Goal: Task Accomplishment & Management: Use online tool/utility

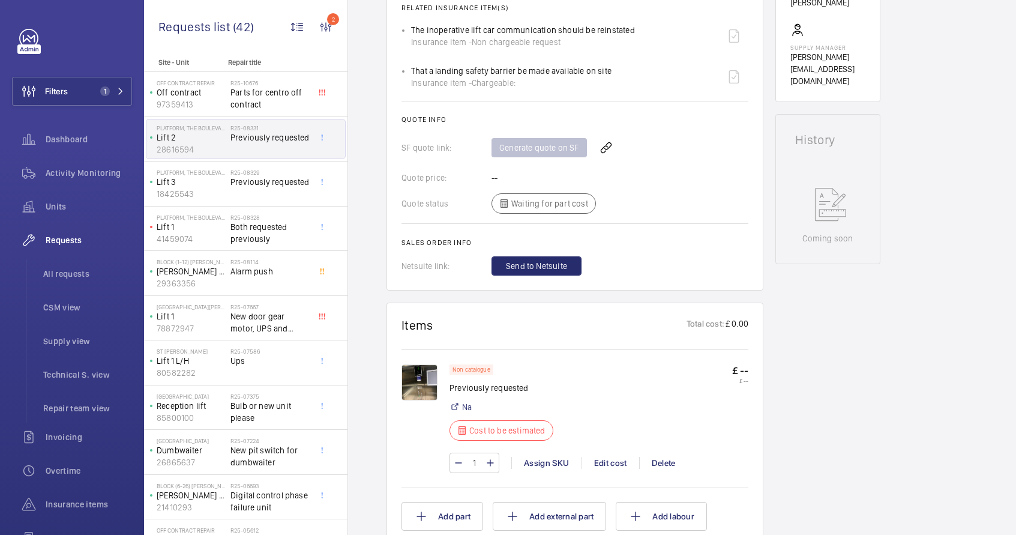
scroll to position [473, 0]
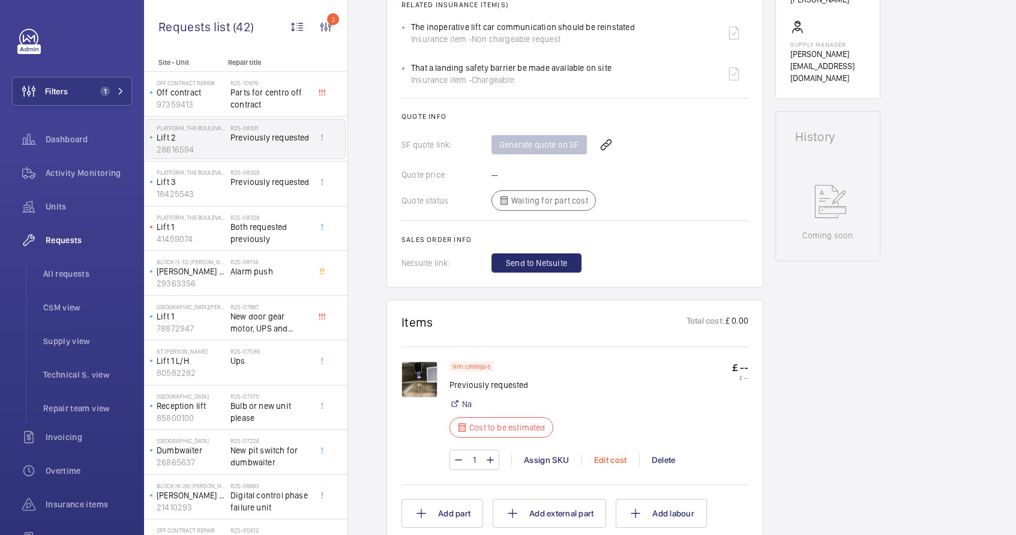
click at [603, 459] on div "Edit cost" at bounding box center [611, 460] width 58 height 12
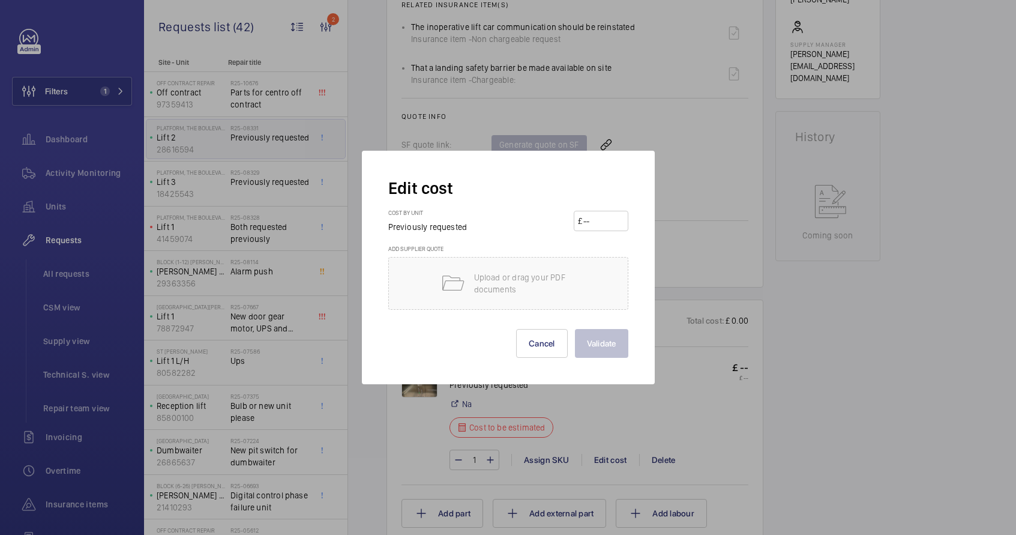
click at [602, 219] on input "number" at bounding box center [603, 220] width 42 height 19
type input "1000"
click at [619, 341] on button "Validate" at bounding box center [601, 343] width 53 height 29
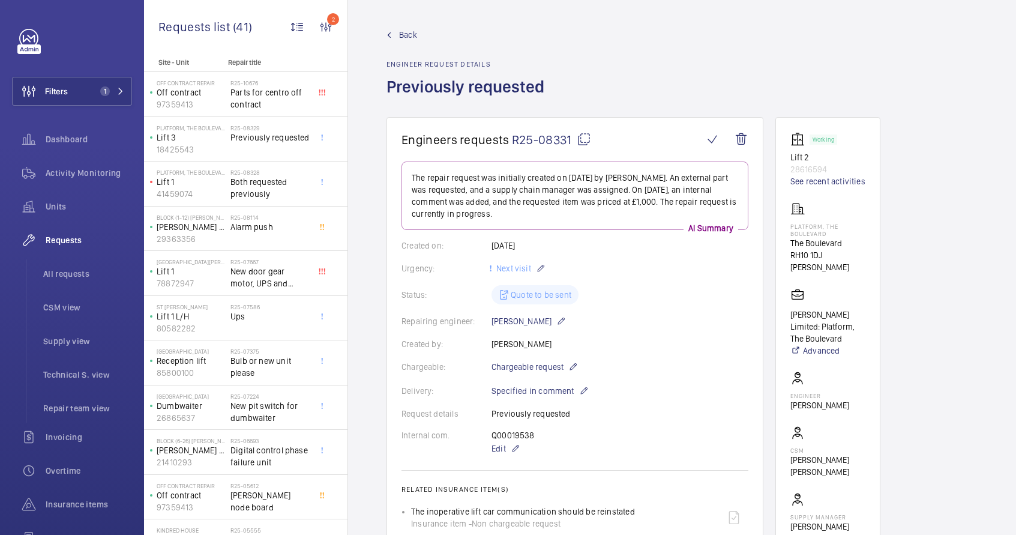
click at [261, 156] on div "R25-08329 Previously requested" at bounding box center [270, 141] width 79 height 35
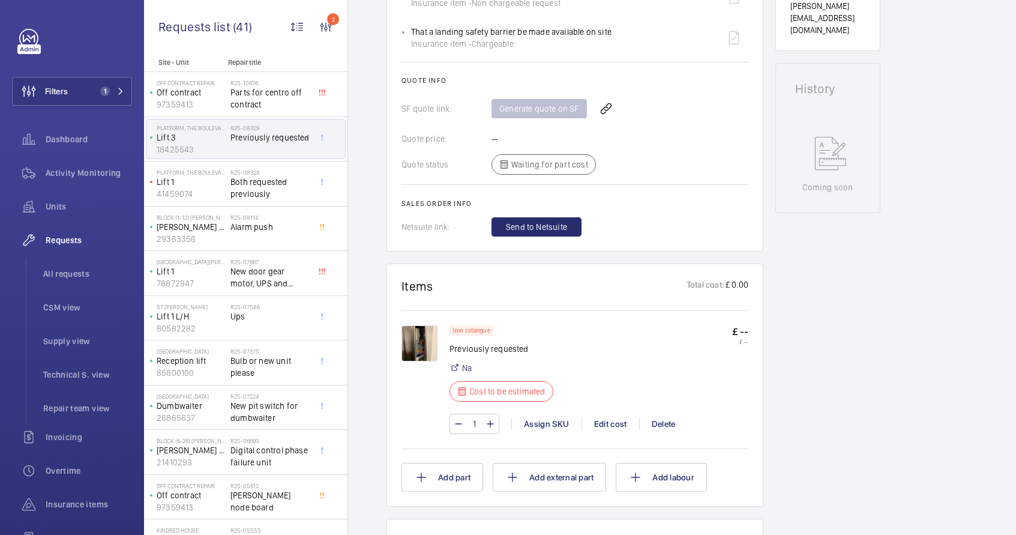
scroll to position [538, 0]
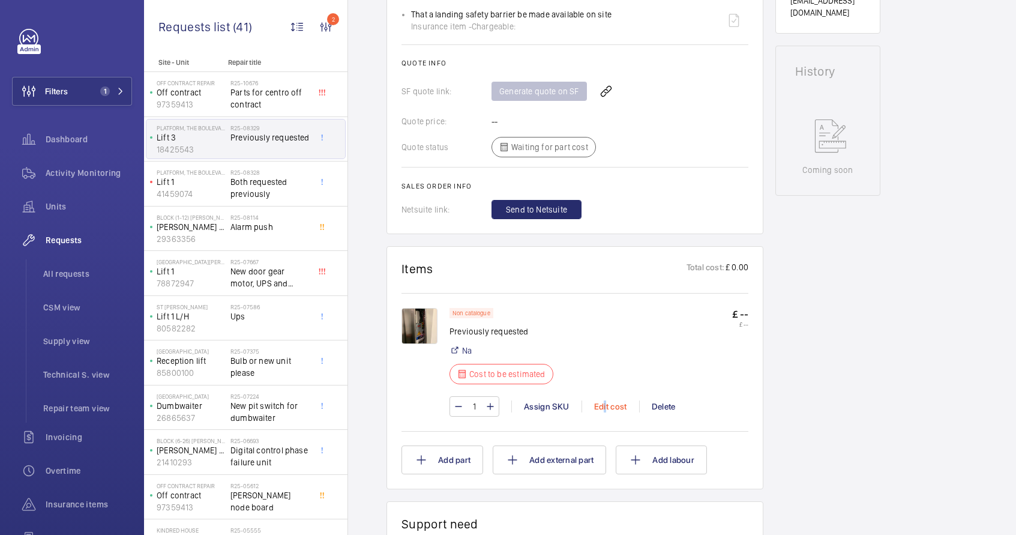
click at [605, 402] on div "Edit cost" at bounding box center [611, 406] width 58 height 12
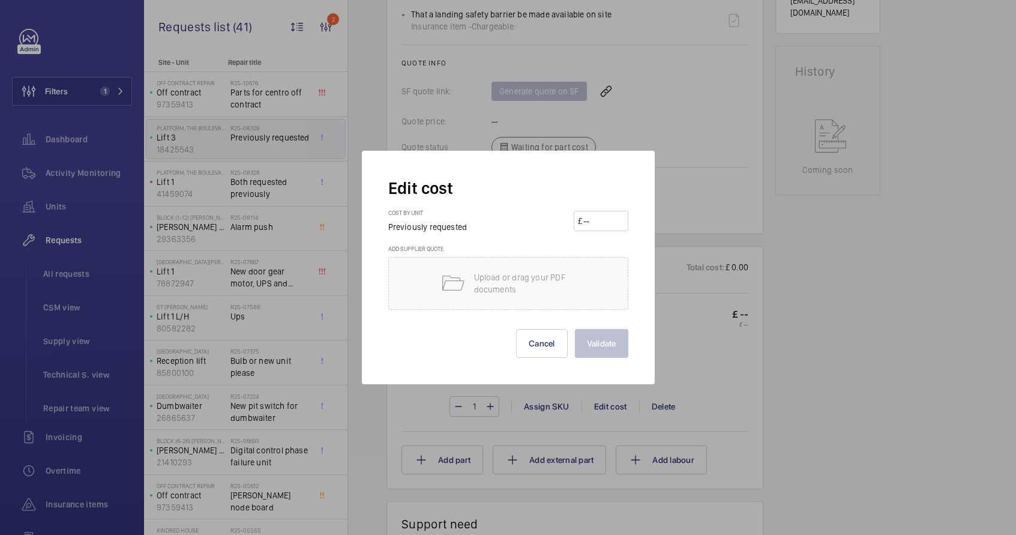
click at [589, 225] on input "number" at bounding box center [603, 220] width 42 height 19
type input "1000"
click at [597, 347] on button "Validate" at bounding box center [601, 343] width 53 height 29
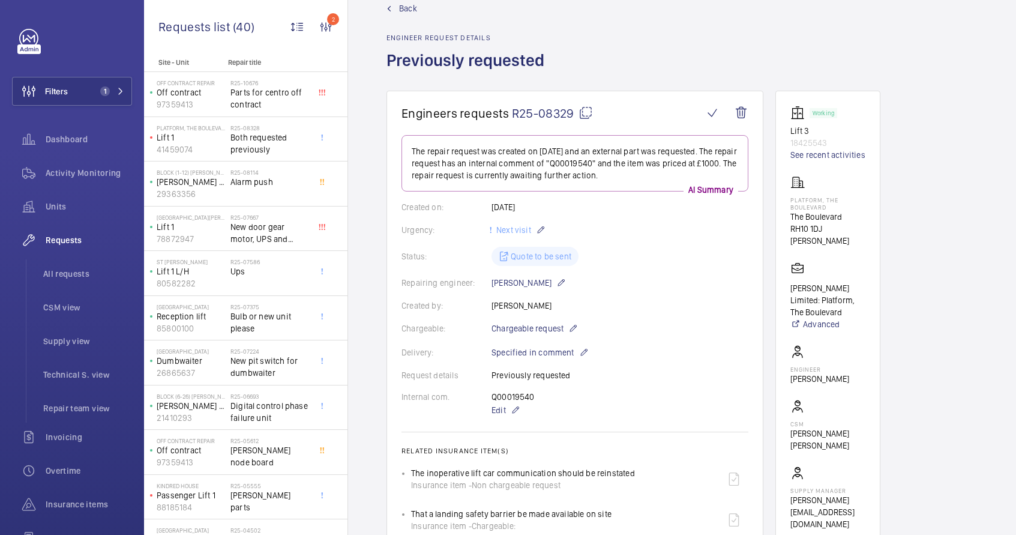
scroll to position [14, 0]
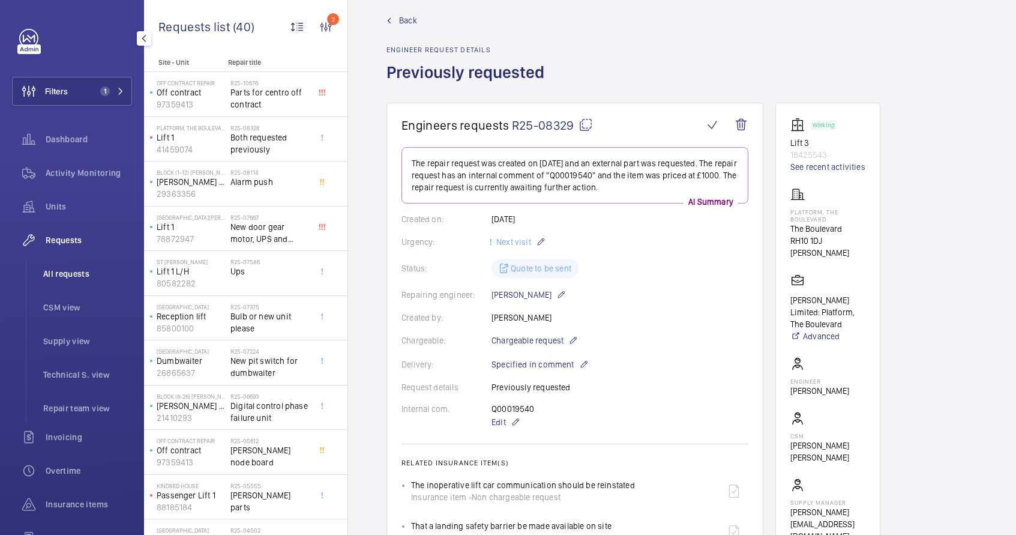
click at [84, 281] on li "All requests" at bounding box center [83, 273] width 98 height 29
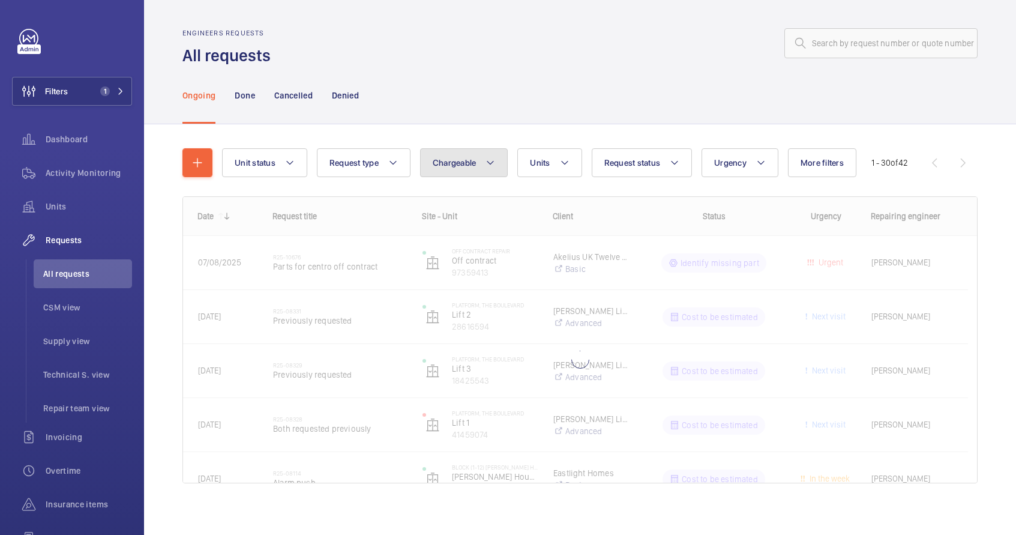
click at [497, 169] on button "Chargeable" at bounding box center [464, 162] width 88 height 29
click at [476, 205] on mat-radio-button "Chargeable" at bounding box center [534, 199] width 216 height 24
radio input "true"
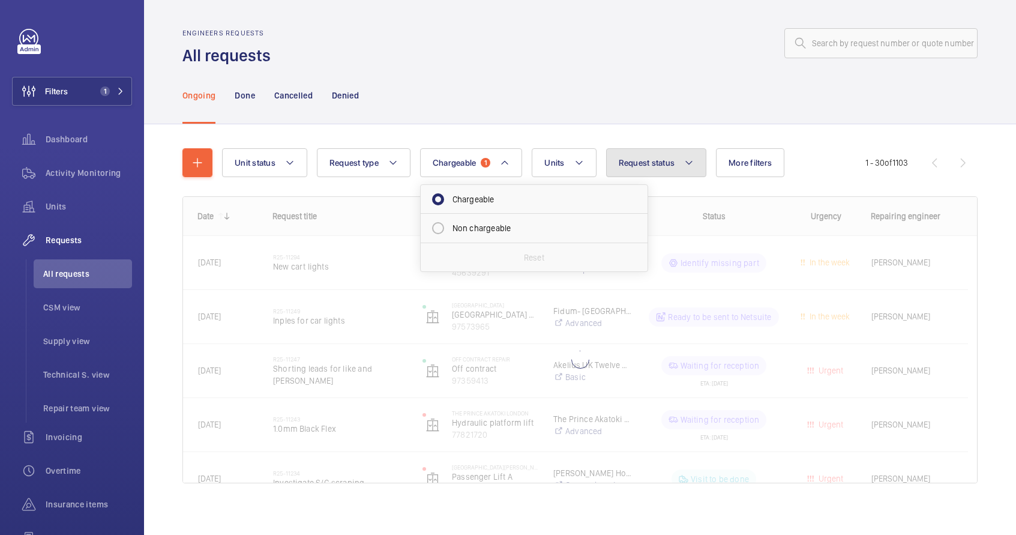
click at [641, 165] on span "Request status" at bounding box center [647, 163] width 56 height 10
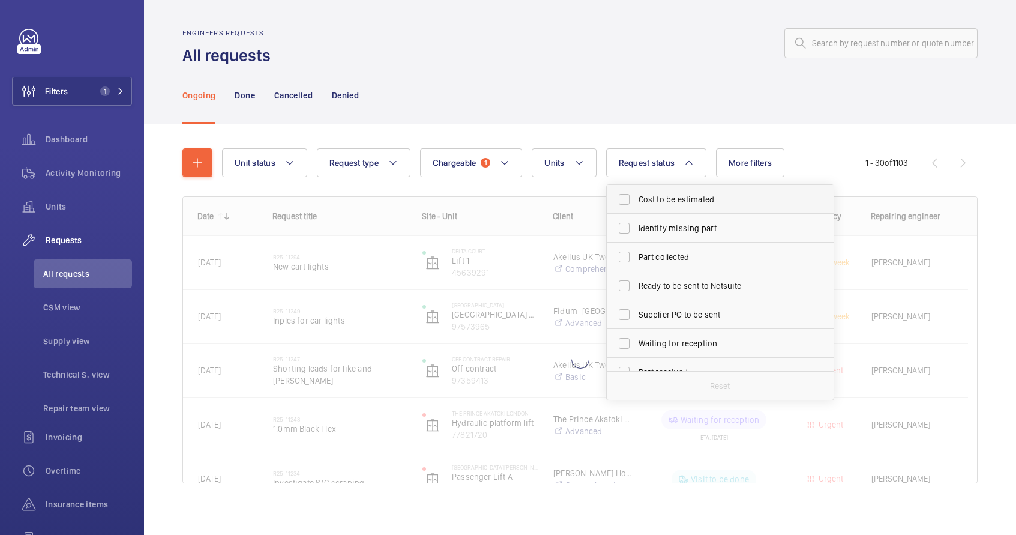
click at [660, 196] on span "Cost to be estimated" at bounding box center [721, 199] width 165 height 12
click at [636, 196] on input "Cost to be estimated" at bounding box center [624, 199] width 24 height 24
checkbox input "true"
click at [669, 233] on span "Identify missing part" at bounding box center [721, 228] width 165 height 12
click at [636, 233] on input "Identify missing part" at bounding box center [624, 228] width 24 height 24
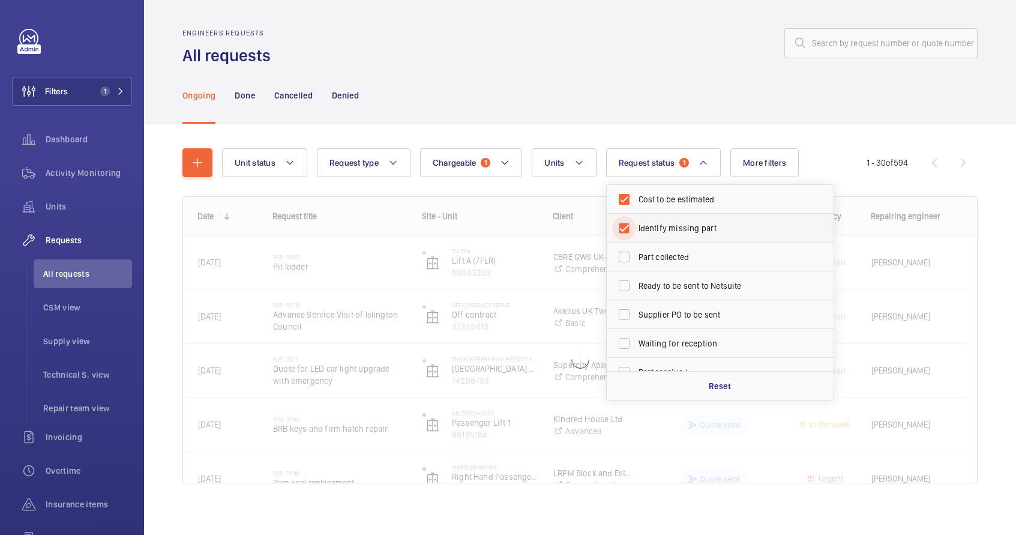
checkbox input "true"
click at [729, 86] on div "Ongoing Done Cancelled Denied" at bounding box center [581, 95] width 796 height 57
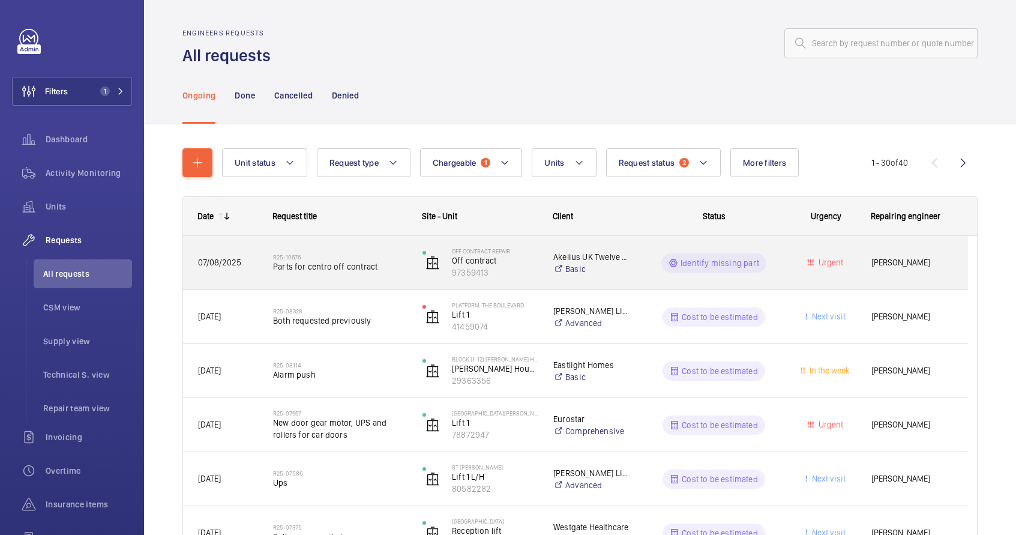
click at [396, 278] on div "R25-10676 Parts for centro off contract" at bounding box center [340, 263] width 134 height 35
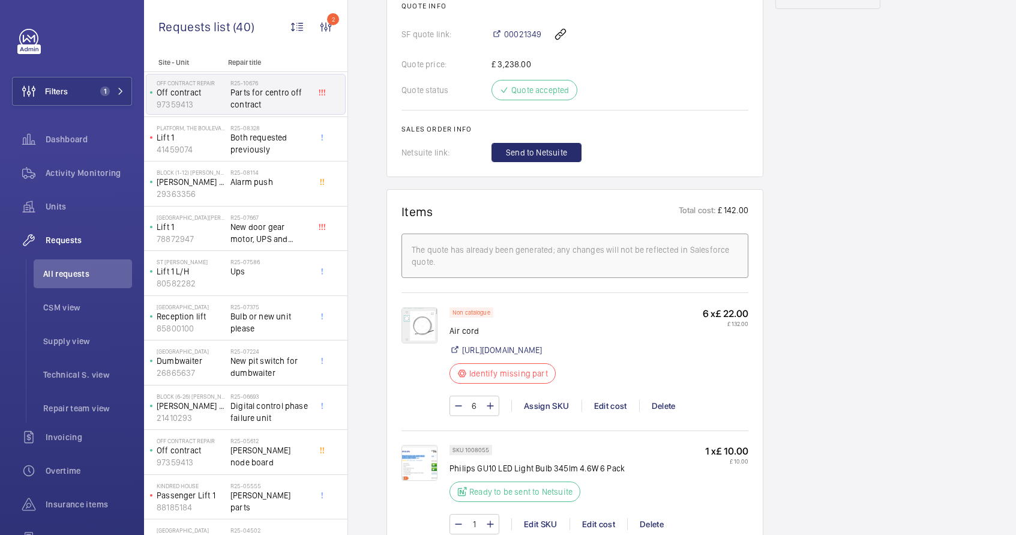
scroll to position [709, 0]
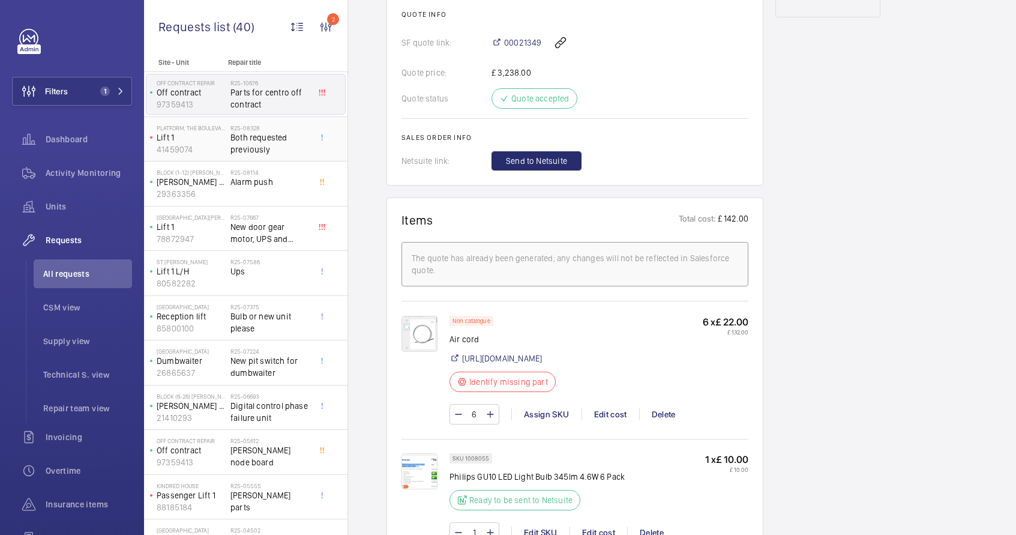
click at [245, 145] on span "Both requested previously" at bounding box center [270, 143] width 79 height 24
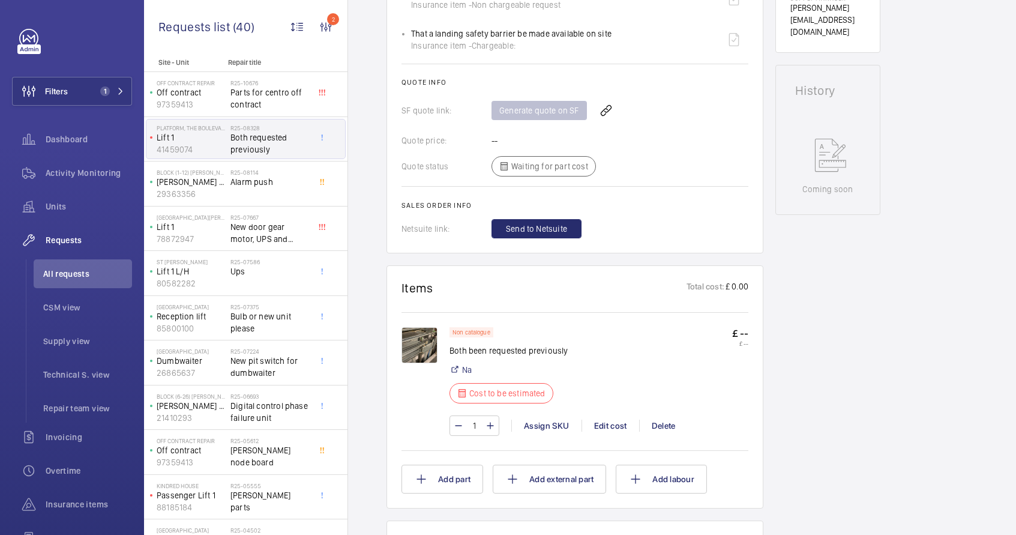
scroll to position [647, 0]
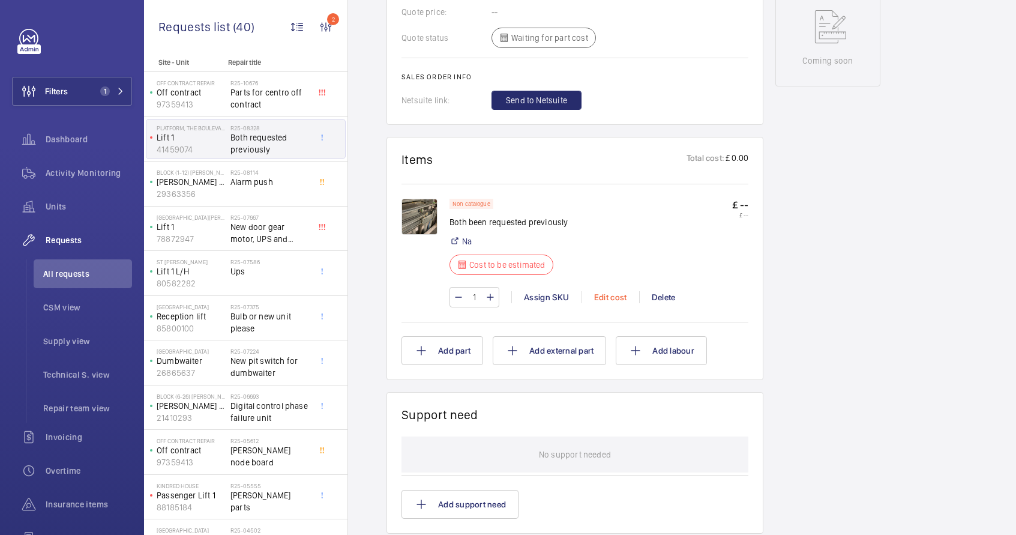
click at [619, 293] on div "Edit cost" at bounding box center [611, 297] width 58 height 12
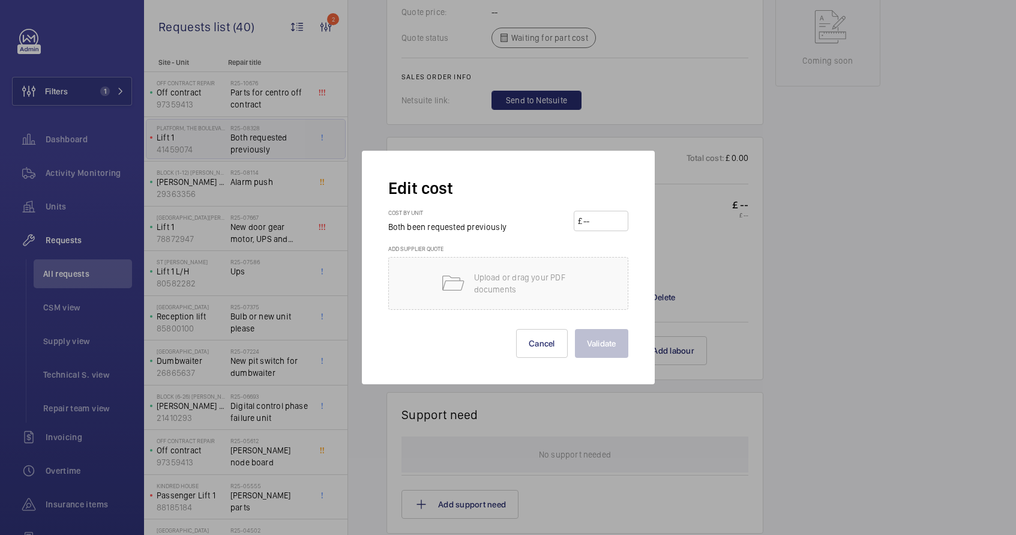
click at [618, 220] on input "number" at bounding box center [603, 220] width 42 height 19
type input "1000"
click at [609, 339] on button "Validate" at bounding box center [601, 343] width 53 height 29
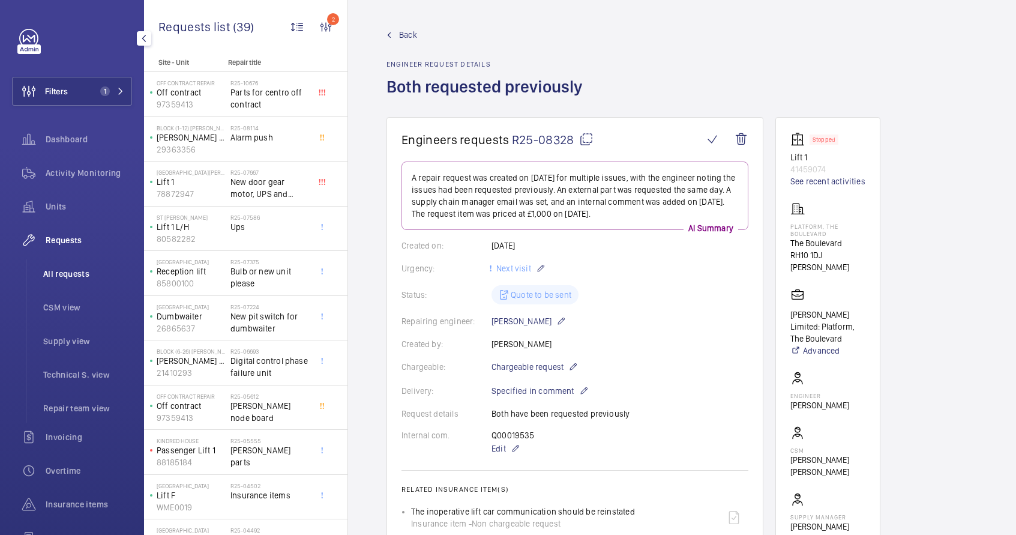
click at [61, 274] on span "All requests" at bounding box center [87, 274] width 89 height 12
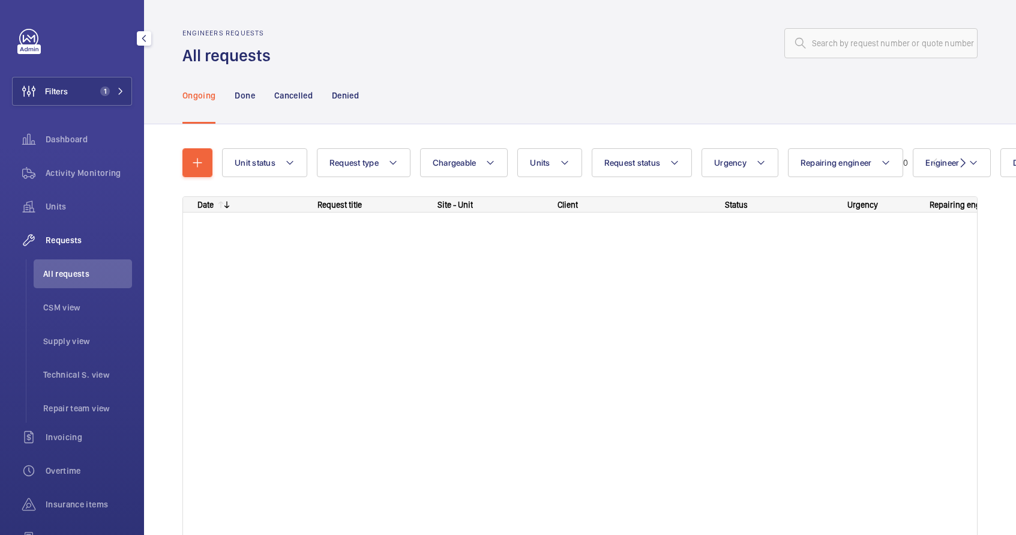
click at [63, 276] on span "All requests" at bounding box center [87, 274] width 89 height 12
click at [61, 276] on span "All requests" at bounding box center [87, 274] width 89 height 12
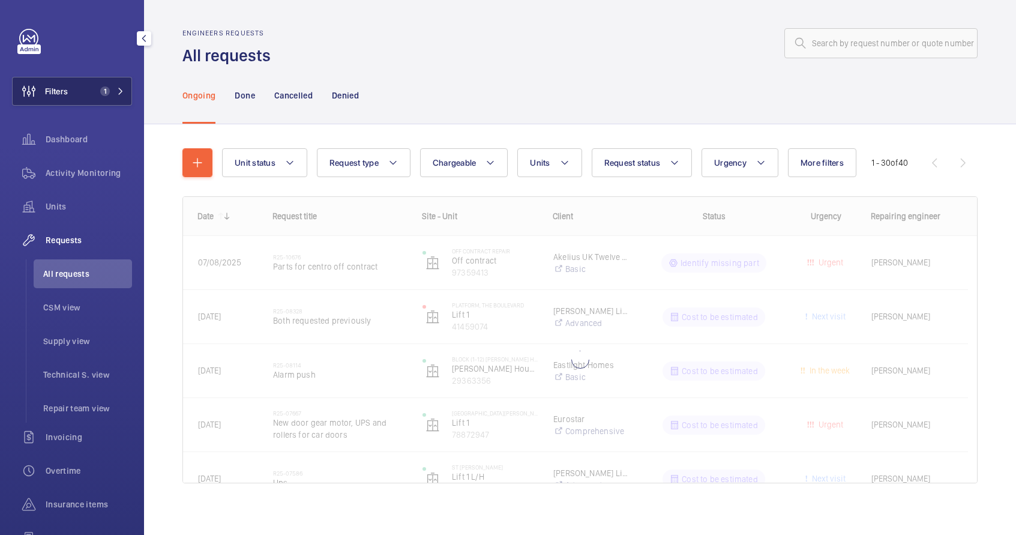
click at [96, 99] on button "Filters 1" at bounding box center [72, 91] width 120 height 29
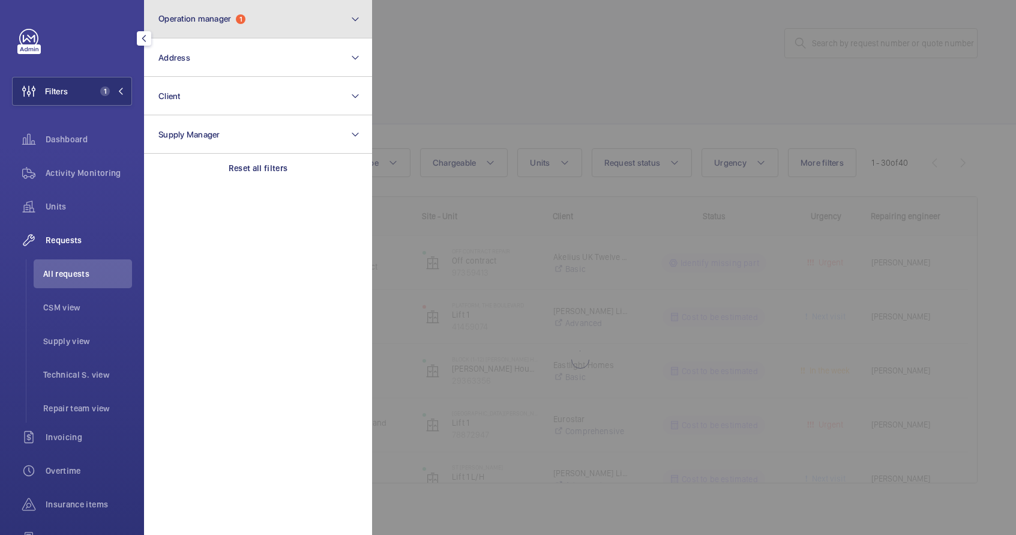
click at [200, 14] on span "Operation manager" at bounding box center [195, 19] width 73 height 10
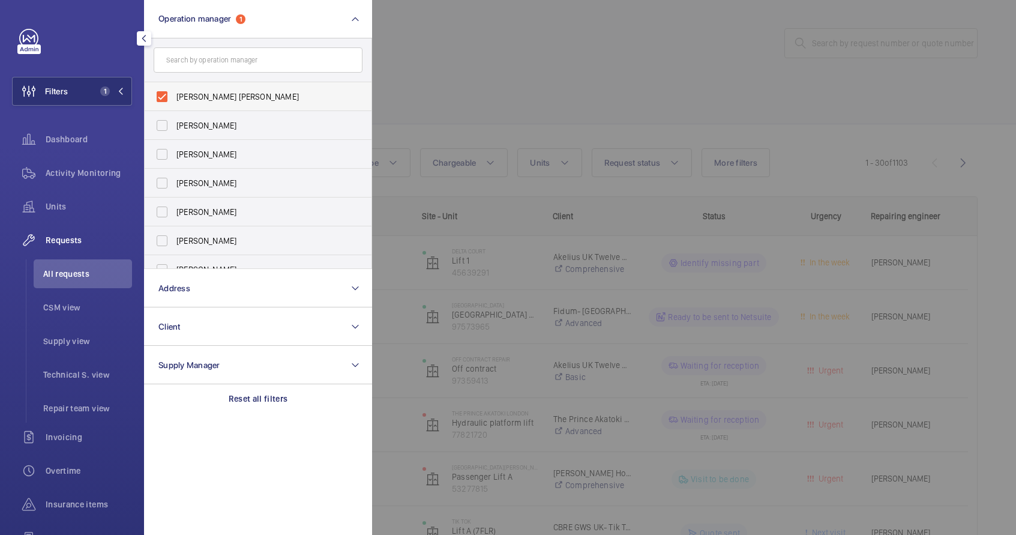
click at [165, 100] on label "[PERSON_NAME] [PERSON_NAME]" at bounding box center [249, 96] width 209 height 29
click at [165, 100] on input "[PERSON_NAME] [PERSON_NAME]" at bounding box center [162, 97] width 24 height 24
checkbox input "false"
click at [482, 47] on div at bounding box center [880, 267] width 1016 height 535
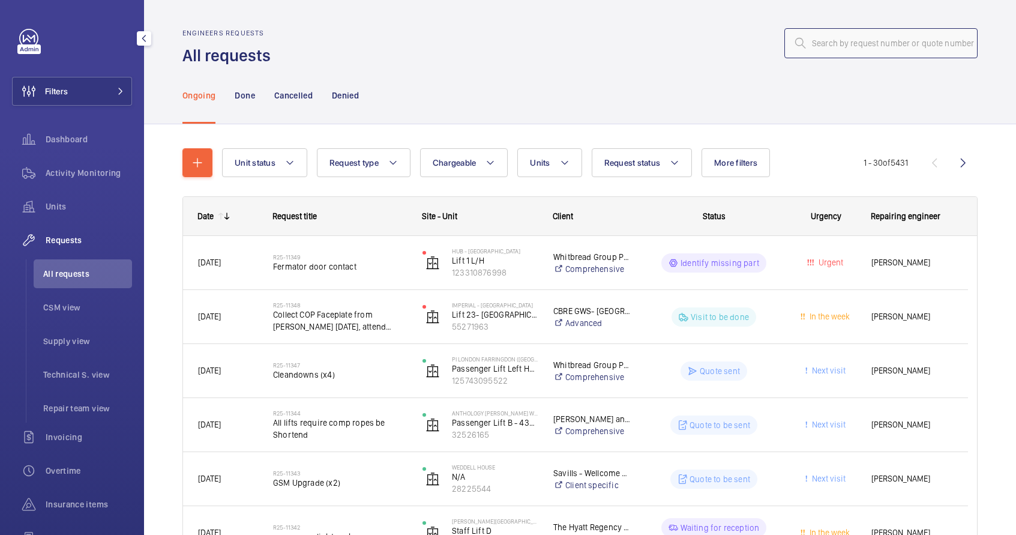
click at [831, 47] on input "text" at bounding box center [881, 43] width 193 height 30
paste input "R25-09523"
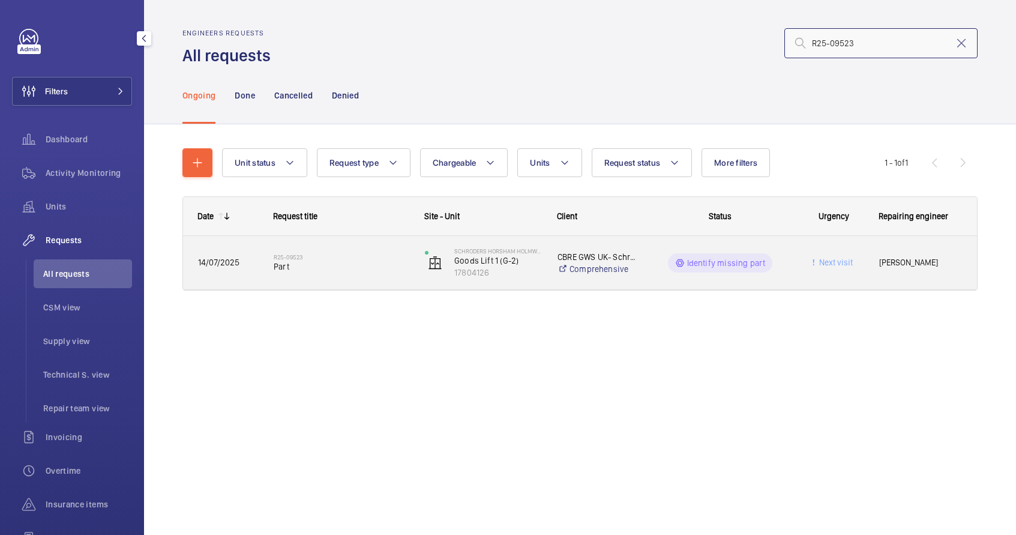
type input "R25-09523"
click at [608, 258] on p "CBRE GWS UK- Schroders (Horsham & [PERSON_NAME])" at bounding box center [597, 257] width 79 height 12
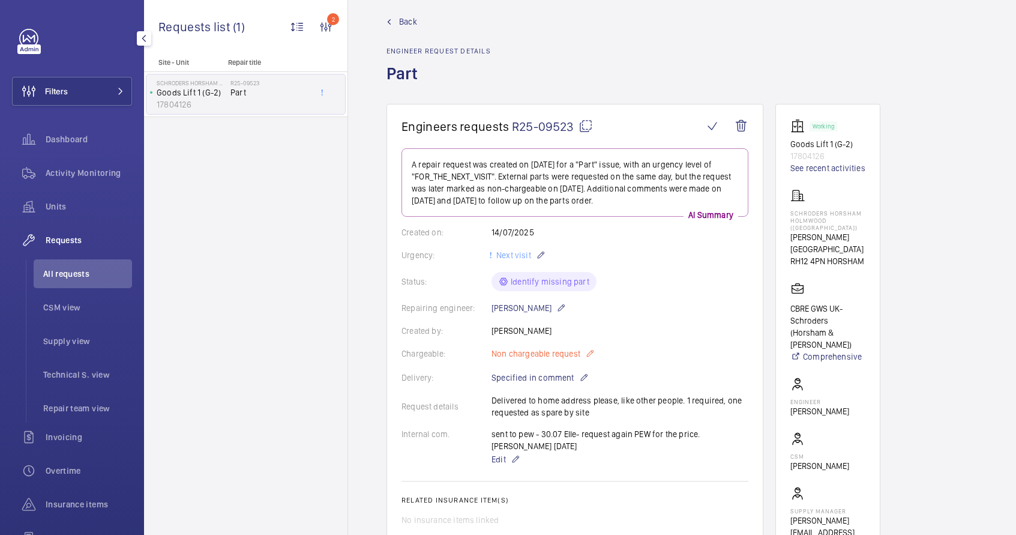
scroll to position [15, 0]
click at [587, 124] on mat-icon at bounding box center [586, 124] width 14 height 14
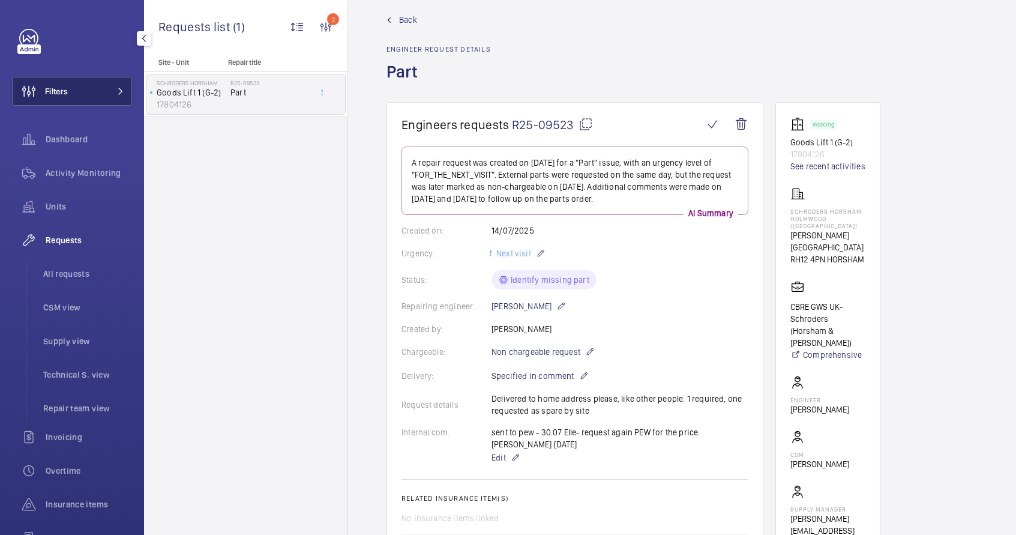
click at [94, 89] on button "Filters" at bounding box center [72, 91] width 120 height 29
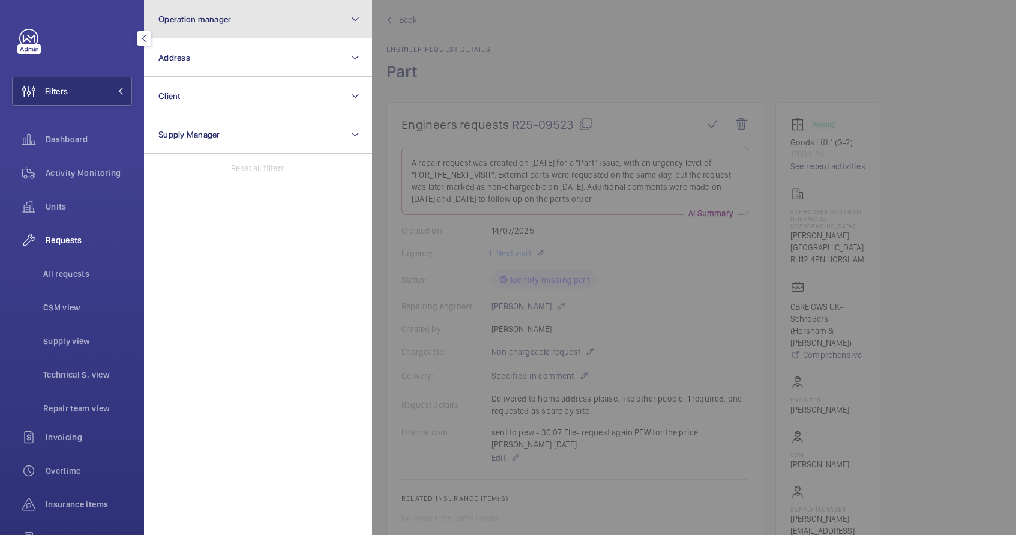
click at [196, 25] on button "Operation manager" at bounding box center [258, 19] width 228 height 38
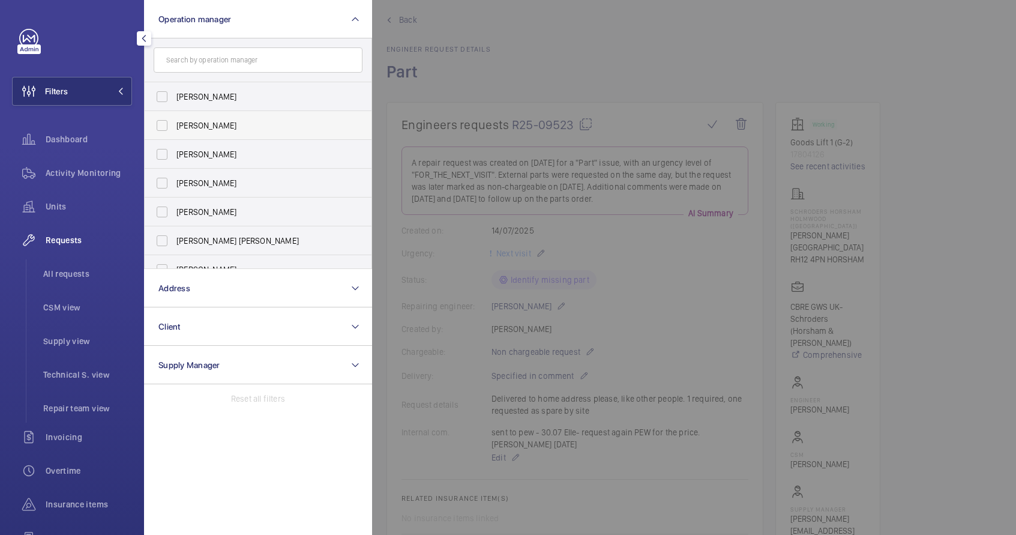
click at [168, 127] on label "[PERSON_NAME]" at bounding box center [249, 125] width 209 height 29
click at [168, 127] on input "[PERSON_NAME]" at bounding box center [162, 125] width 24 height 24
checkbox input "true"
click at [163, 184] on label "[PERSON_NAME]" at bounding box center [249, 183] width 209 height 29
click at [163, 184] on input "[PERSON_NAME]" at bounding box center [162, 183] width 24 height 24
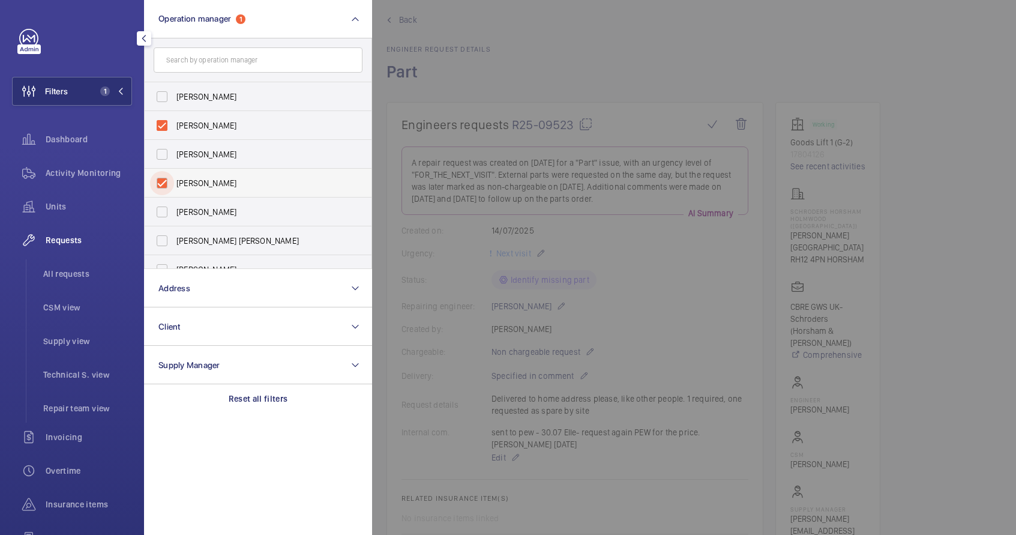
checkbox input "true"
click at [489, 64] on div at bounding box center [880, 267] width 1016 height 535
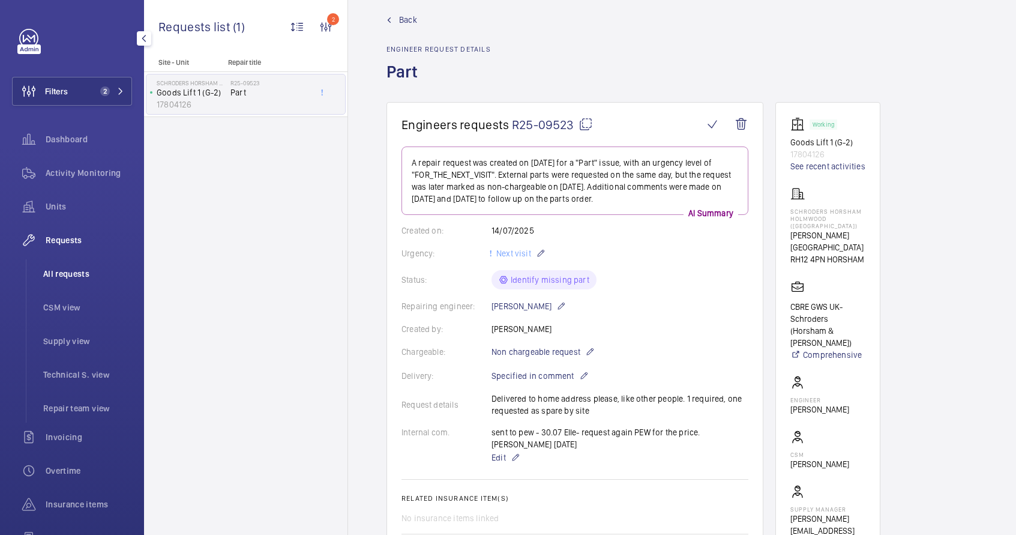
click at [65, 279] on span "All requests" at bounding box center [87, 274] width 89 height 12
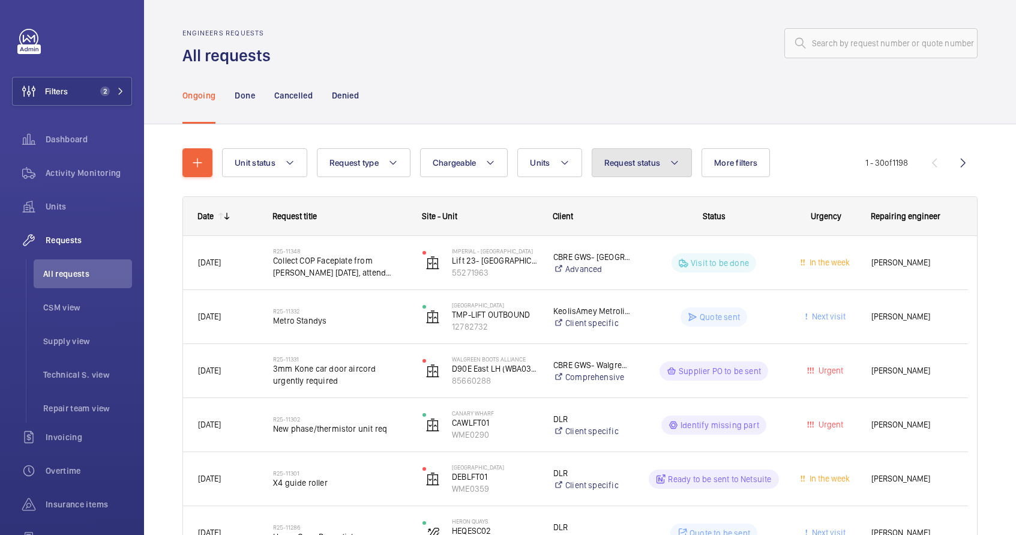
click at [652, 175] on button "Request status" at bounding box center [642, 162] width 101 height 29
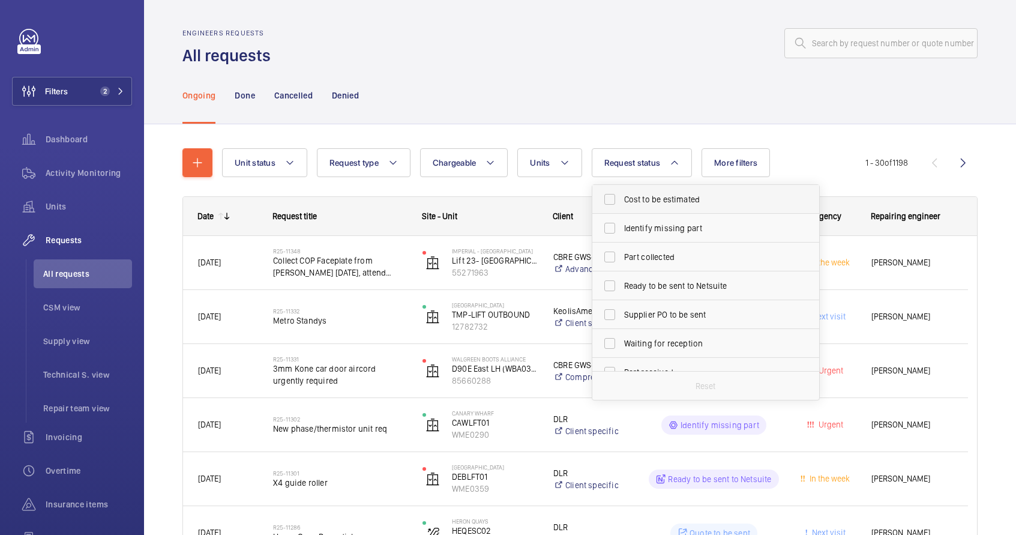
click at [653, 195] on span "Cost to be estimated" at bounding box center [706, 199] width 165 height 12
click at [622, 195] on input "Cost to be estimated" at bounding box center [610, 199] width 24 height 24
checkbox input "true"
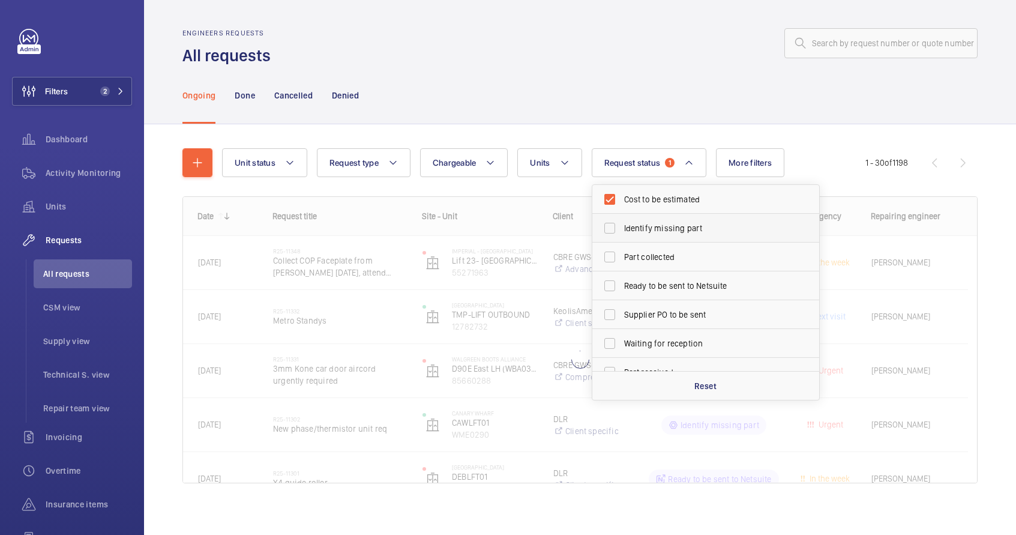
click at [649, 237] on label "Identify missing part" at bounding box center [697, 228] width 209 height 29
click at [622, 237] on input "Identify missing part" at bounding box center [610, 228] width 24 height 24
checkbox input "true"
click at [723, 85] on div "Ongoing Done Cancelled Denied" at bounding box center [581, 95] width 796 height 57
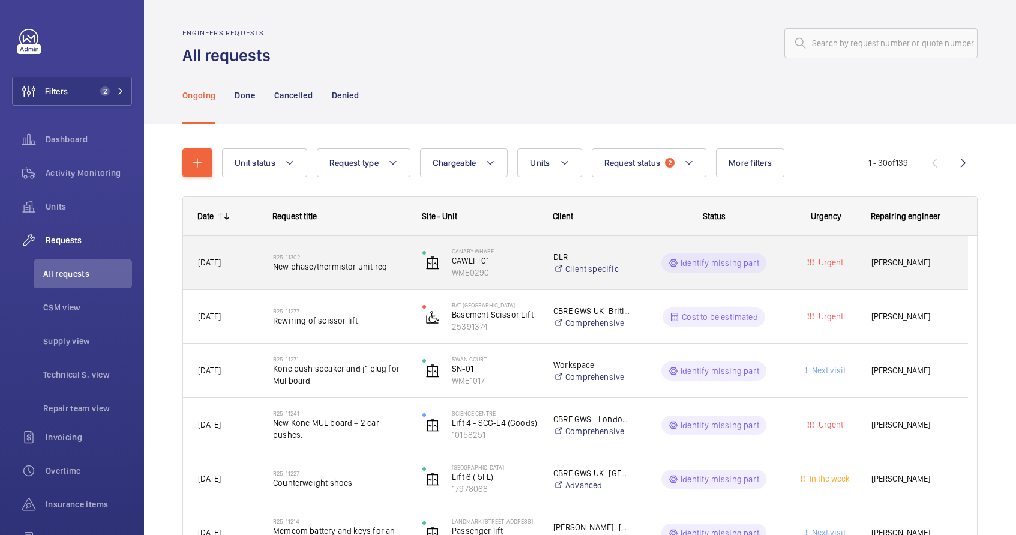
click at [400, 249] on div "R25-11302 New phase/thermistor unit req" at bounding box center [340, 263] width 134 height 35
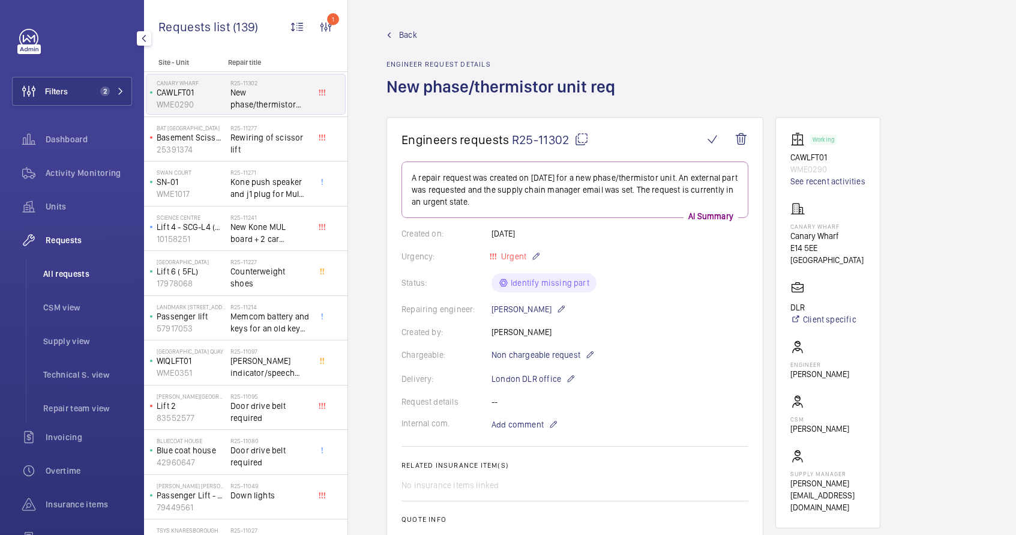
click at [98, 270] on span "All requests" at bounding box center [87, 274] width 89 height 12
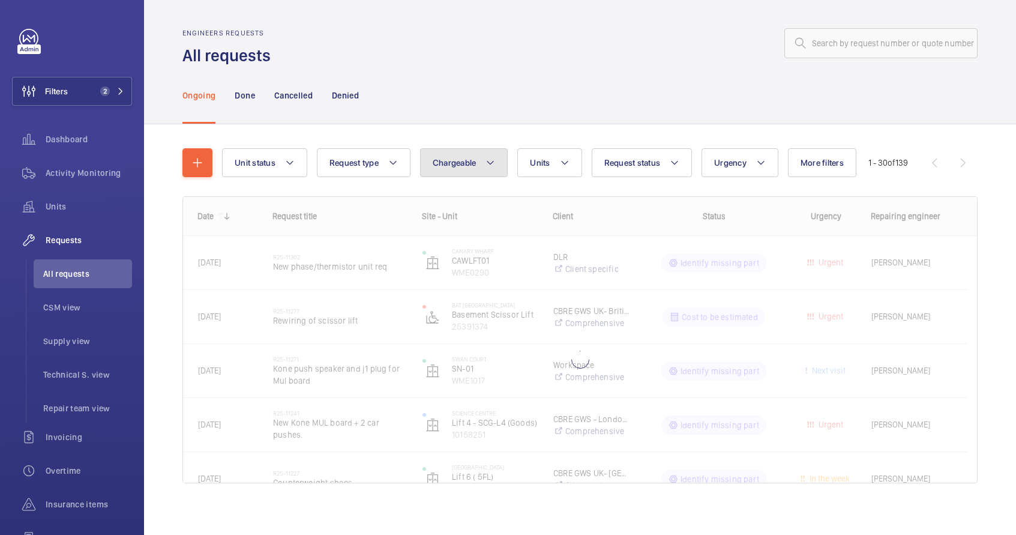
click at [457, 163] on span "Chargeable" at bounding box center [455, 163] width 44 height 10
click at [468, 197] on mat-radio-button "Chargeable" at bounding box center [534, 199] width 216 height 24
radio input "true"
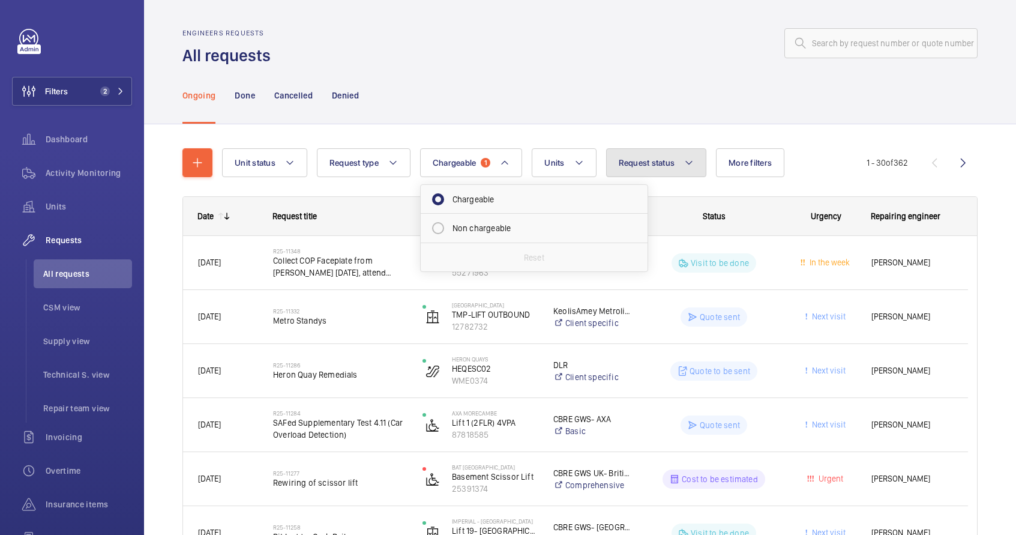
click at [660, 166] on span "Request status" at bounding box center [647, 163] width 56 height 10
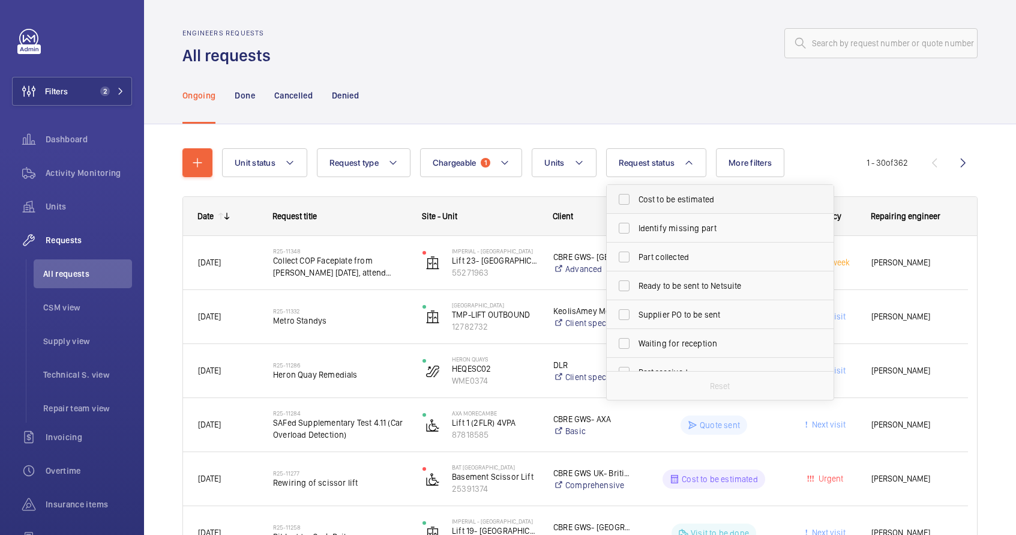
click at [684, 207] on label "Cost to be estimated" at bounding box center [711, 199] width 209 height 29
click at [636, 207] on input "Cost to be estimated" at bounding box center [624, 199] width 24 height 24
checkbox input "true"
click at [675, 235] on label "Identify missing part" at bounding box center [711, 228] width 209 height 29
click at [636, 235] on input "Identify missing part" at bounding box center [624, 228] width 24 height 24
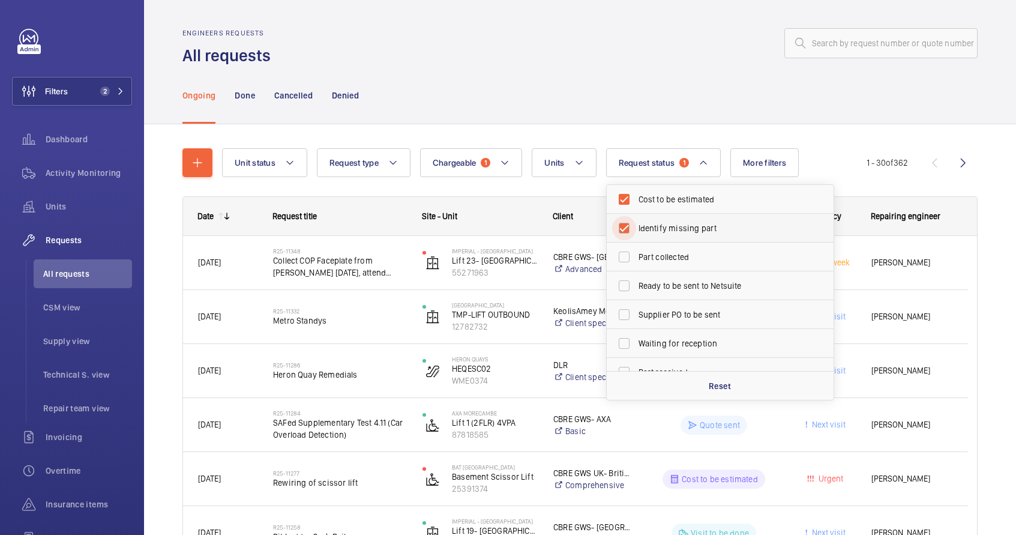
checkbox input "true"
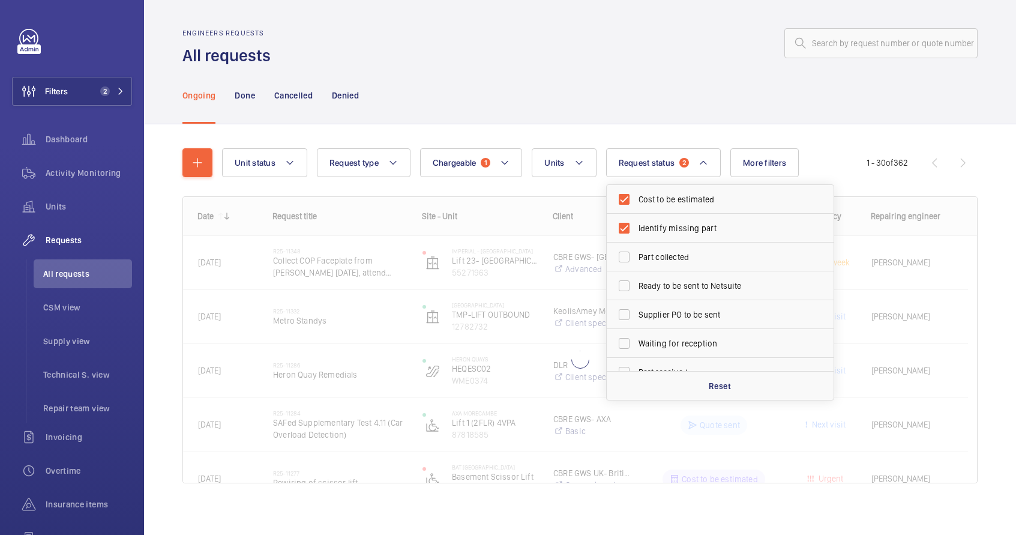
click at [707, 122] on div "Ongoing Done Cancelled Denied" at bounding box center [581, 95] width 796 height 57
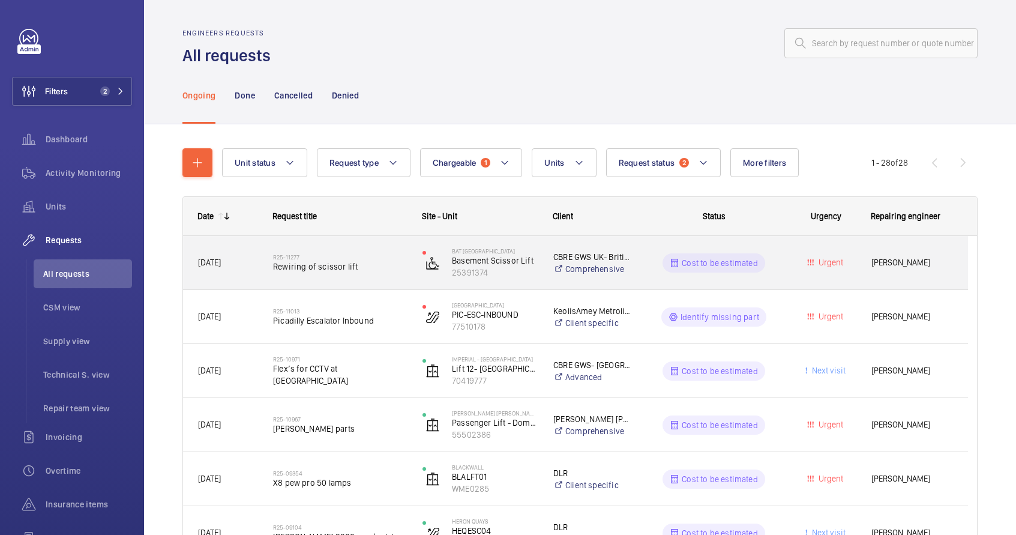
click at [396, 262] on span "Rewiring of scissor lift" at bounding box center [340, 267] width 134 height 12
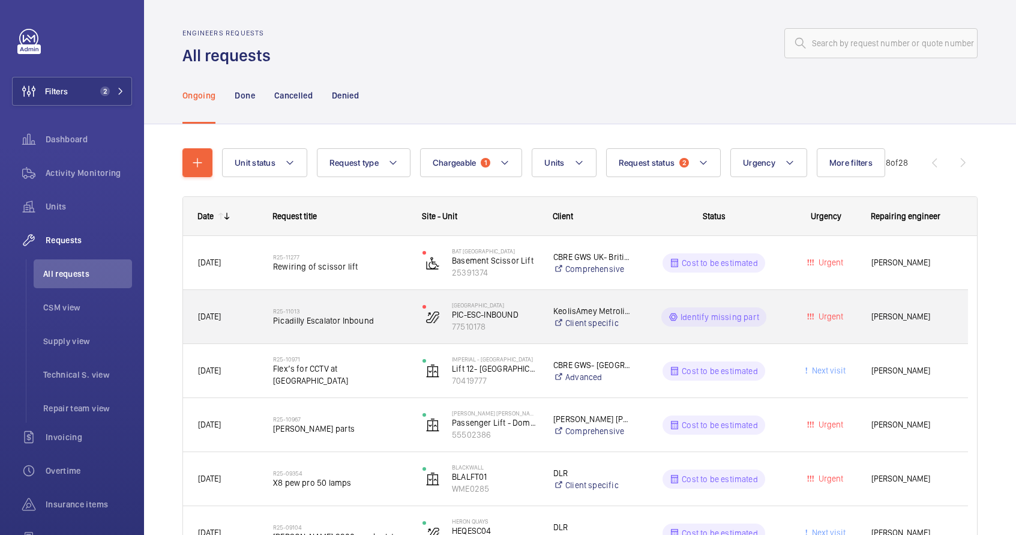
click at [508, 339] on div "[GEOGRAPHIC_DATA] PIC-ESC-INBOUND 77510178" at bounding box center [473, 316] width 130 height 49
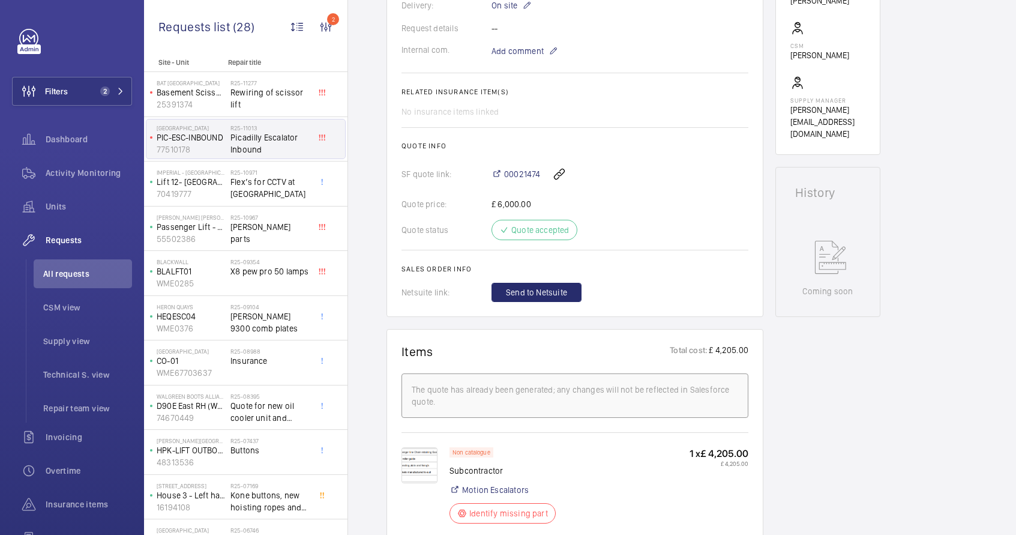
scroll to position [388, 0]
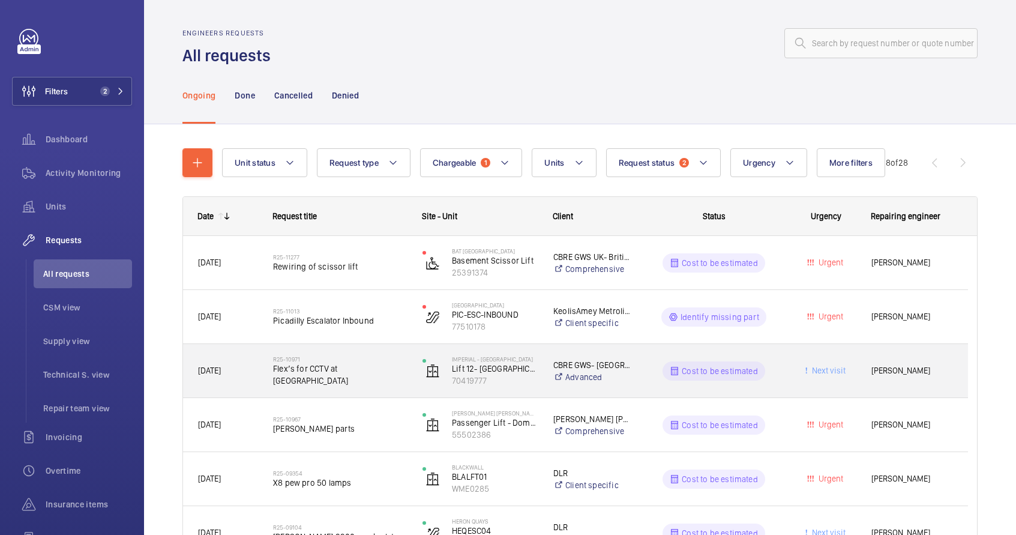
click at [510, 391] on div "[GEOGRAPHIC_DATA] Lift 12- [GEOGRAPHIC_DATA] Block (Passenger) 70419777" at bounding box center [473, 370] width 130 height 49
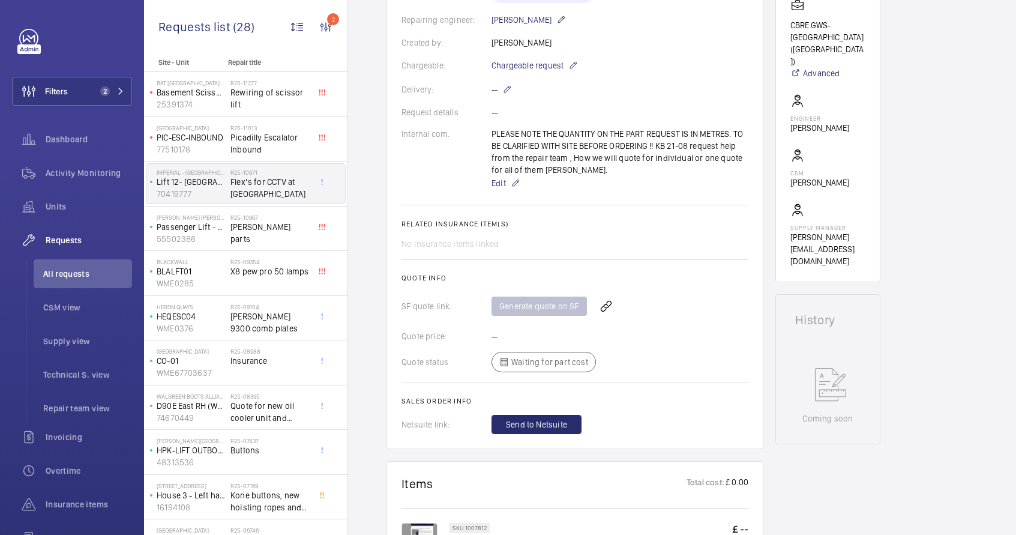
scroll to position [59, 0]
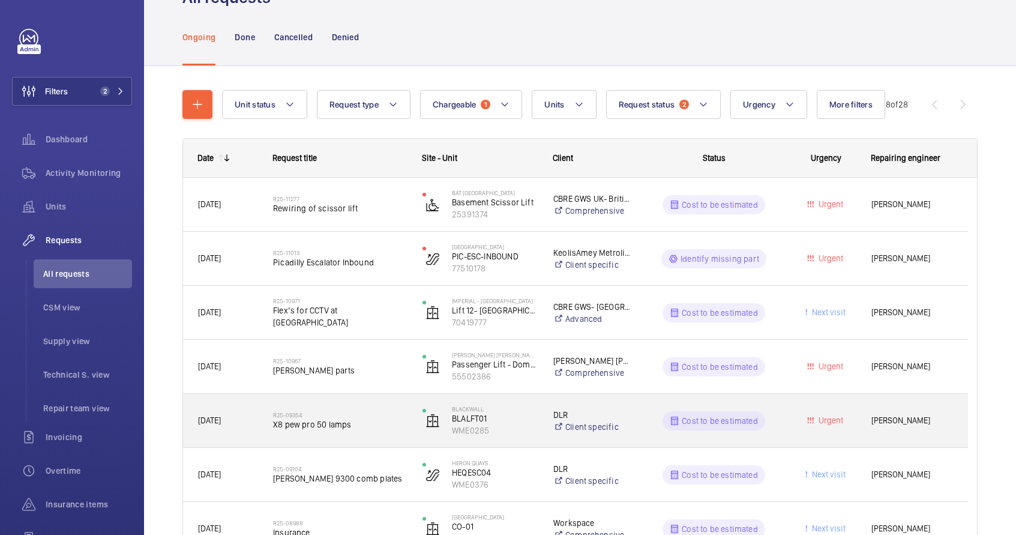
scroll to position [74, 0]
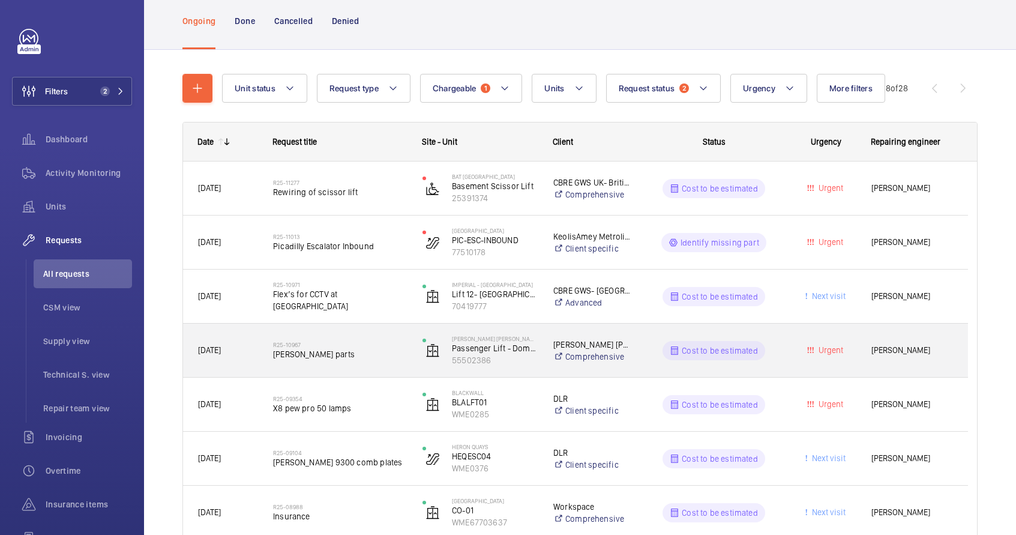
click at [373, 357] on span "[PERSON_NAME] parts" at bounding box center [340, 354] width 134 height 12
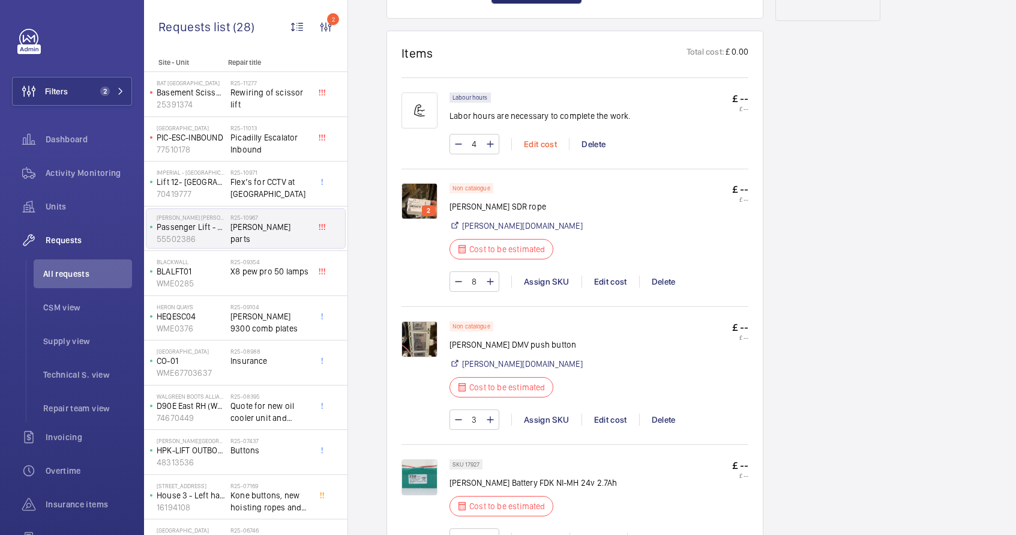
scroll to position [711, 0]
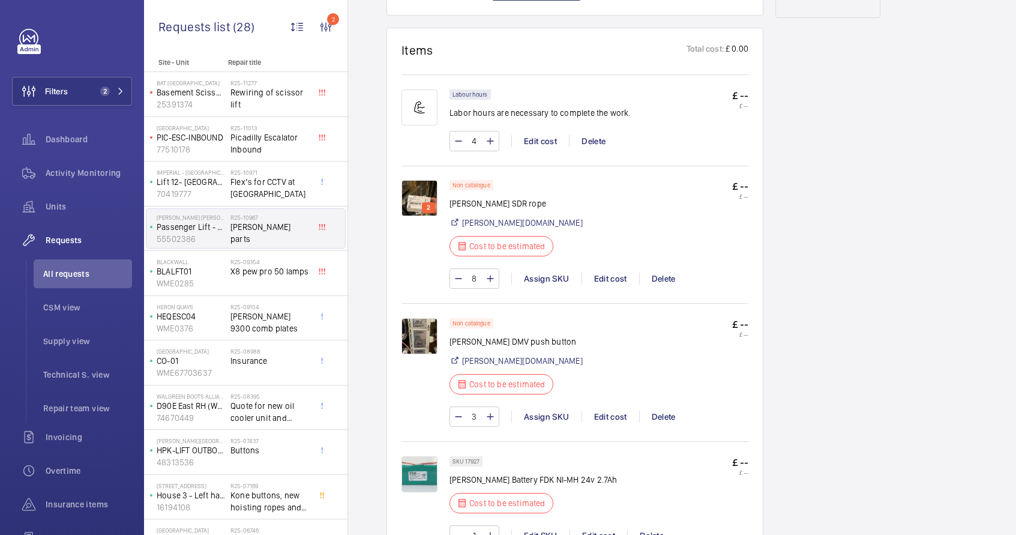
click at [412, 190] on img at bounding box center [420, 198] width 36 height 36
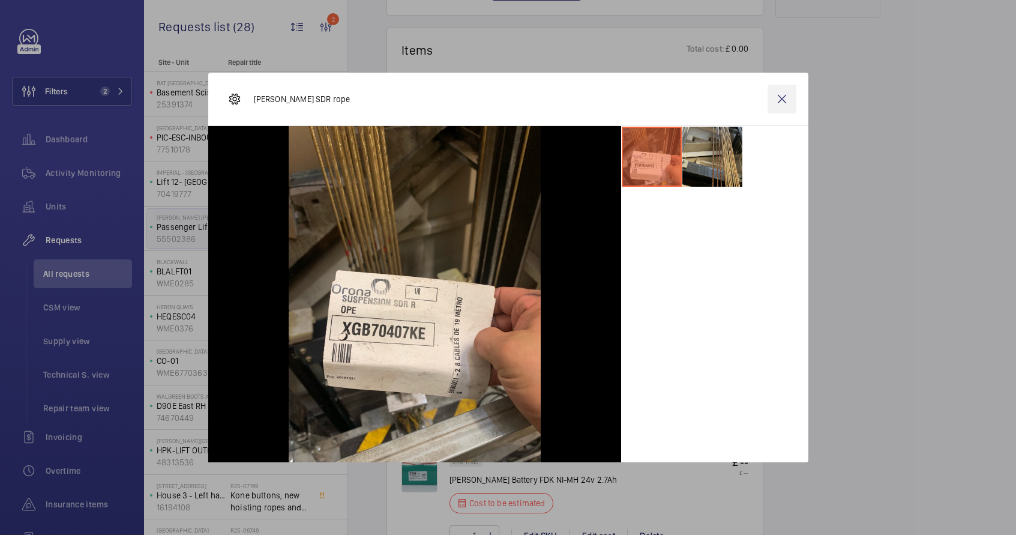
drag, startPoint x: 791, startPoint y: 98, endPoint x: 769, endPoint y: 98, distance: 22.8
click at [769, 98] on wm-front-icon-button at bounding box center [782, 99] width 29 height 29
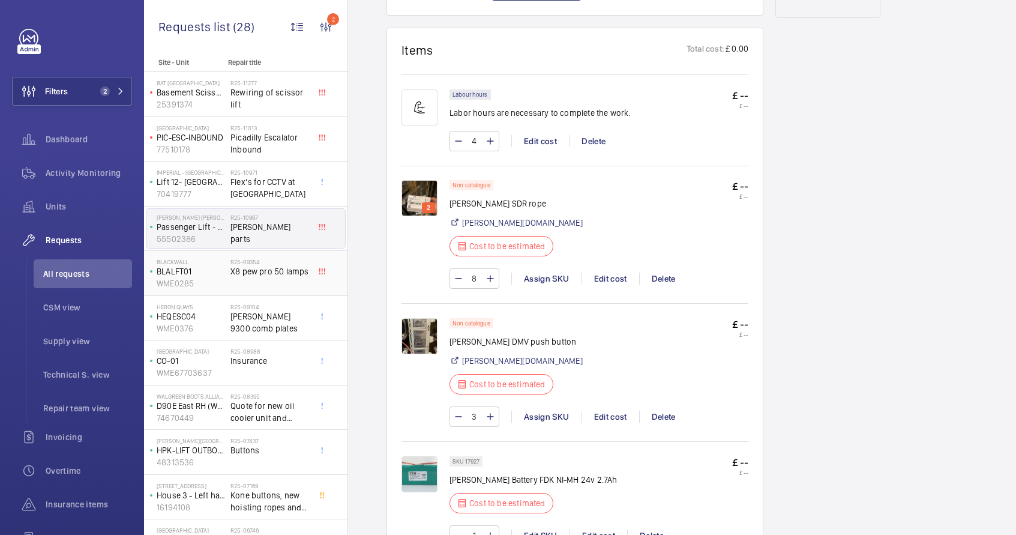
click at [211, 281] on p "WME0285" at bounding box center [191, 283] width 69 height 12
click at [211, 274] on p "BLALFT01" at bounding box center [191, 271] width 69 height 12
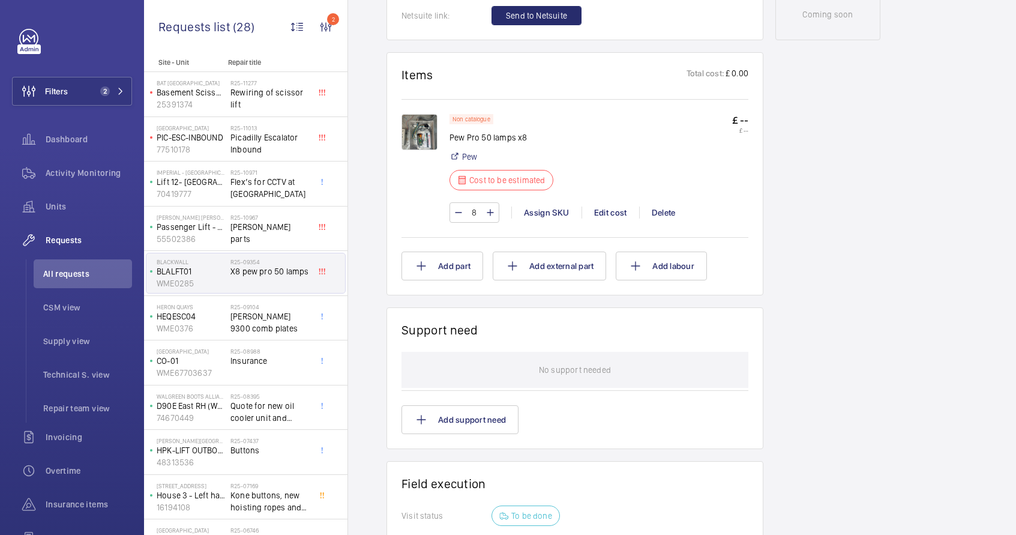
scroll to position [663, 0]
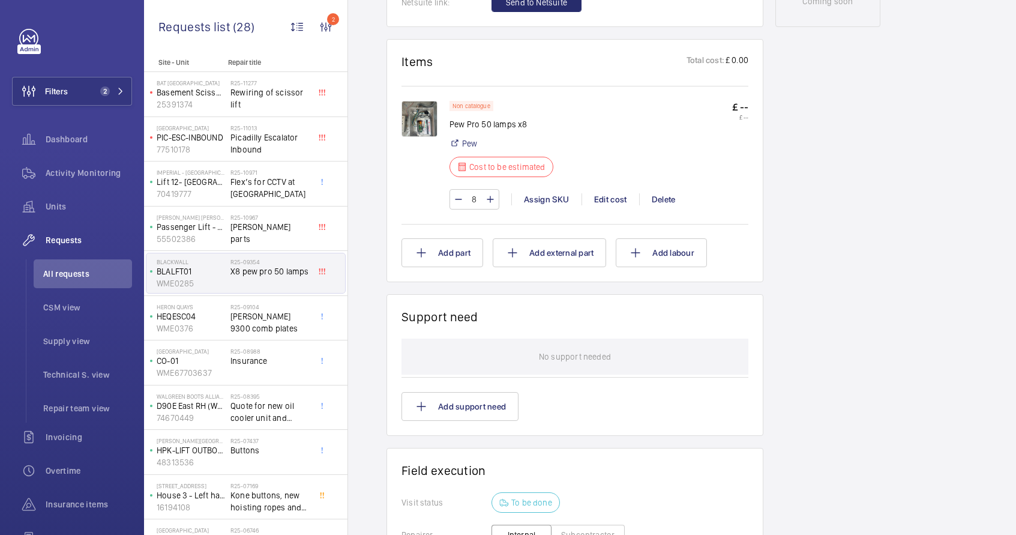
click at [417, 121] on img at bounding box center [420, 119] width 36 height 36
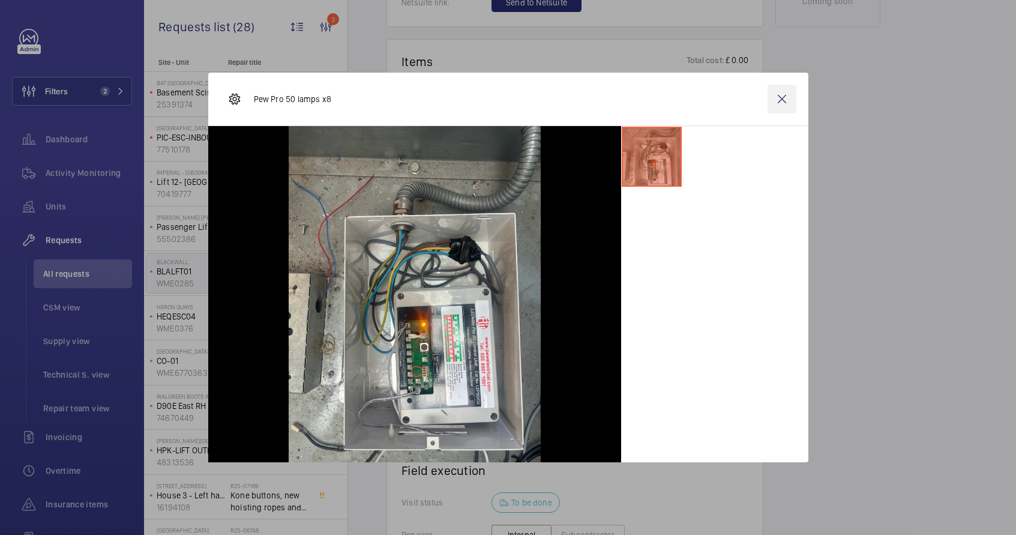
click at [778, 97] on wm-front-icon-button at bounding box center [782, 99] width 29 height 29
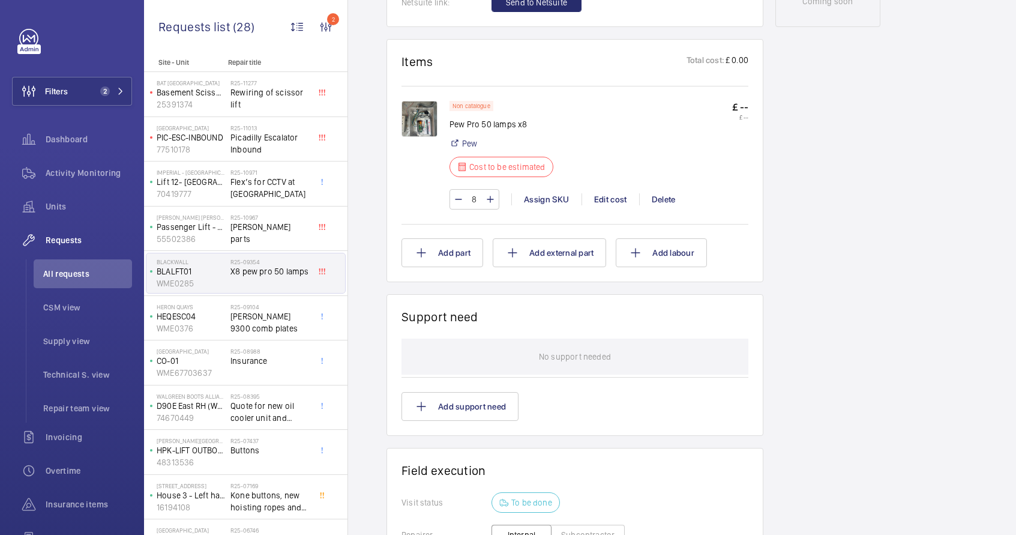
scroll to position [140, 0]
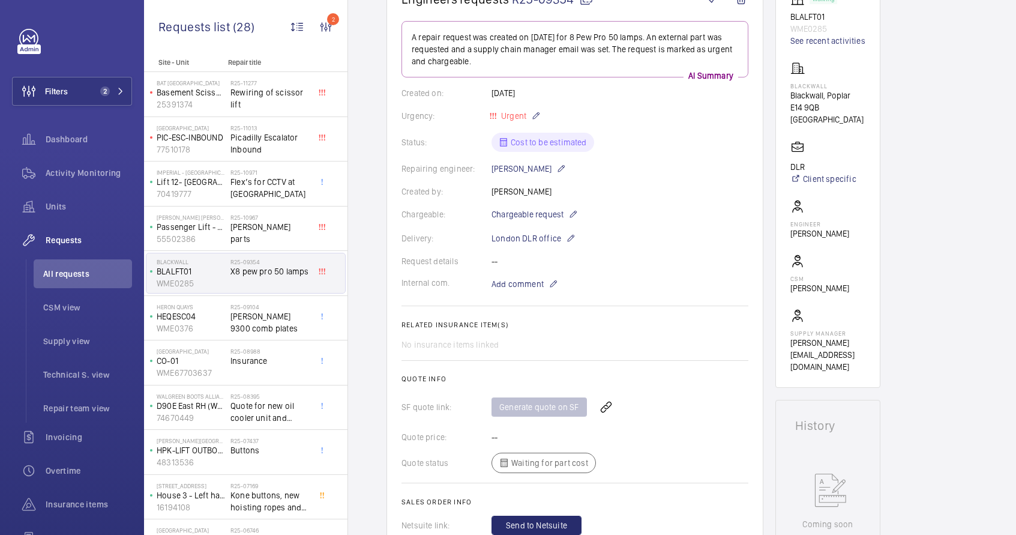
click at [586, 141] on div "Status: Cost to be estimated" at bounding box center [575, 142] width 347 height 19
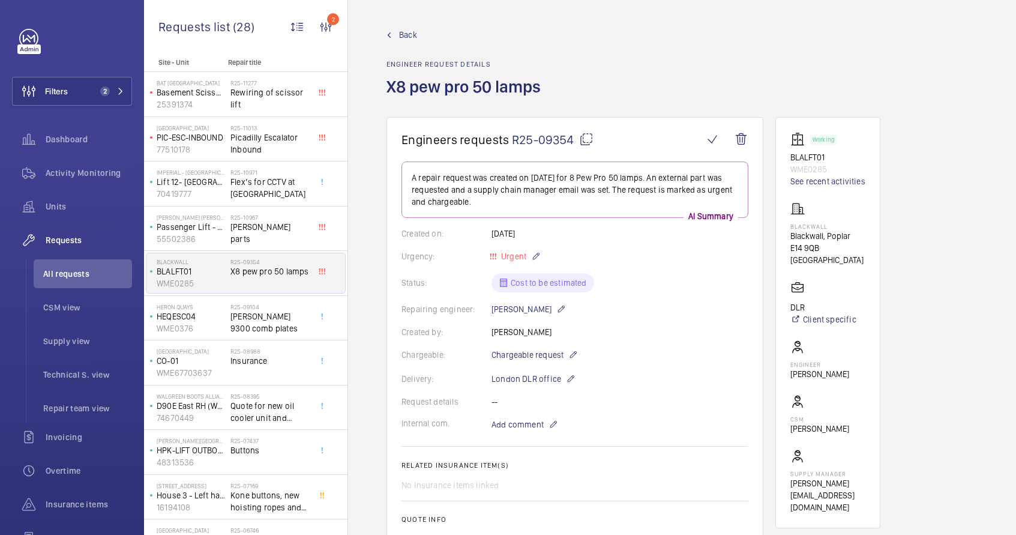
click at [586, 139] on mat-icon at bounding box center [586, 139] width 14 height 14
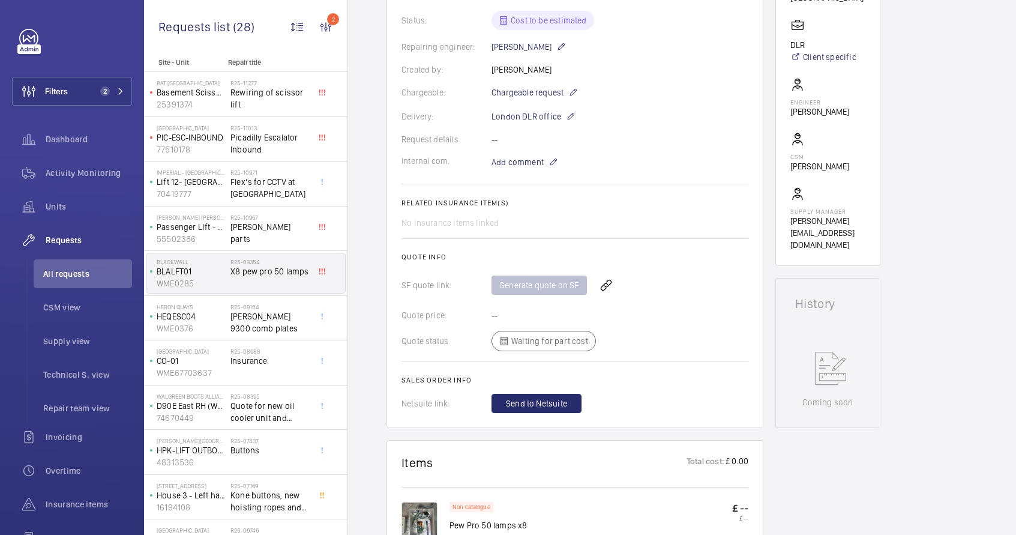
scroll to position [262, 0]
click at [95, 95] on span "2" at bounding box center [102, 91] width 14 height 10
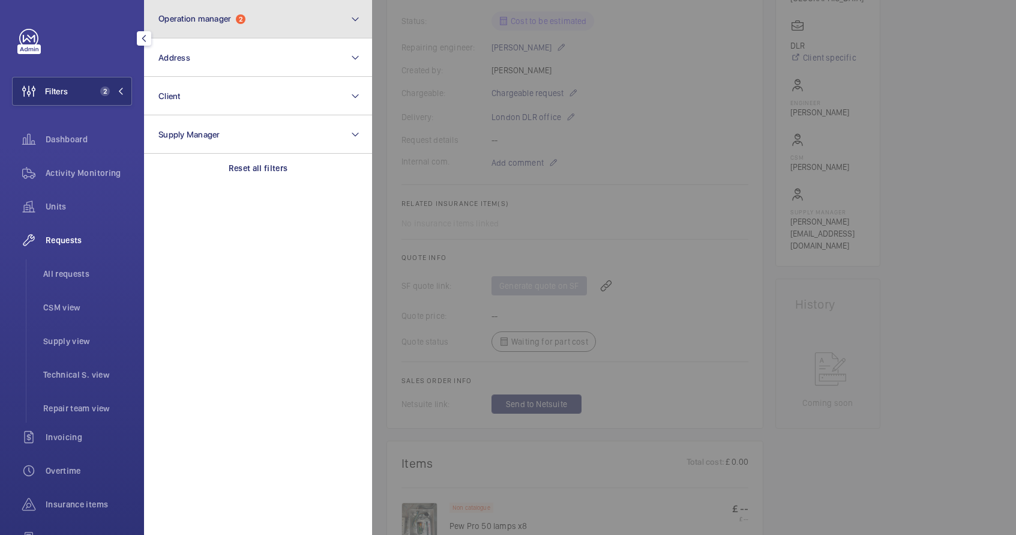
click at [231, 19] on span "Operation manager" at bounding box center [195, 19] width 73 height 10
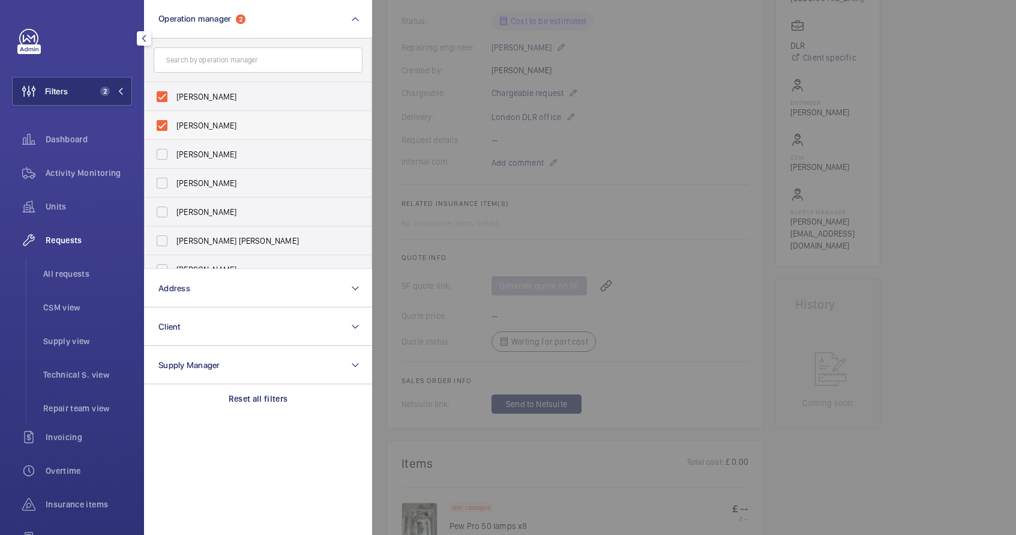
click at [160, 125] on label "[PERSON_NAME]" at bounding box center [249, 125] width 209 height 29
click at [160, 125] on input "[PERSON_NAME]" at bounding box center [162, 125] width 24 height 24
checkbox input "false"
click at [160, 238] on label "[PERSON_NAME] [PERSON_NAME]" at bounding box center [249, 240] width 209 height 29
click at [160, 238] on input "[PERSON_NAME] [PERSON_NAME]" at bounding box center [162, 241] width 24 height 24
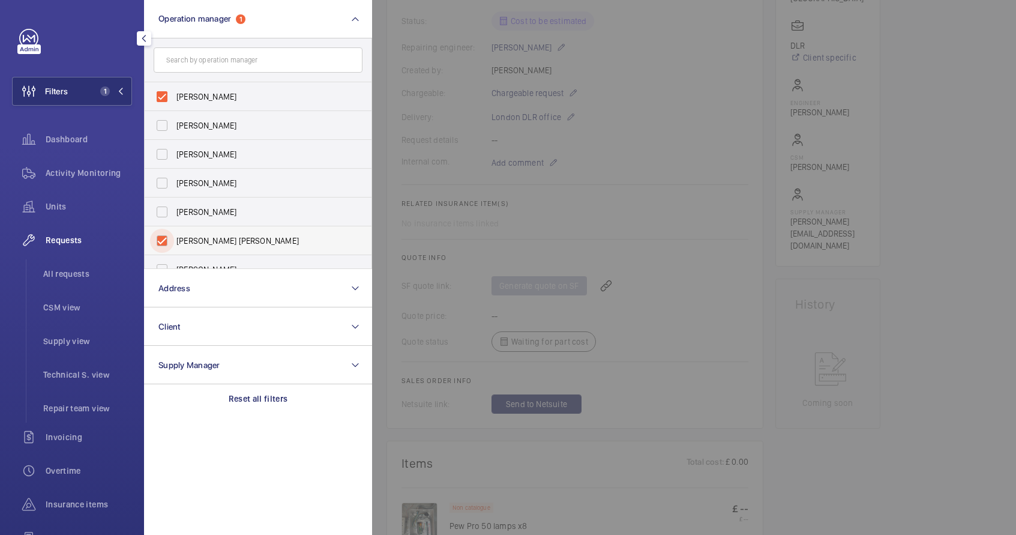
checkbox input "true"
click at [387, 25] on div at bounding box center [880, 267] width 1016 height 535
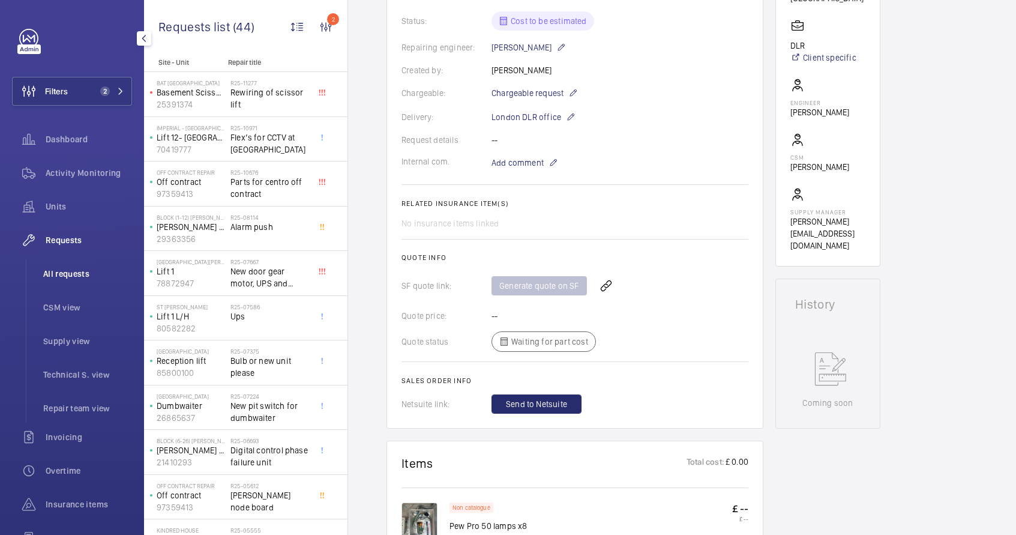
click at [79, 276] on span "All requests" at bounding box center [87, 274] width 89 height 12
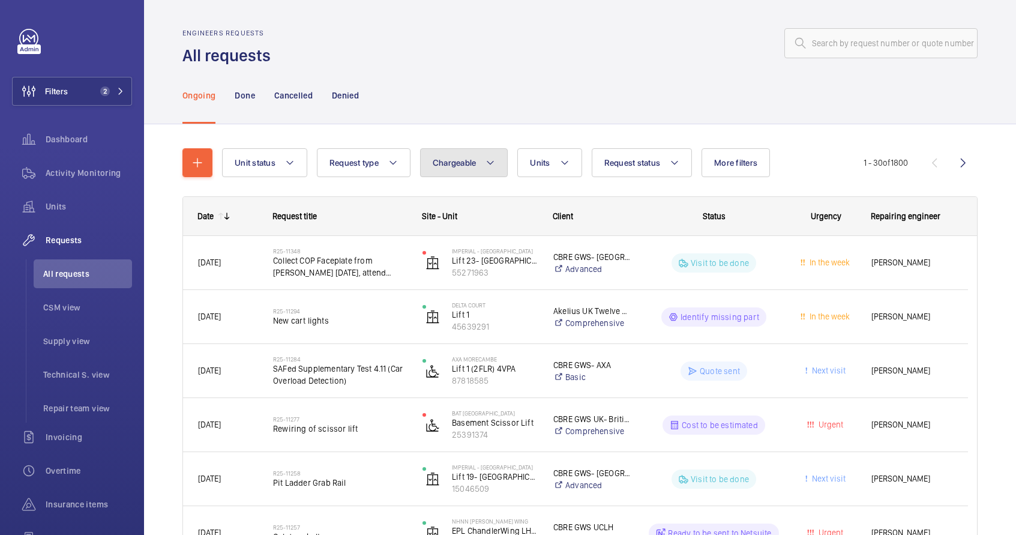
click at [433, 164] on span "Chargeable" at bounding box center [455, 163] width 44 height 10
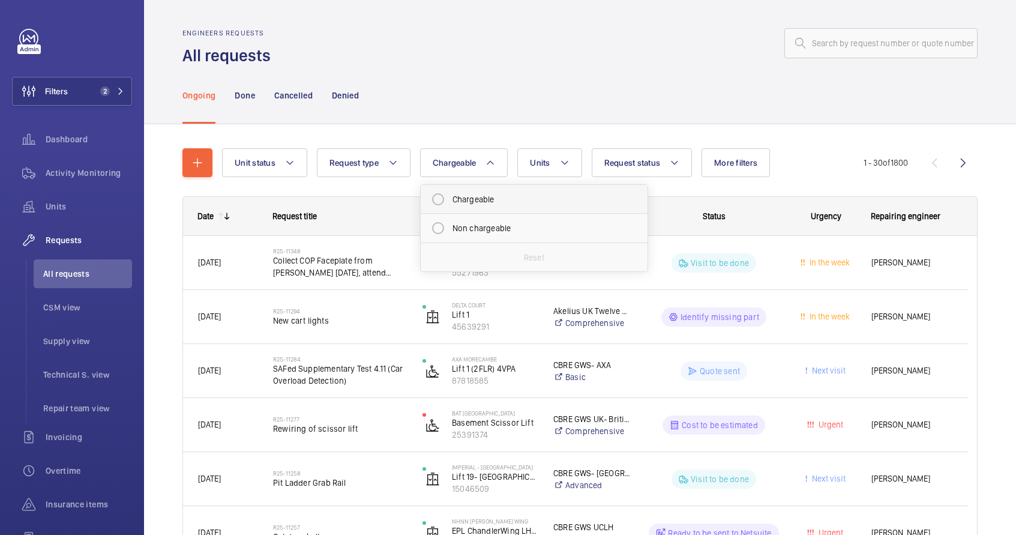
click at [506, 205] on mat-radio-button "Chargeable" at bounding box center [534, 199] width 216 height 24
radio input "true"
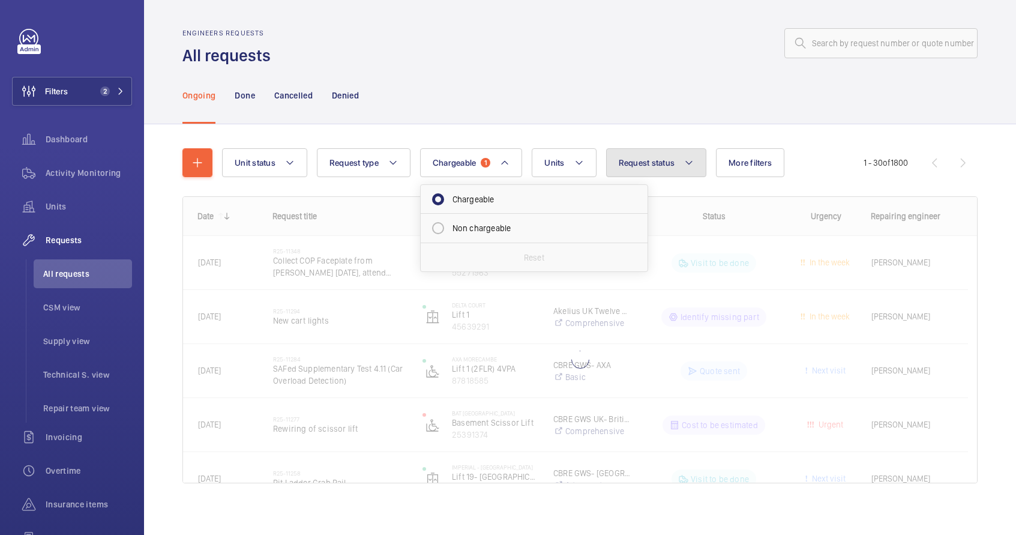
click at [687, 164] on mat-icon at bounding box center [689, 163] width 10 height 14
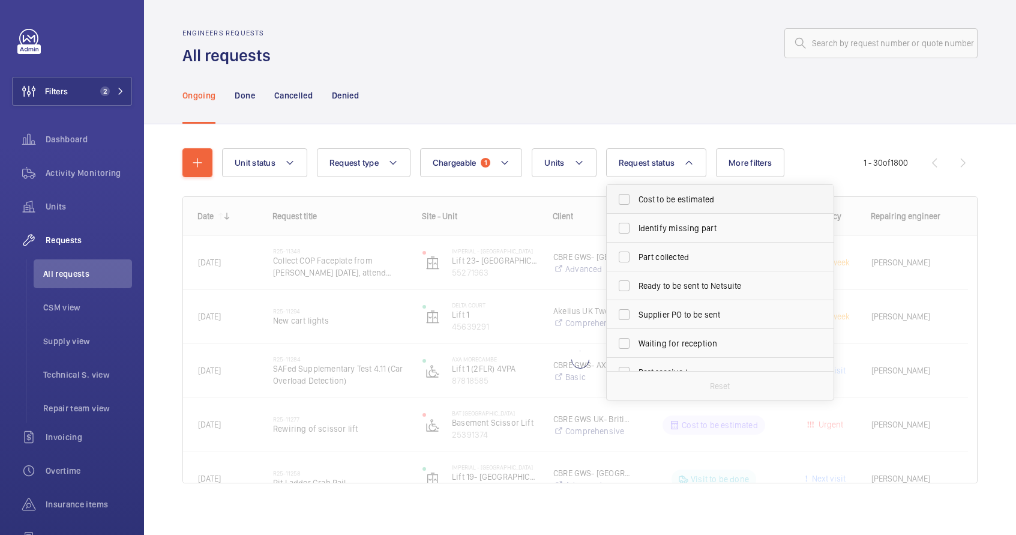
click at [681, 201] on span "Cost to be estimated" at bounding box center [721, 199] width 165 height 12
click at [636, 201] on input "Cost to be estimated" at bounding box center [624, 199] width 24 height 24
checkbox input "true"
click at [678, 219] on label "Identify missing part" at bounding box center [711, 228] width 209 height 29
click at [636, 219] on input "Identify missing part" at bounding box center [624, 228] width 24 height 24
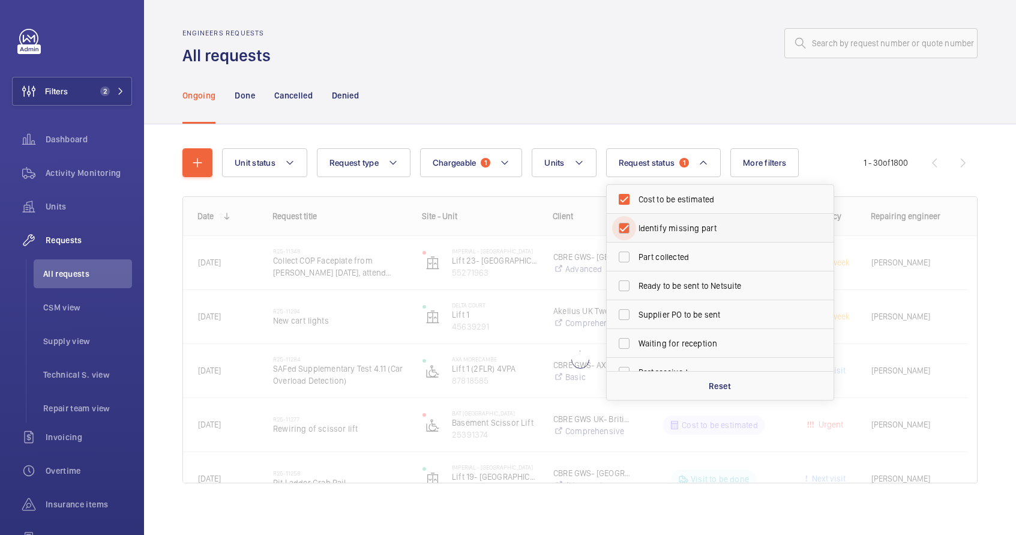
checkbox input "true"
click at [666, 124] on div "Unit status Request type Chargeable 1 Units Request status 2 Cost to be estimat…" at bounding box center [580, 332] width 872 height 417
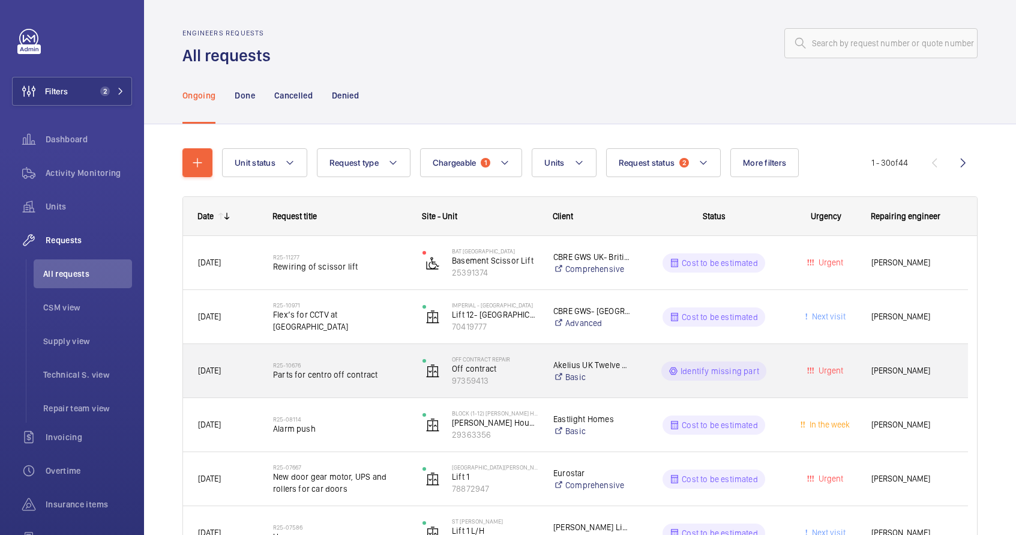
scroll to position [2, 0]
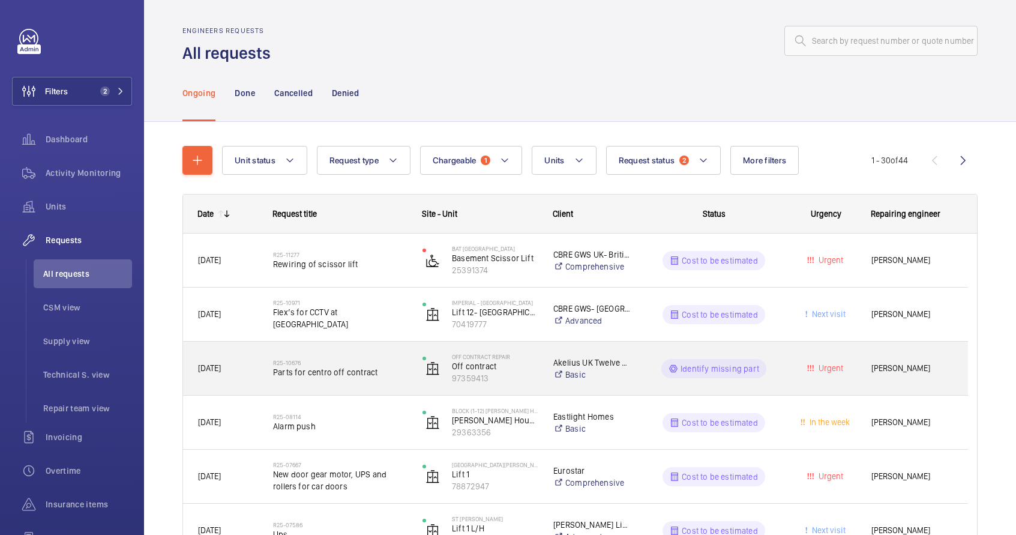
click at [404, 381] on div "R25-10676 Parts for centro off contract" at bounding box center [340, 368] width 134 height 35
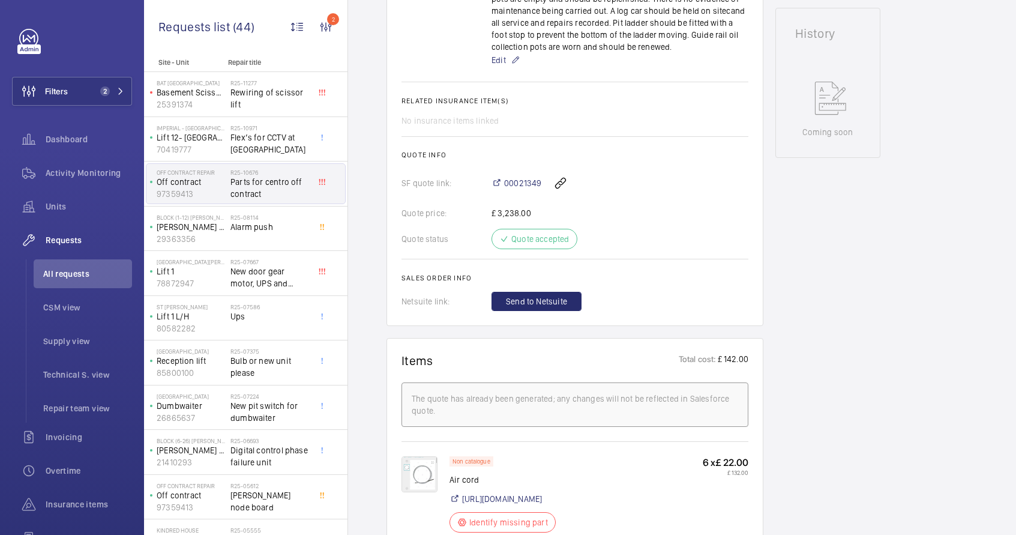
scroll to position [576, 0]
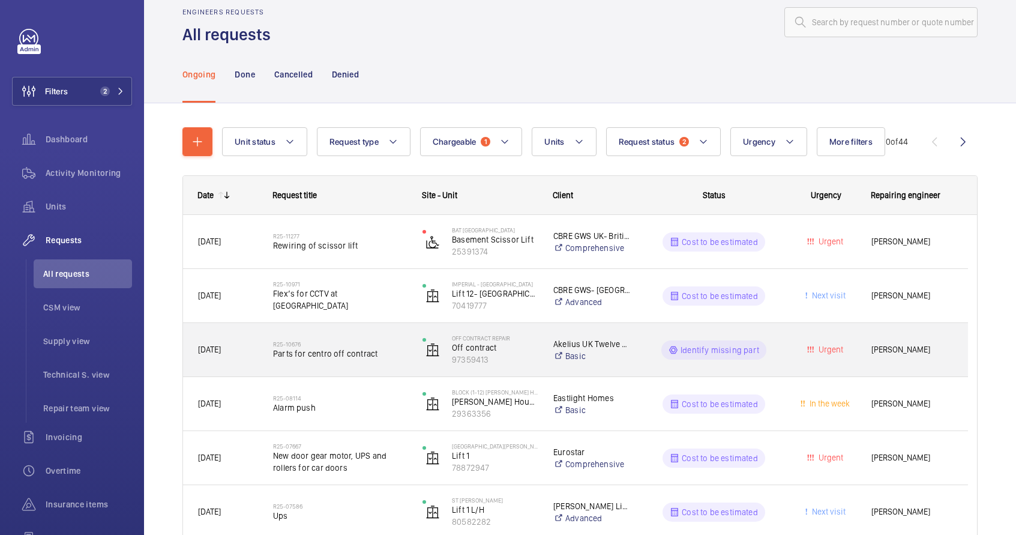
scroll to position [29, 0]
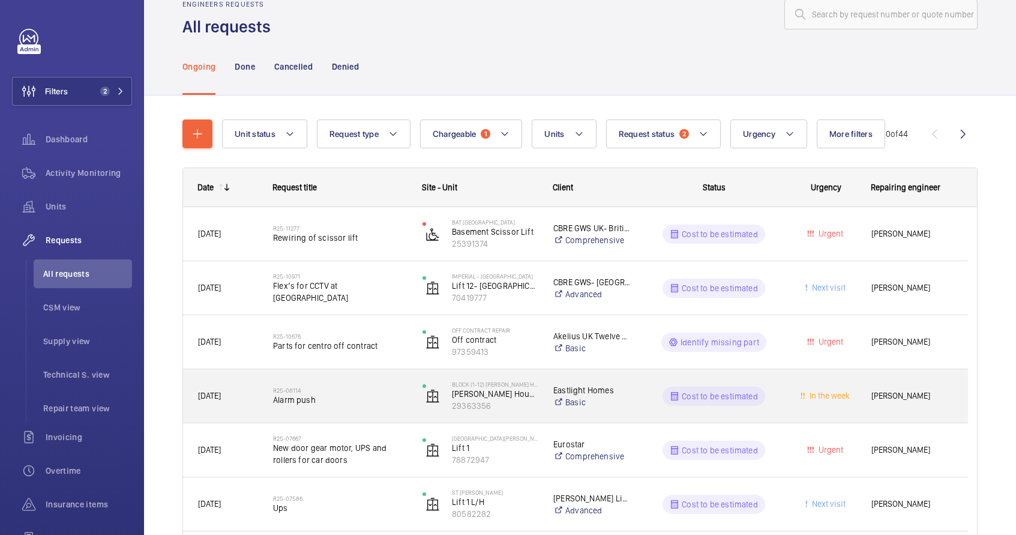
click at [372, 391] on h2 "R25-08114" at bounding box center [340, 390] width 134 height 7
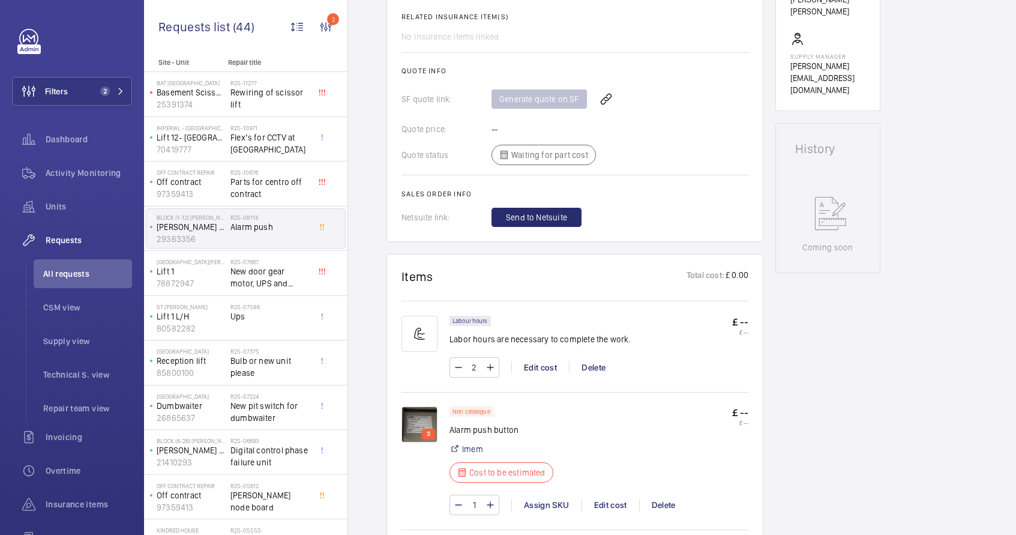
scroll to position [418, 0]
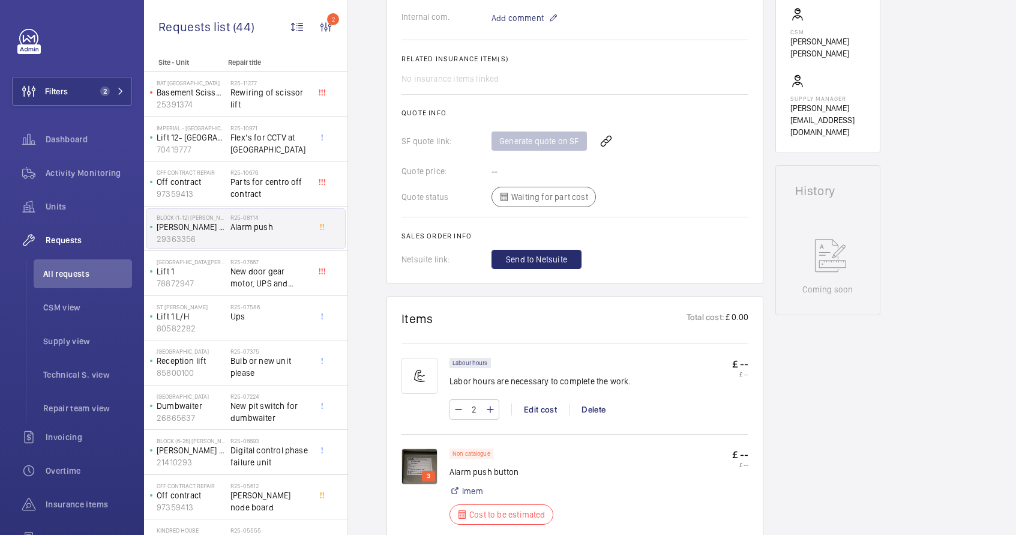
click at [423, 460] on img at bounding box center [420, 466] width 36 height 36
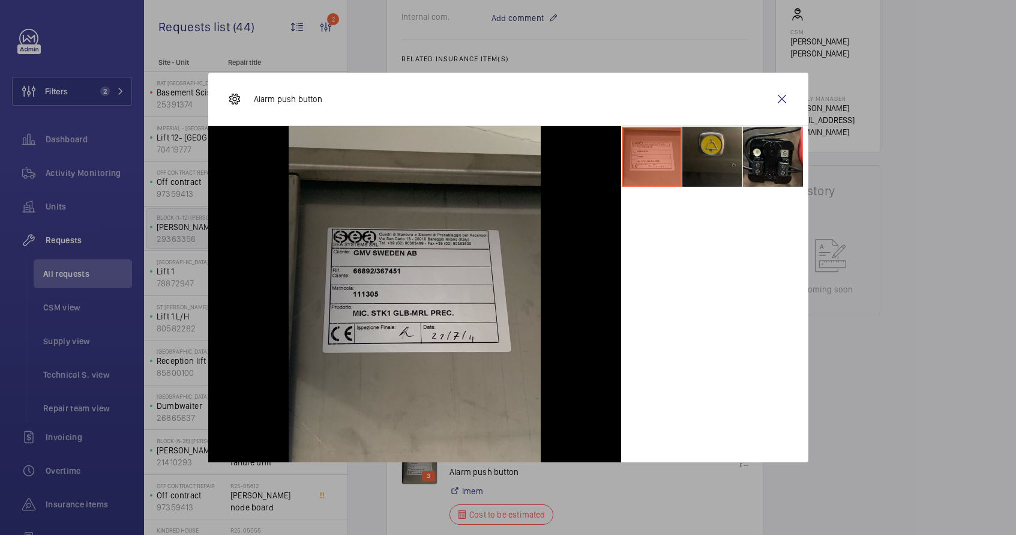
click at [708, 164] on li at bounding box center [713, 157] width 60 height 60
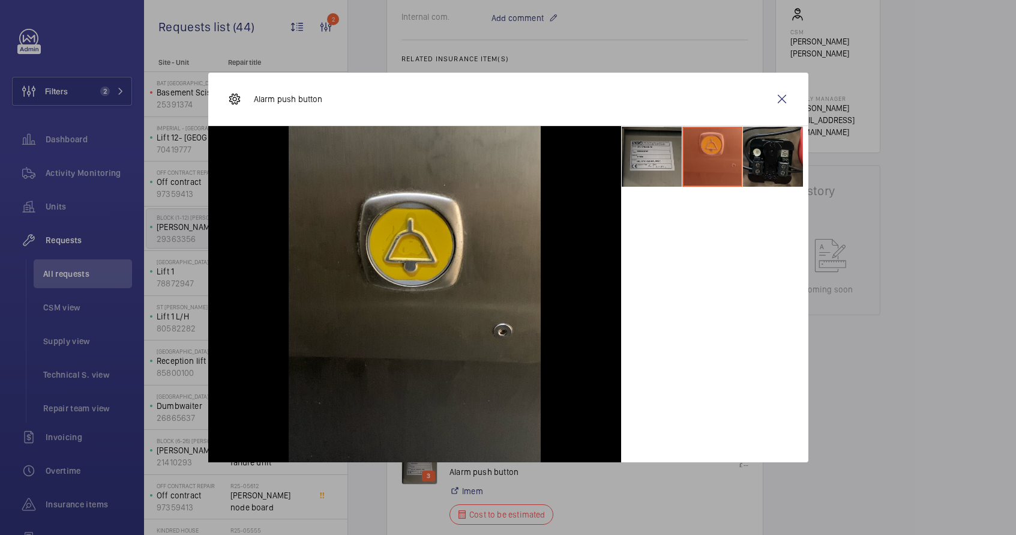
click at [752, 167] on li at bounding box center [773, 157] width 60 height 60
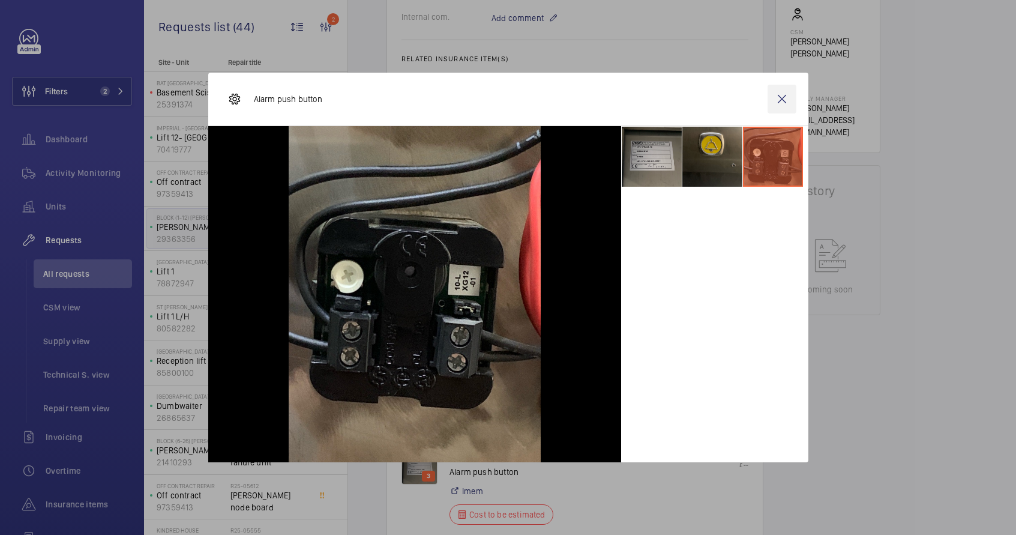
click at [776, 97] on wm-front-icon-button at bounding box center [782, 99] width 29 height 29
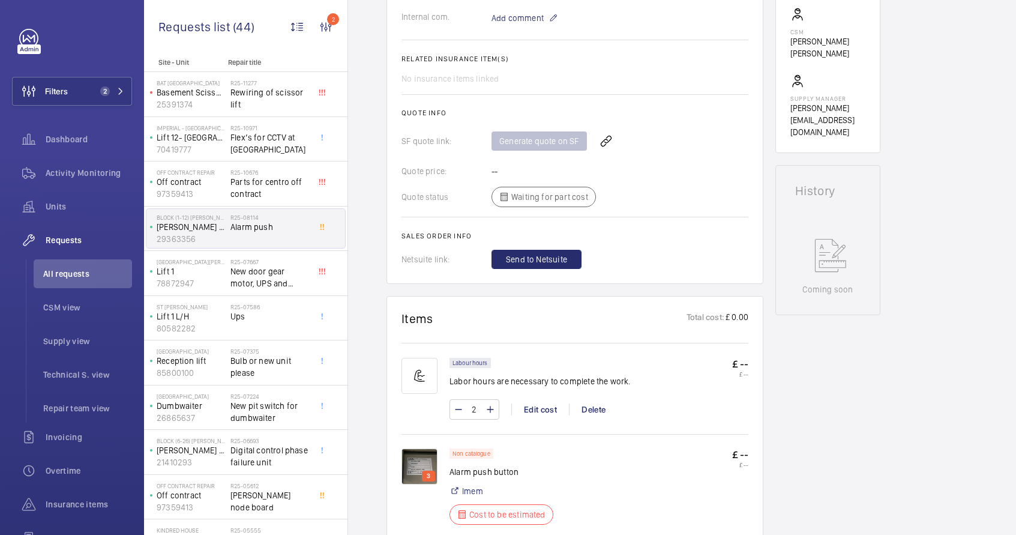
scroll to position [498, 0]
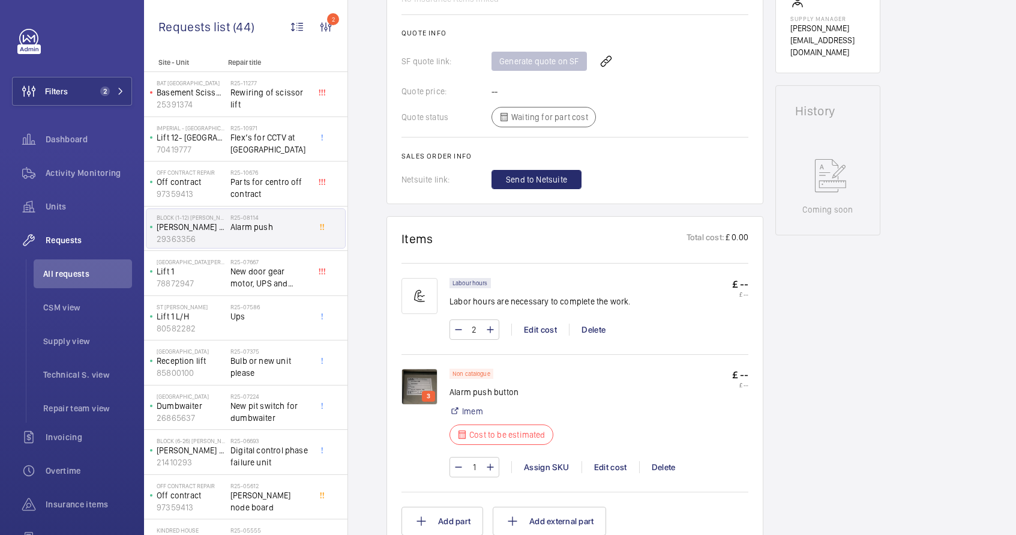
click at [427, 385] on img at bounding box center [420, 387] width 36 height 36
click at [417, 391] on div at bounding box center [433, 288] width 330 height 269
click at [426, 395] on div at bounding box center [433, 288] width 330 height 269
click at [426, 390] on div at bounding box center [433, 288] width 330 height 269
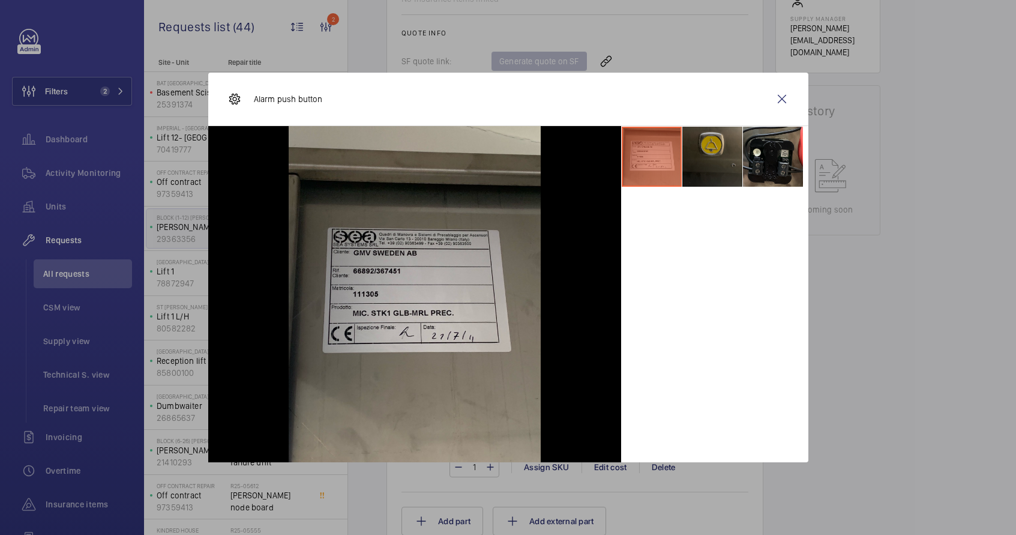
click at [720, 168] on li at bounding box center [713, 157] width 60 height 60
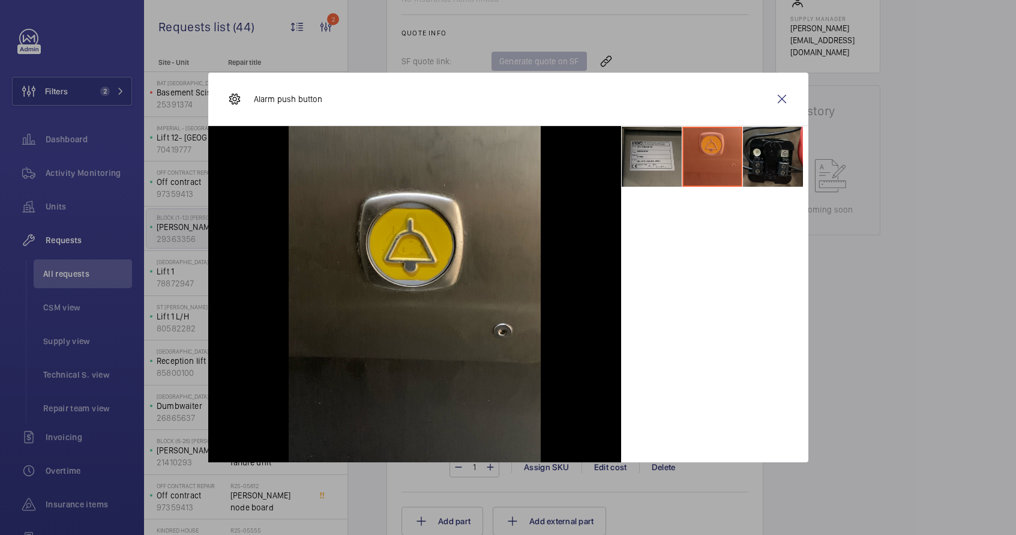
click at [756, 168] on li at bounding box center [773, 157] width 60 height 60
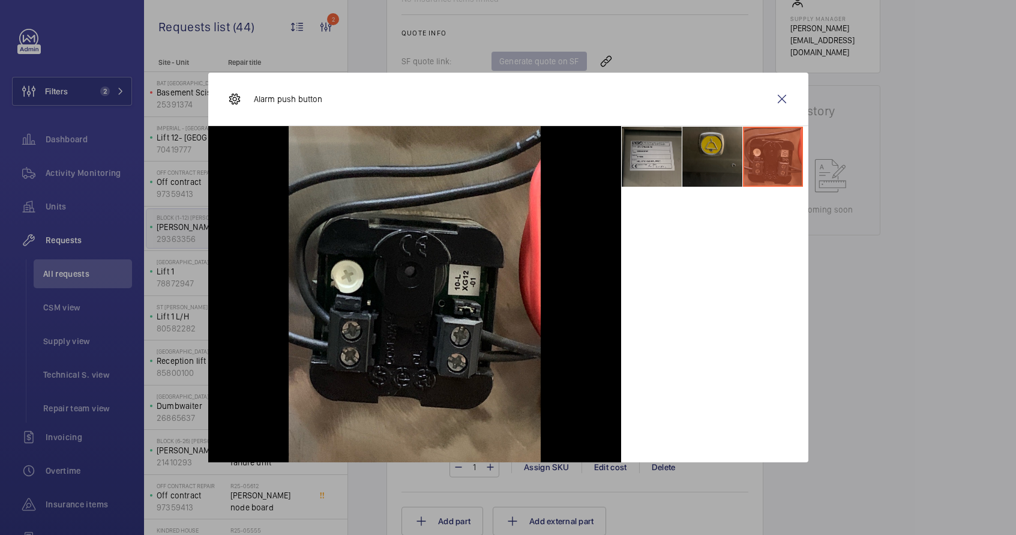
click at [707, 168] on li at bounding box center [713, 157] width 60 height 60
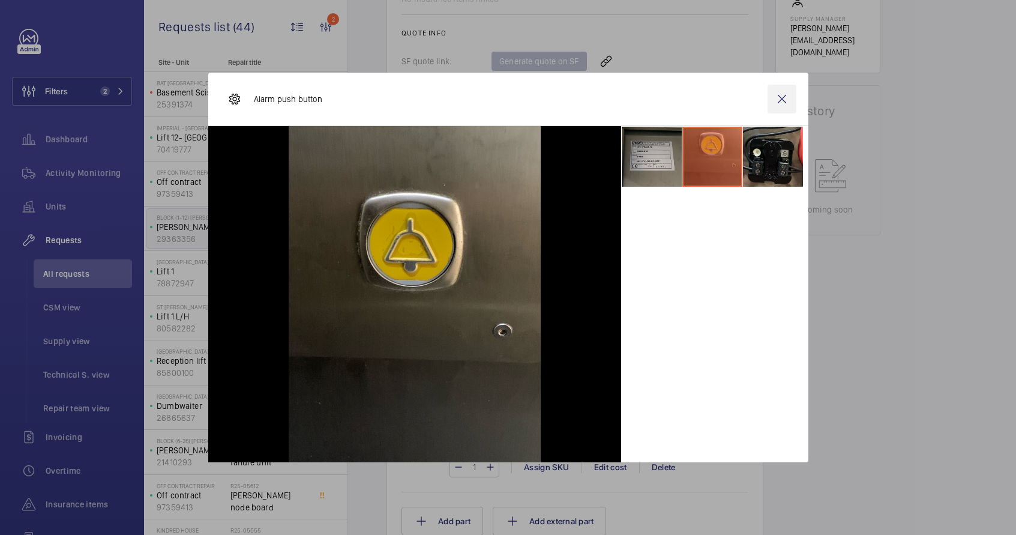
click at [784, 94] on wm-front-icon-button at bounding box center [782, 99] width 29 height 29
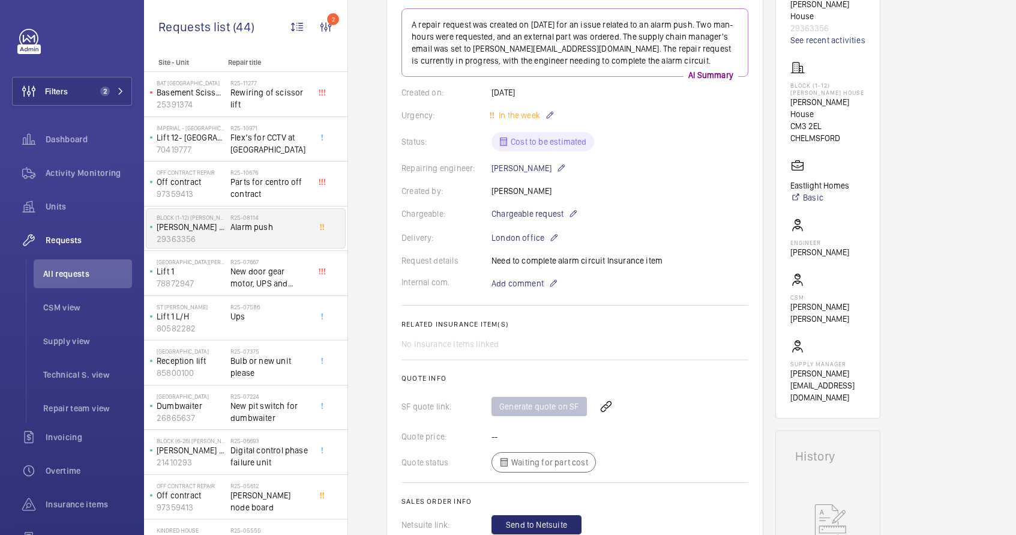
scroll to position [427, 0]
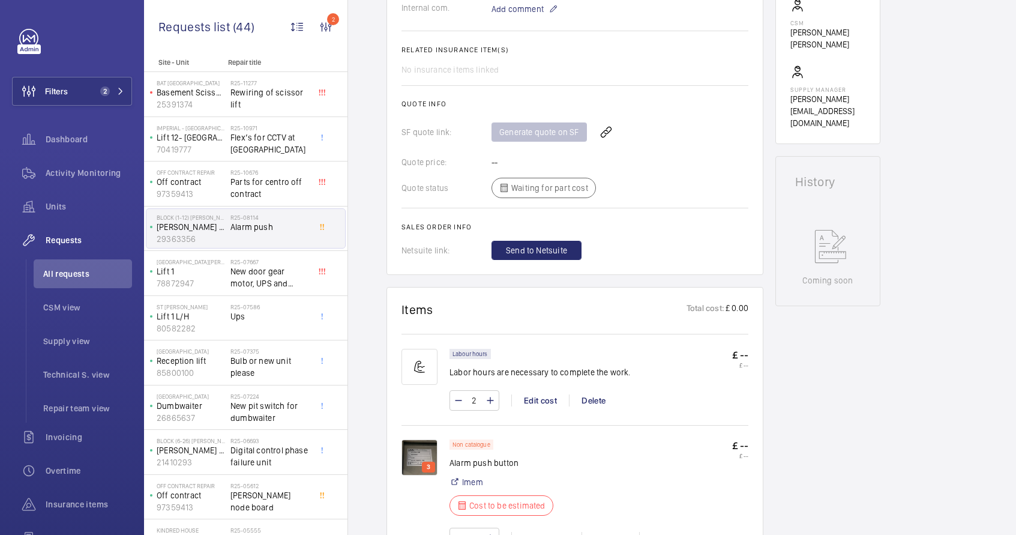
click at [608, 532] on div "Edit cost" at bounding box center [611, 538] width 58 height 12
click at [601, 363] on div "Edit cost Cost by unit Alarm push button £ Add supplier quote Upload or drag yo…" at bounding box center [508, 268] width 293 height 234
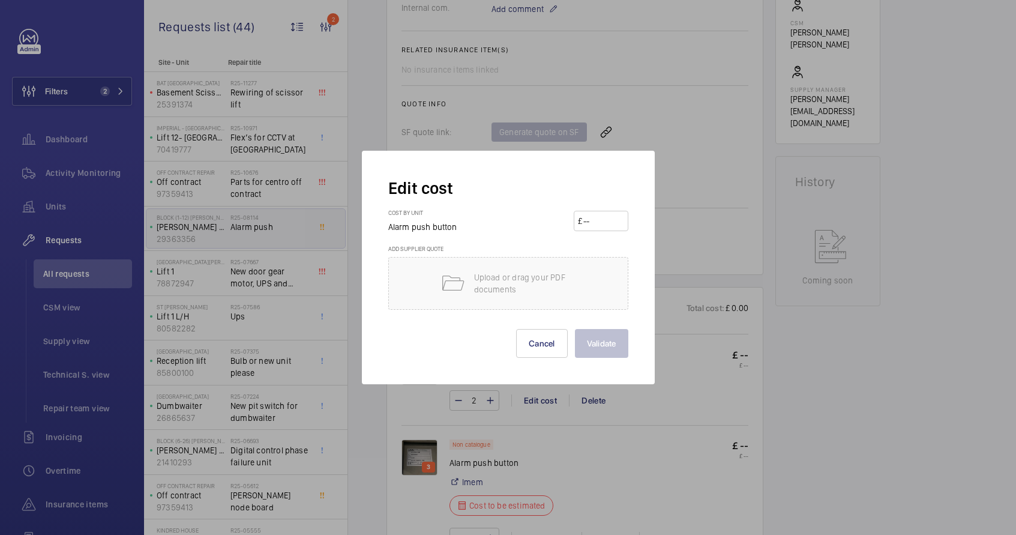
scroll to position [602, 0]
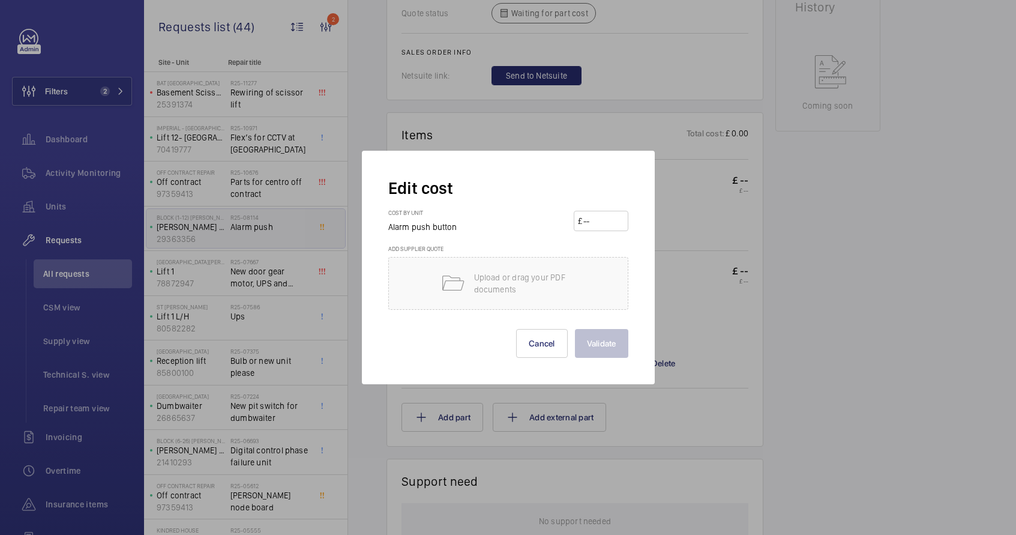
click at [606, 224] on input "number" at bounding box center [603, 220] width 42 height 19
type input "75"
click at [621, 340] on button "Validate" at bounding box center [601, 343] width 53 height 29
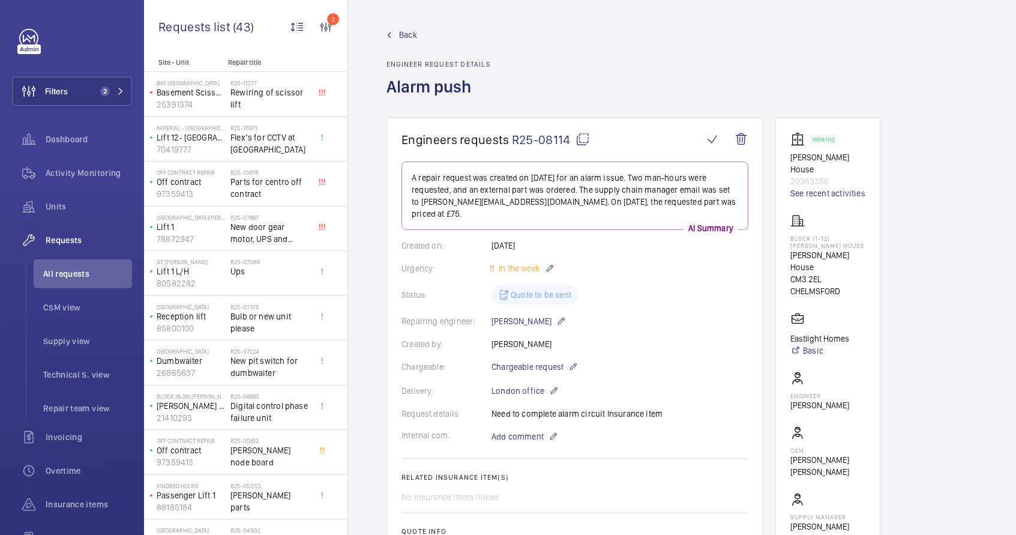
click at [546, 146] on span "R25-08114" at bounding box center [551, 139] width 78 height 15
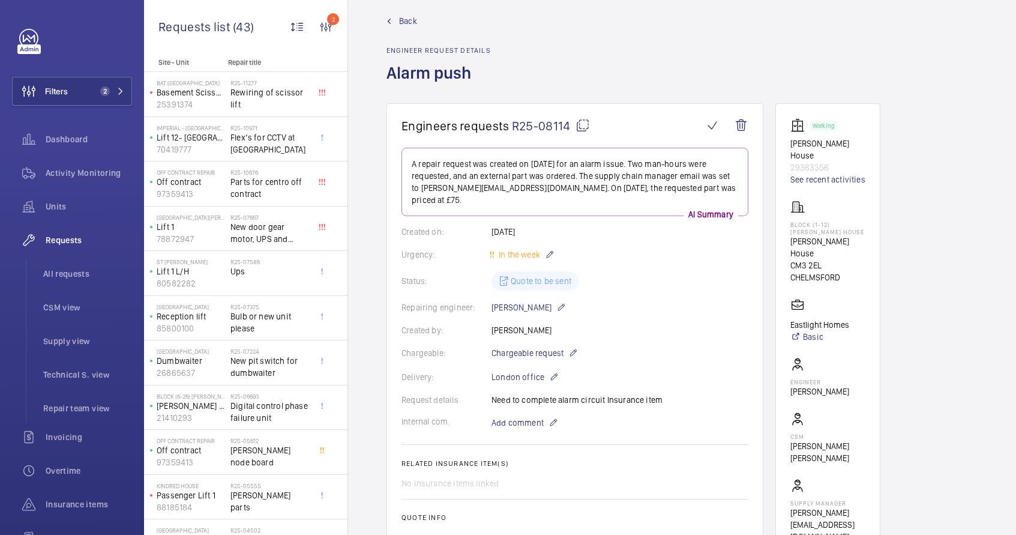
scroll to position [0, 0]
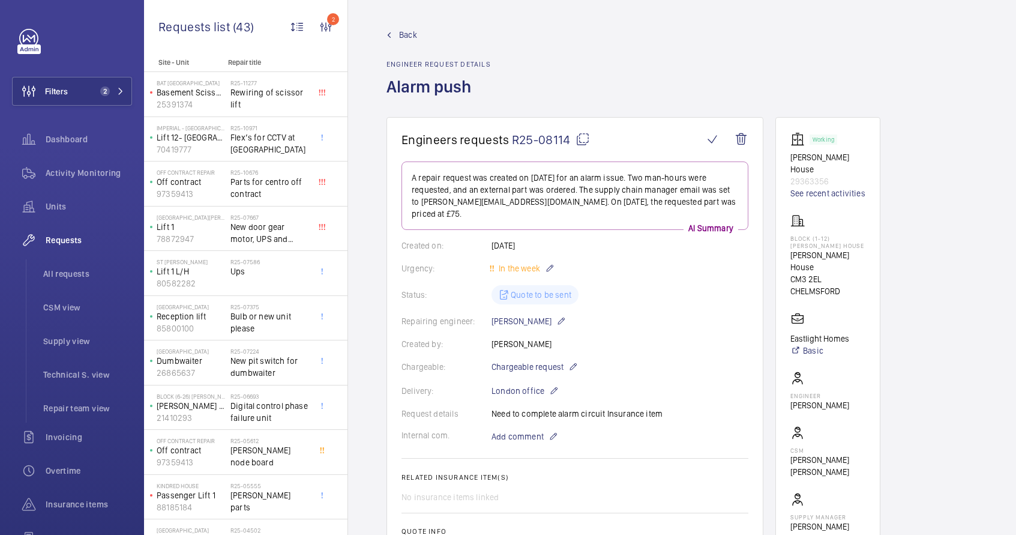
click at [585, 140] on mat-icon at bounding box center [583, 139] width 14 height 14
click at [262, 226] on span "New door gear motor, UPS and rollers for car doors" at bounding box center [270, 233] width 79 height 24
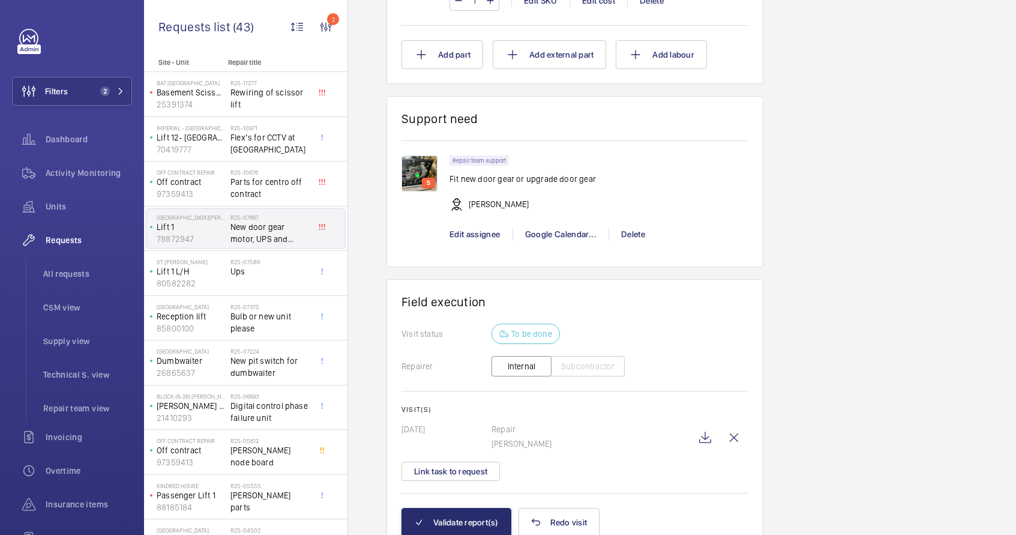
scroll to position [1503, 0]
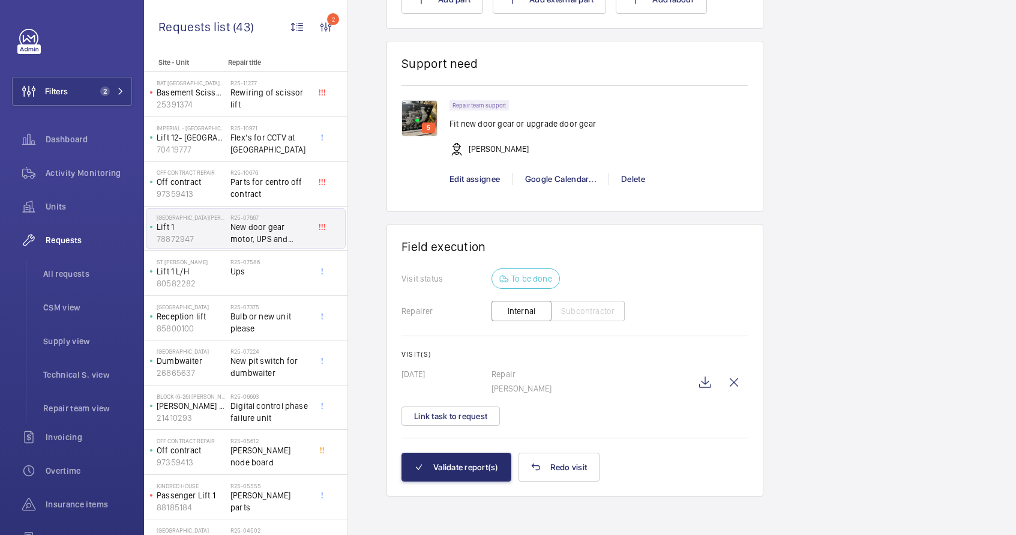
click at [420, 113] on img at bounding box center [420, 118] width 36 height 36
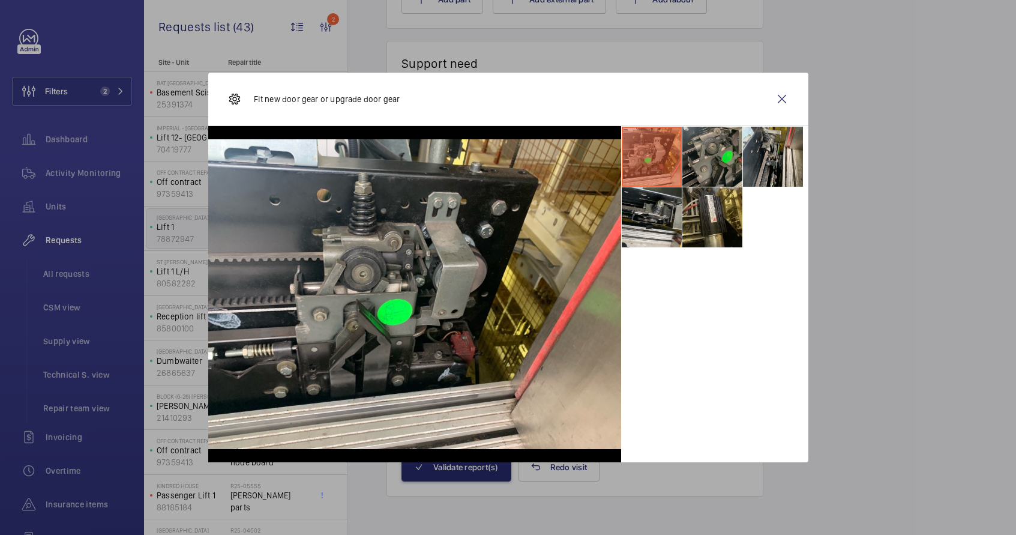
click at [708, 162] on li at bounding box center [713, 157] width 60 height 60
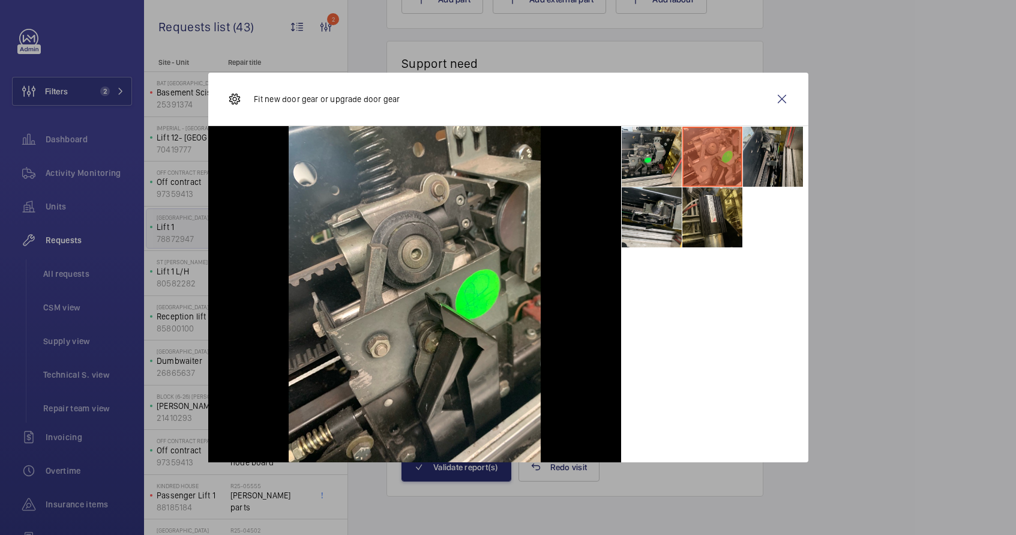
click at [769, 165] on li at bounding box center [773, 157] width 60 height 60
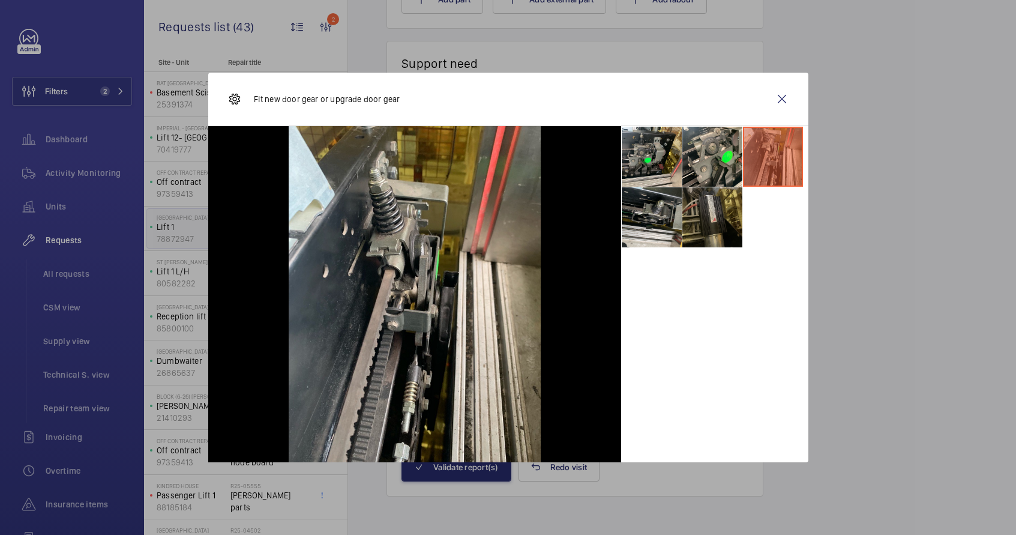
click at [724, 208] on li at bounding box center [713, 217] width 60 height 60
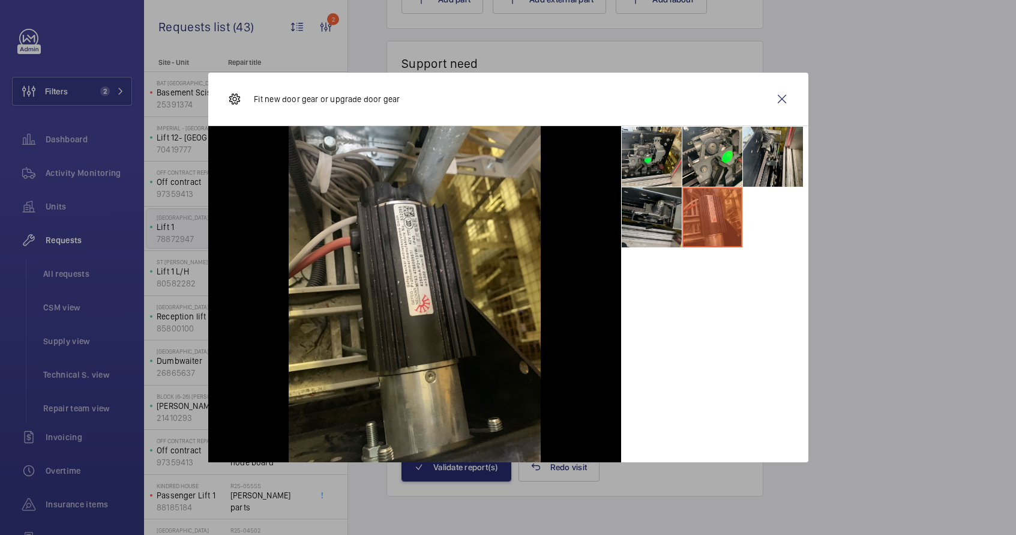
click at [653, 223] on li at bounding box center [652, 217] width 60 height 60
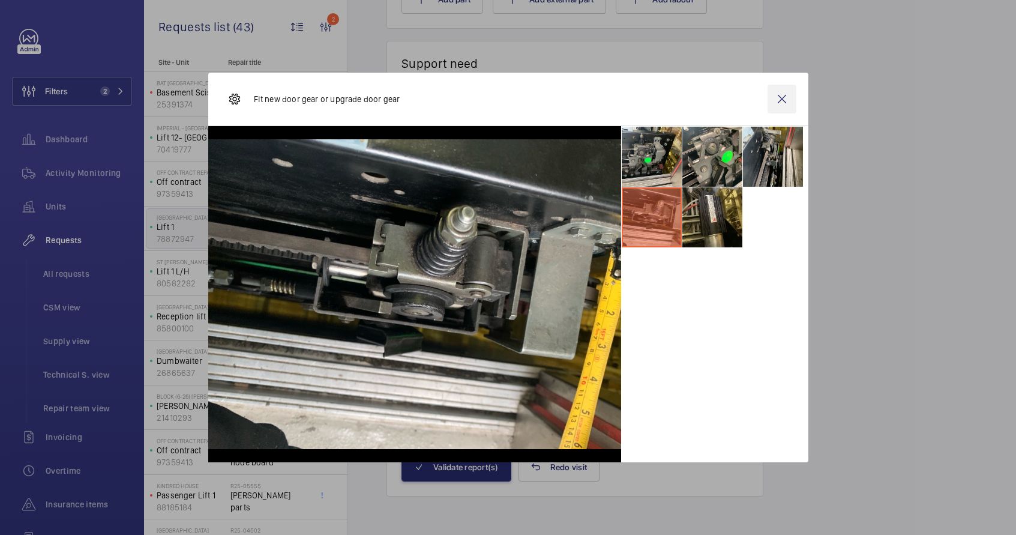
click at [776, 100] on wm-front-icon-button at bounding box center [782, 99] width 29 height 29
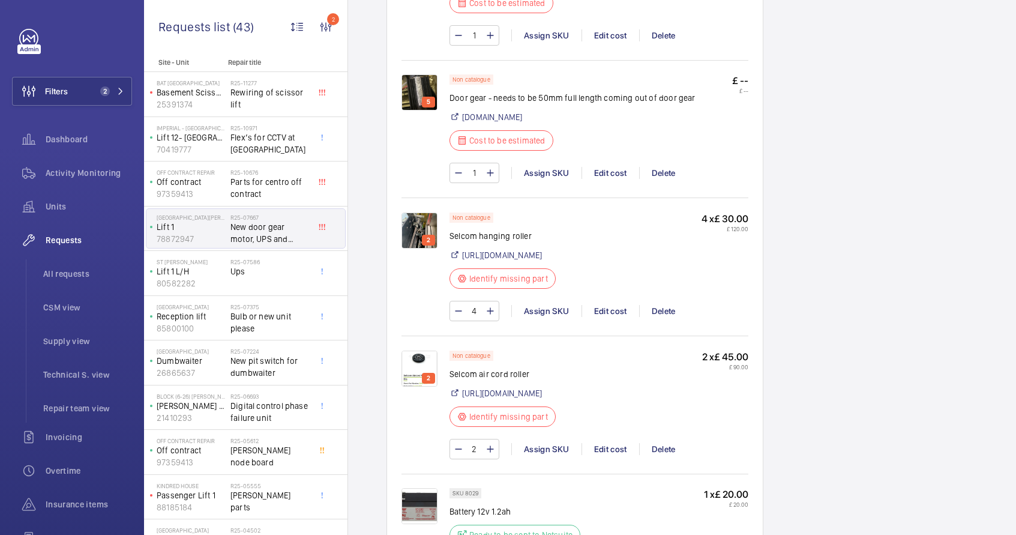
click at [430, 233] on img at bounding box center [420, 231] width 36 height 36
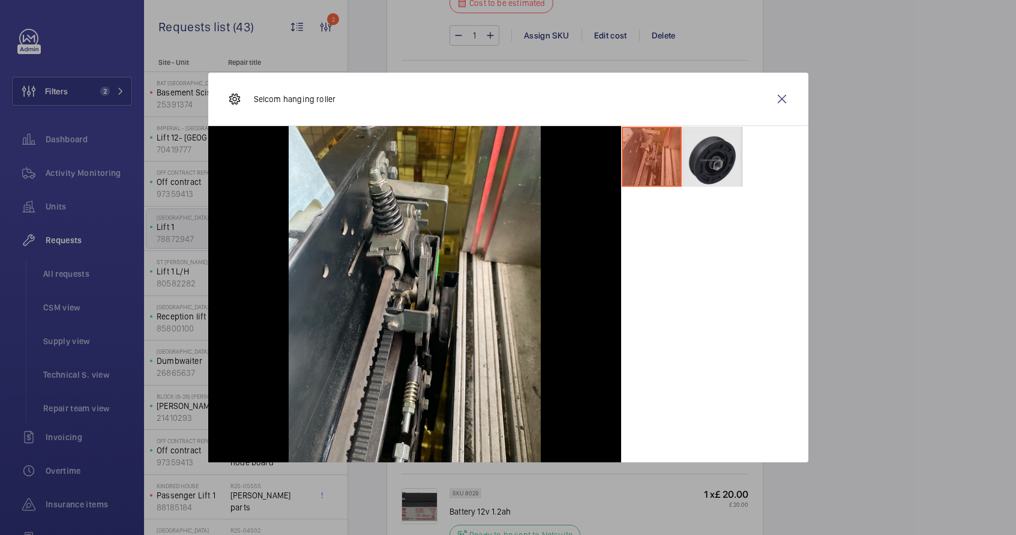
click at [723, 165] on li at bounding box center [713, 157] width 60 height 60
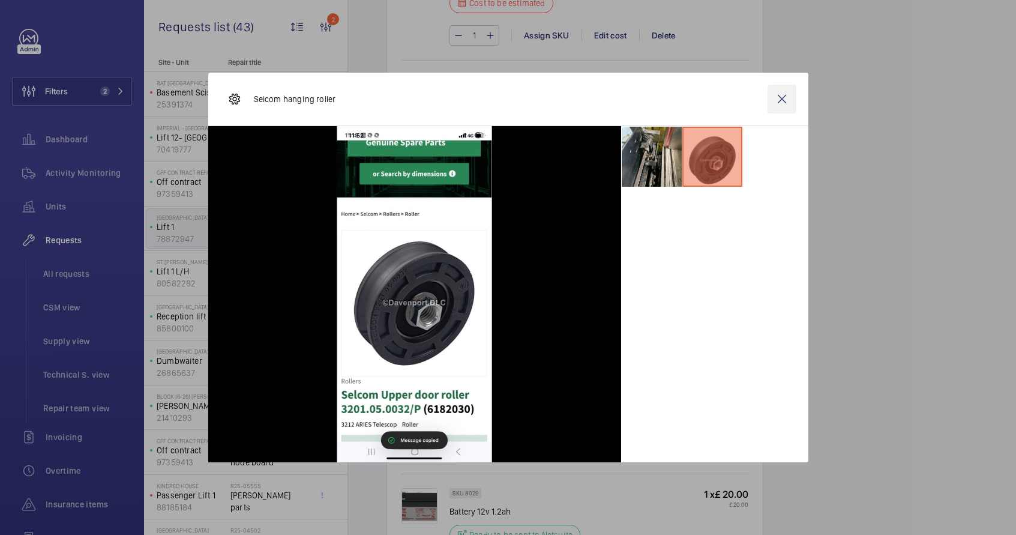
click at [780, 104] on wm-front-icon-button at bounding box center [782, 99] width 29 height 29
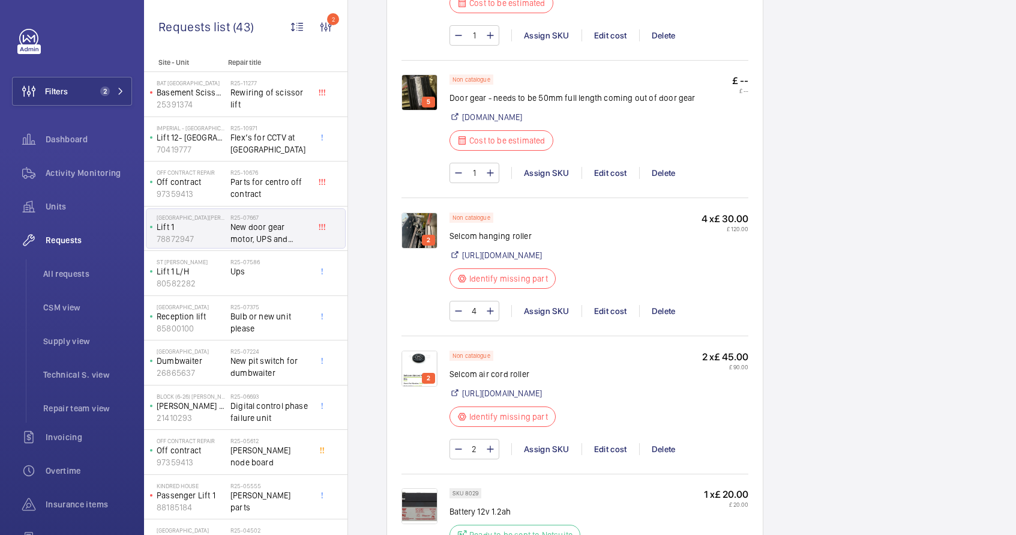
click at [410, 110] on img at bounding box center [420, 92] width 36 height 36
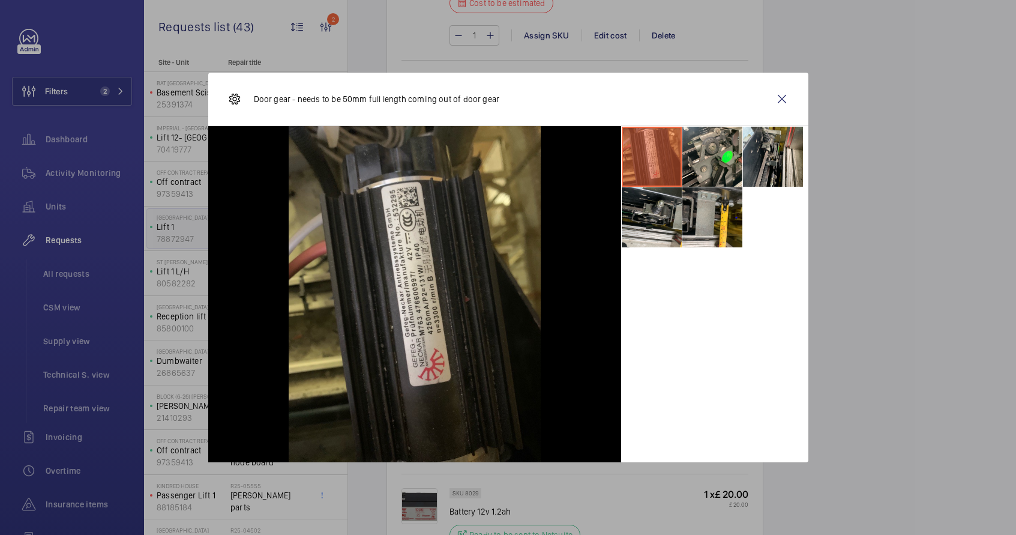
scroll to position [705, 0]
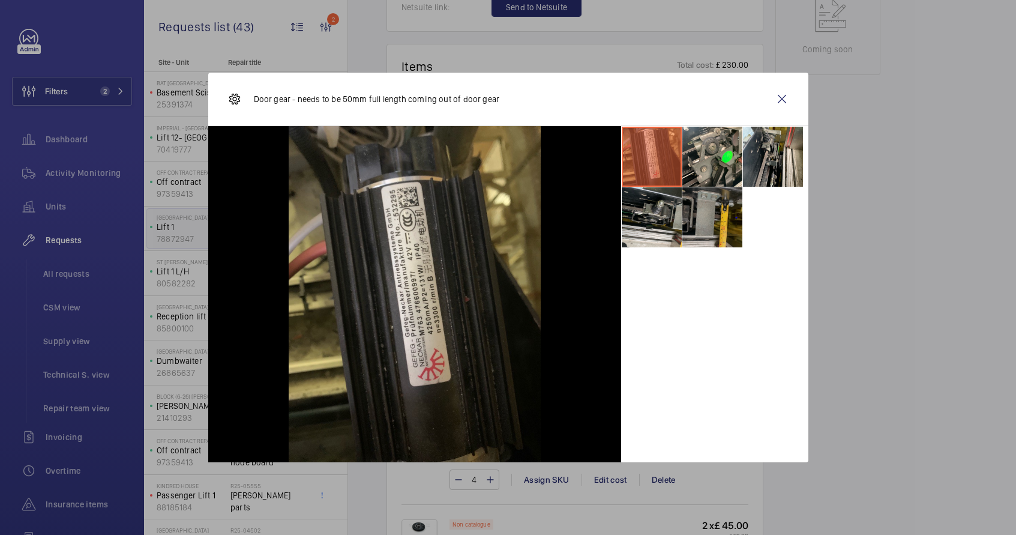
click at [716, 228] on li at bounding box center [713, 217] width 60 height 60
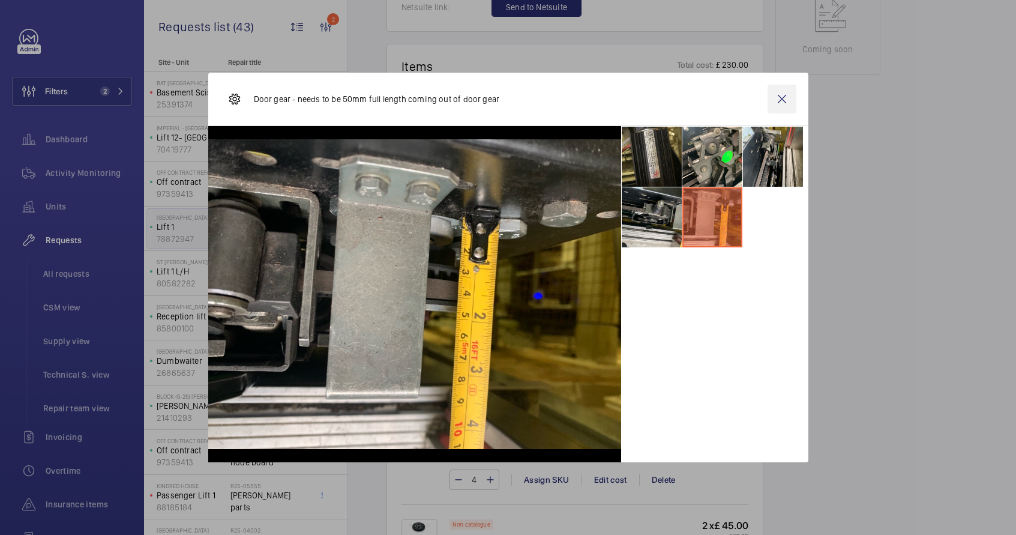
click at [781, 101] on wm-front-icon-button at bounding box center [782, 99] width 29 height 29
click at [990, 211] on div "Engineers requests R25-07667 On [DATE], a repair request was created for a car …" at bounding box center [682, 379] width 668 height 1891
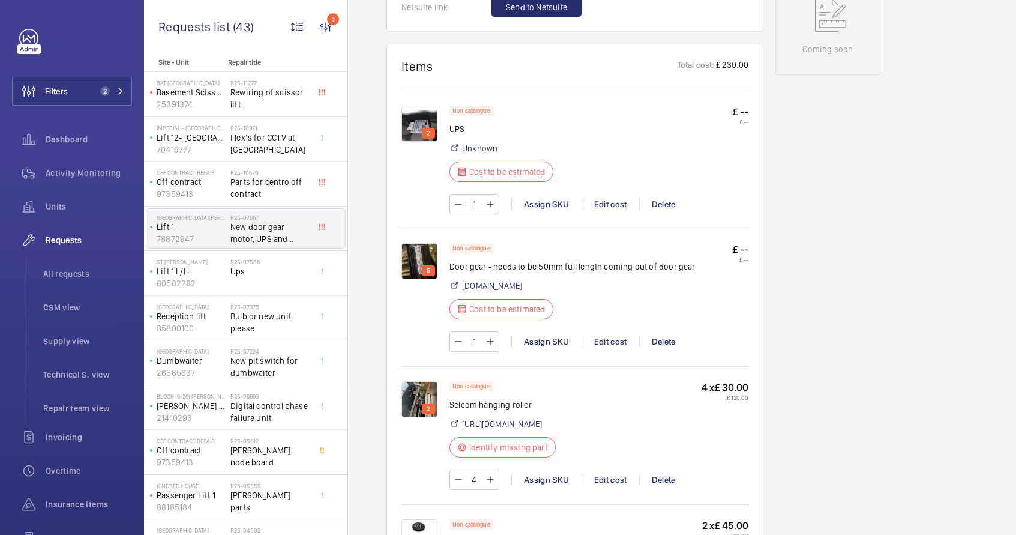
scroll to position [95, 0]
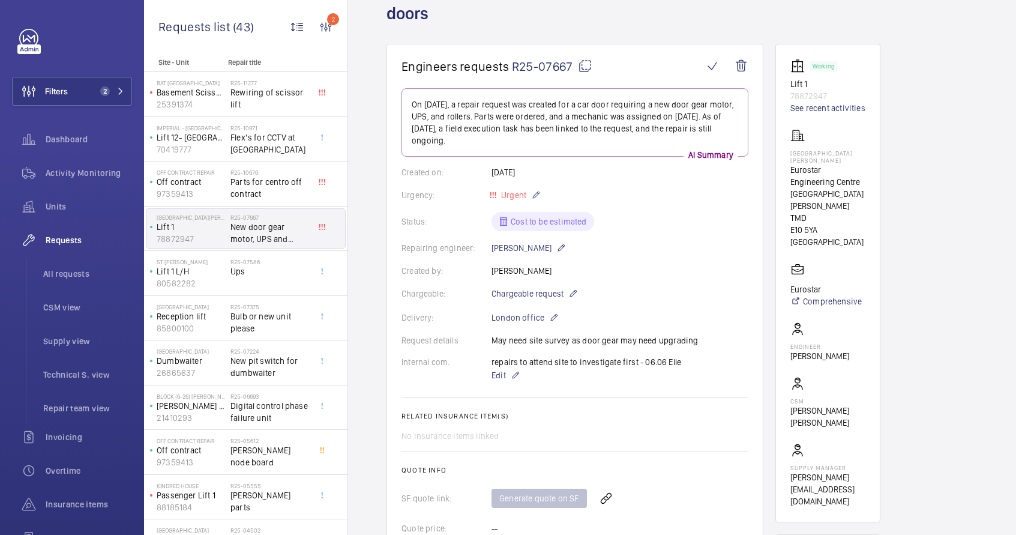
click at [583, 69] on mat-icon at bounding box center [585, 66] width 14 height 14
type textarea "R25-07667"
click at [805, 165] on p "Eurostar Engineering Centre [GEOGRAPHIC_DATA][PERSON_NAME] TMD" at bounding box center [828, 194] width 75 height 60
drag, startPoint x: 790, startPoint y: 162, endPoint x: 854, endPoint y: 184, distance: 68.0
click at [854, 184] on wm-front-card "Working Lift 1 78872947 See recent activities [GEOGRAPHIC_DATA][PERSON_NAME] [G…" at bounding box center [828, 283] width 105 height 479
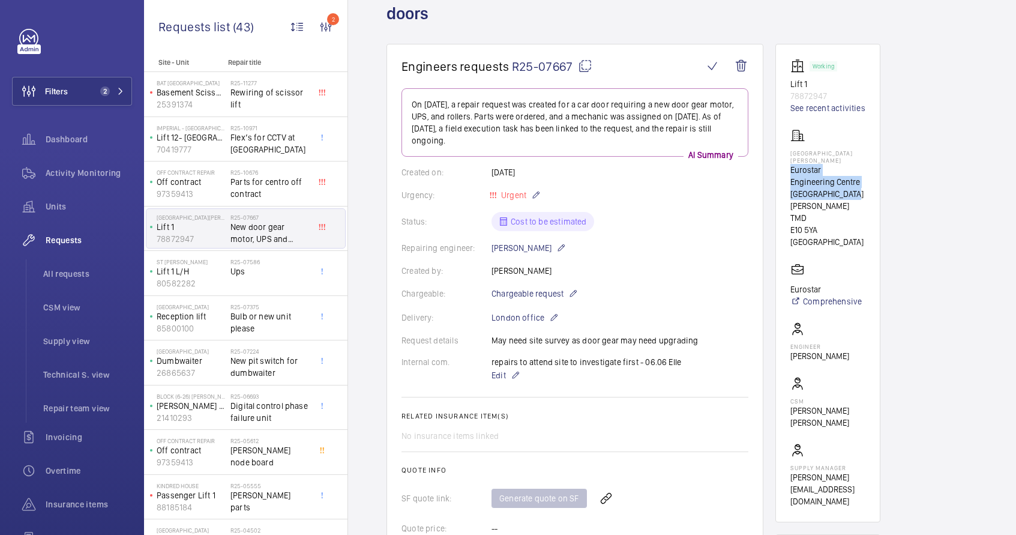
copy p "Eurostar Engineering Centre [GEOGRAPHIC_DATA][PERSON_NAME] TMD"
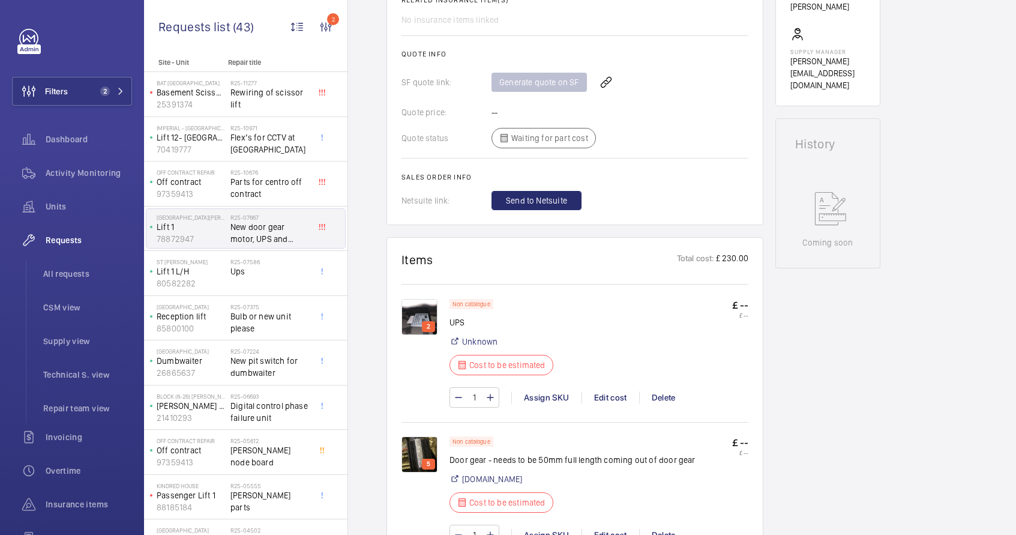
scroll to position [183, 0]
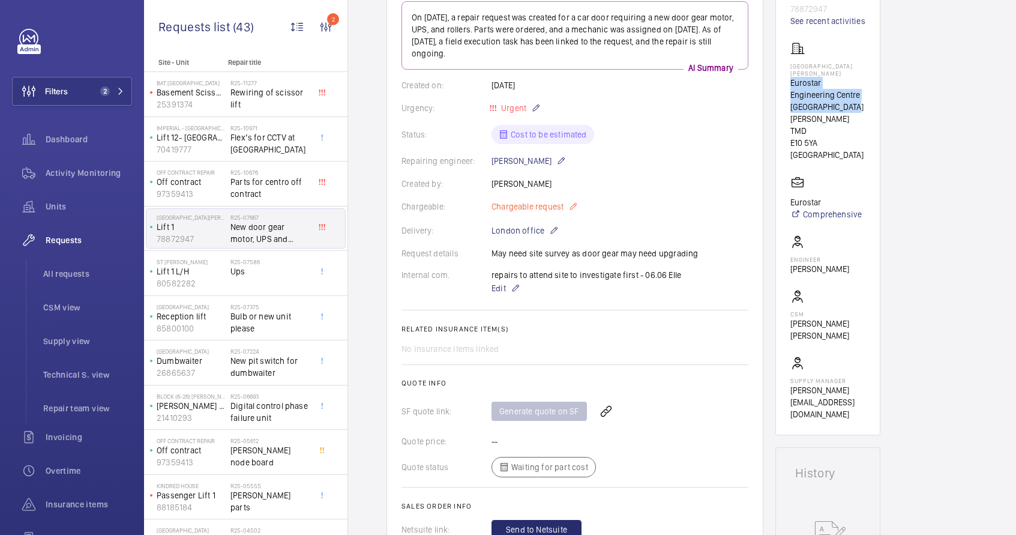
click at [574, 208] on mat-icon at bounding box center [574, 206] width 10 height 14
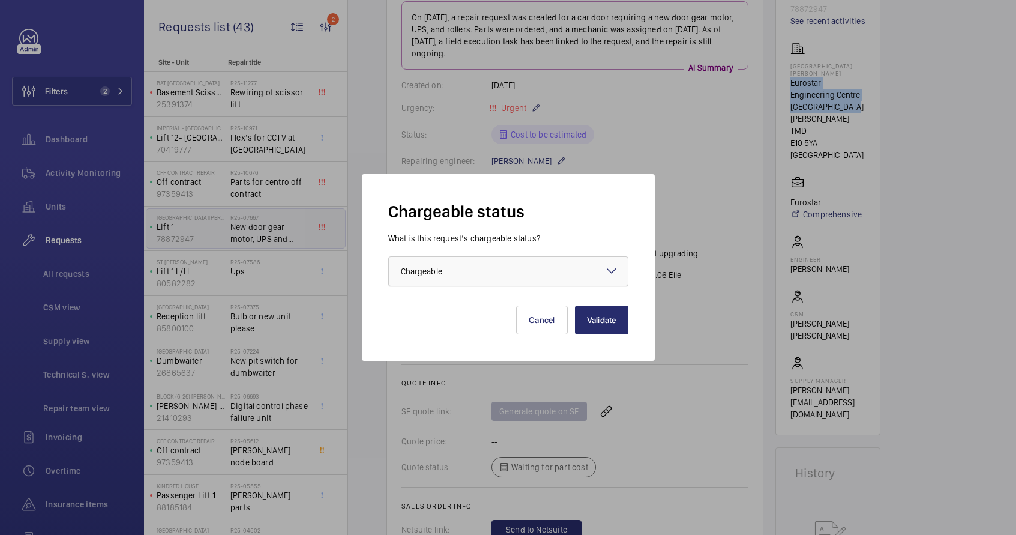
click at [557, 259] on div at bounding box center [508, 271] width 239 height 29
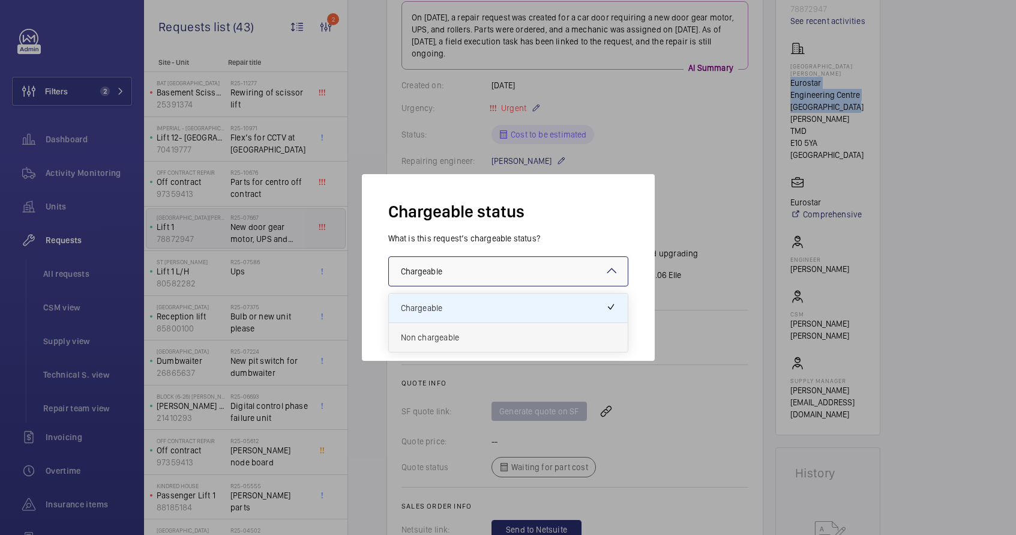
click at [503, 340] on span "Non chargeable" at bounding box center [508, 337] width 215 height 12
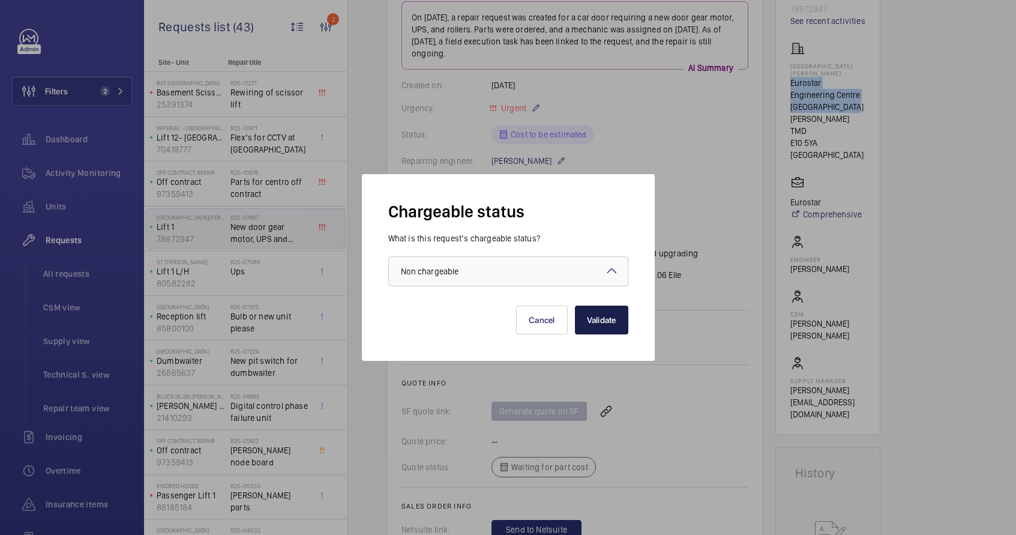
click at [610, 320] on button "Validate" at bounding box center [601, 320] width 53 height 29
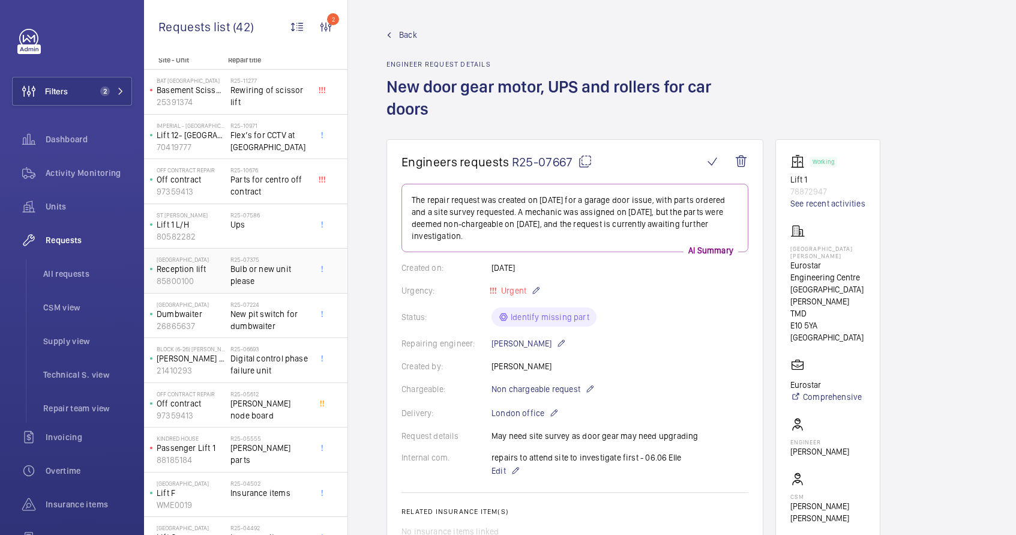
scroll to position [5, 0]
click at [255, 229] on div "R25-07586 Ups" at bounding box center [270, 226] width 79 height 35
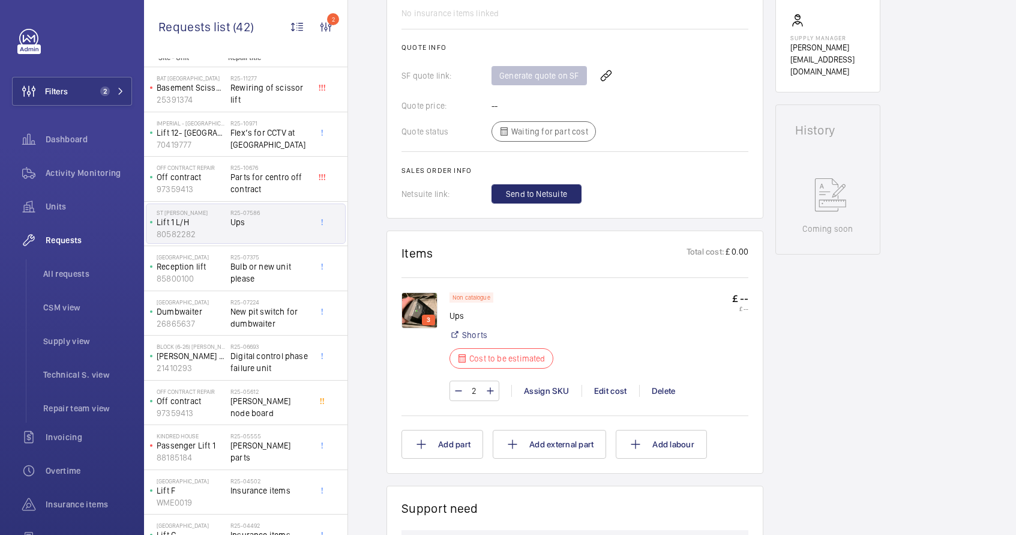
scroll to position [516, 0]
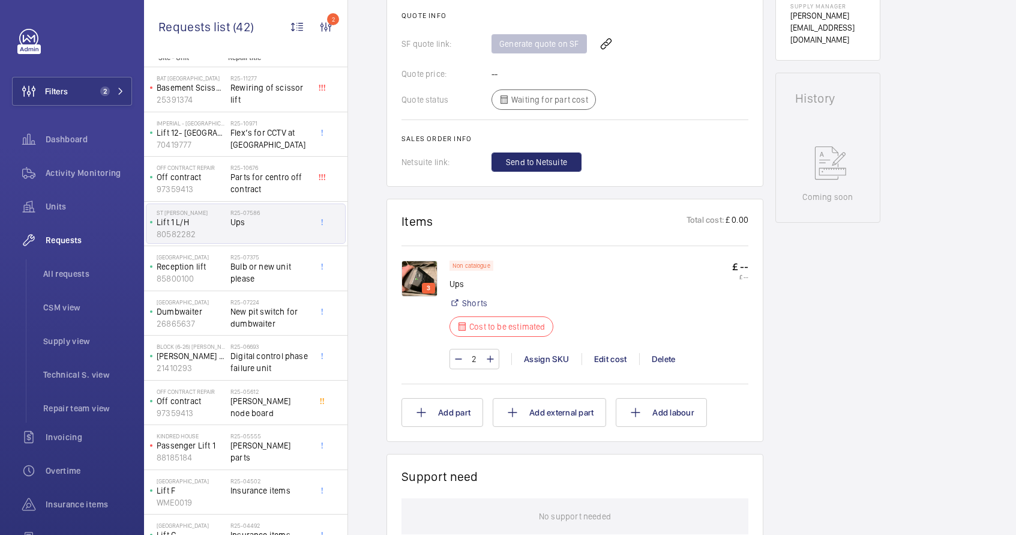
click at [416, 286] on img at bounding box center [420, 279] width 36 height 36
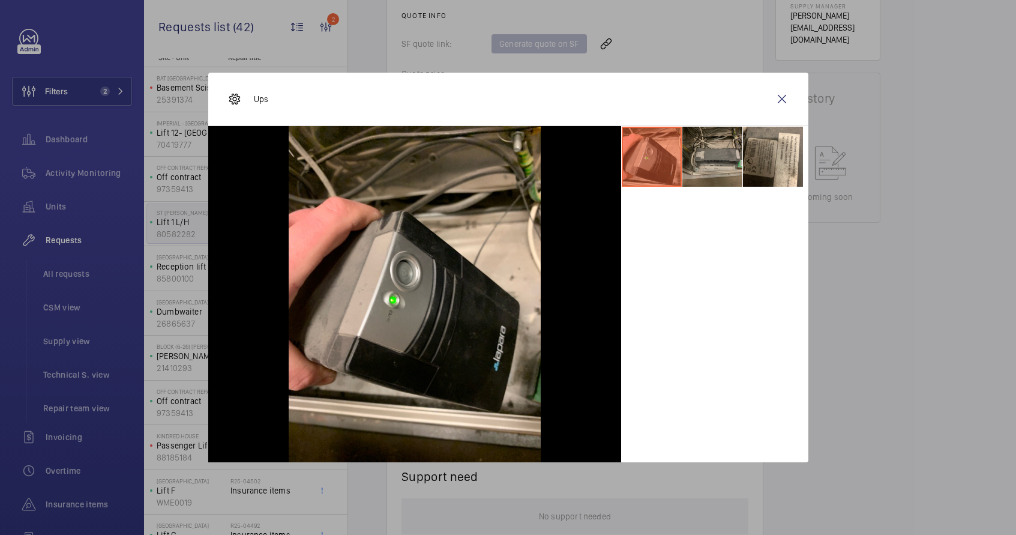
click at [730, 165] on li at bounding box center [713, 157] width 60 height 60
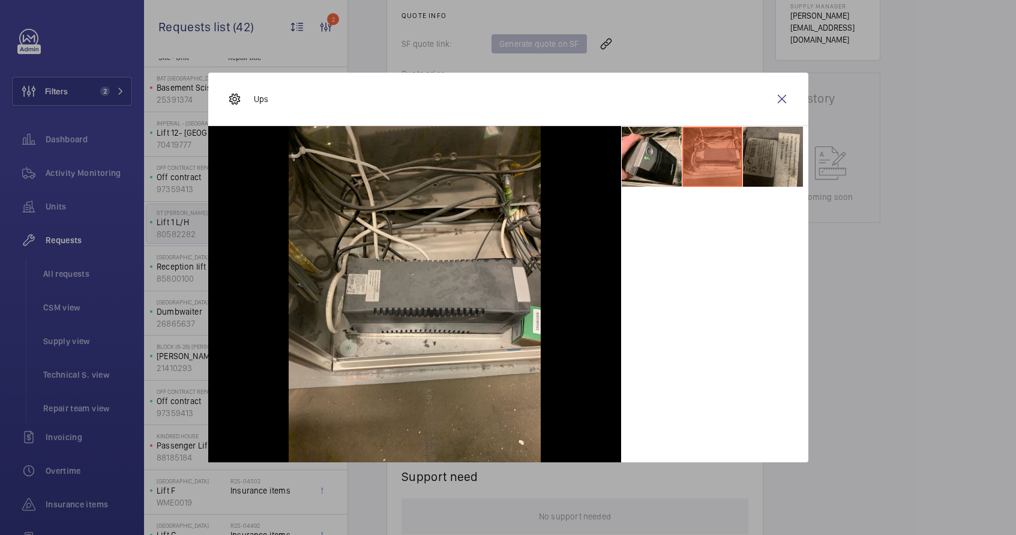
click at [765, 166] on li at bounding box center [773, 157] width 60 height 60
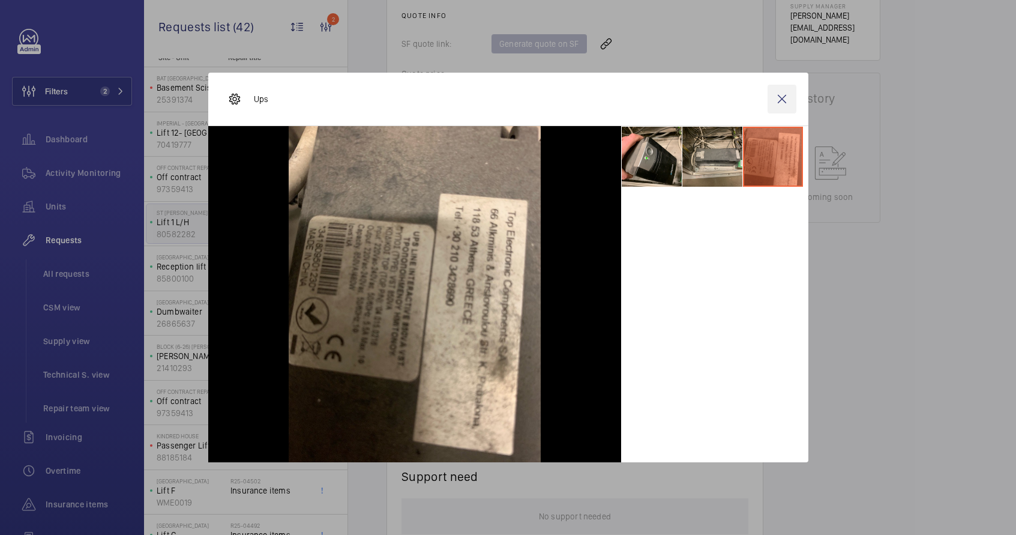
click at [779, 97] on wm-front-icon-button at bounding box center [782, 99] width 29 height 29
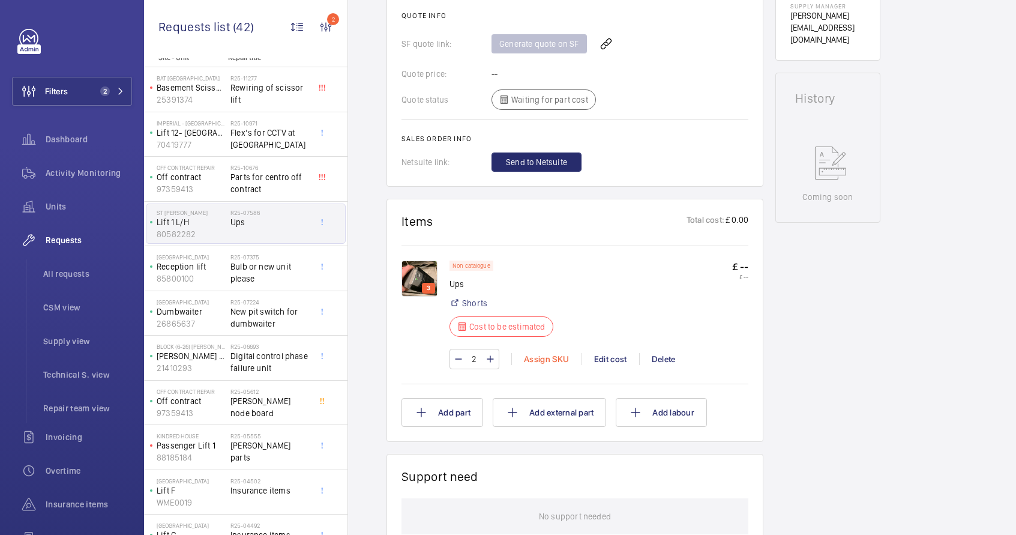
click at [540, 361] on div "Assign SKU" at bounding box center [547, 359] width 70 height 12
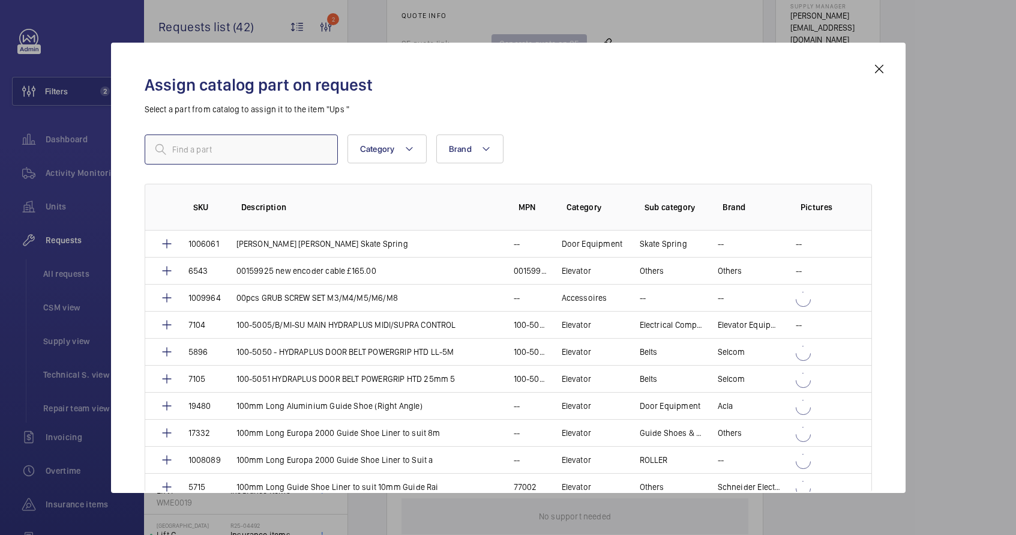
click at [224, 151] on input "text" at bounding box center [241, 149] width 193 height 30
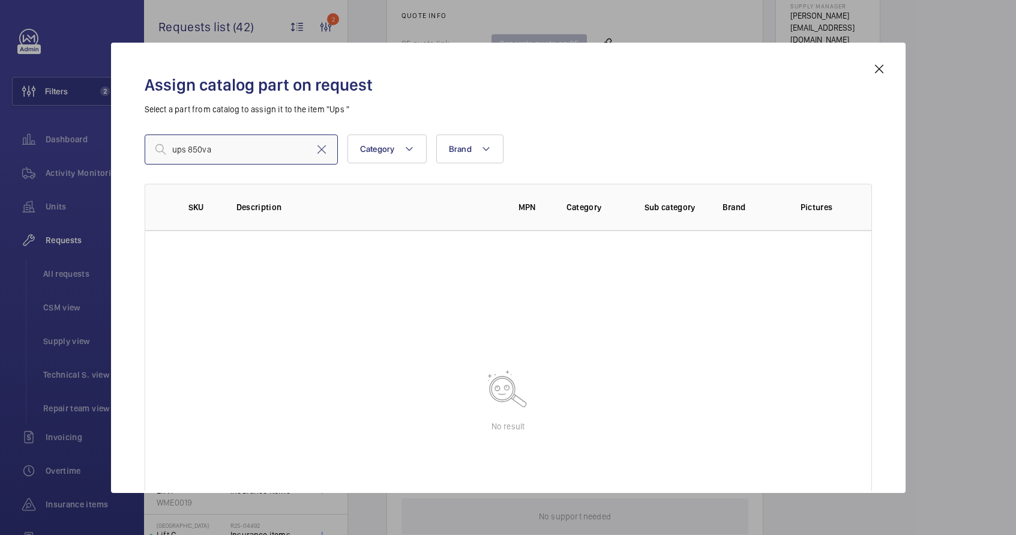
click at [187, 150] on input "ups 850va" at bounding box center [241, 149] width 193 height 30
click at [188, 150] on input "ups 850va" at bounding box center [241, 149] width 193 height 30
click at [225, 152] on input "850va" at bounding box center [241, 149] width 193 height 30
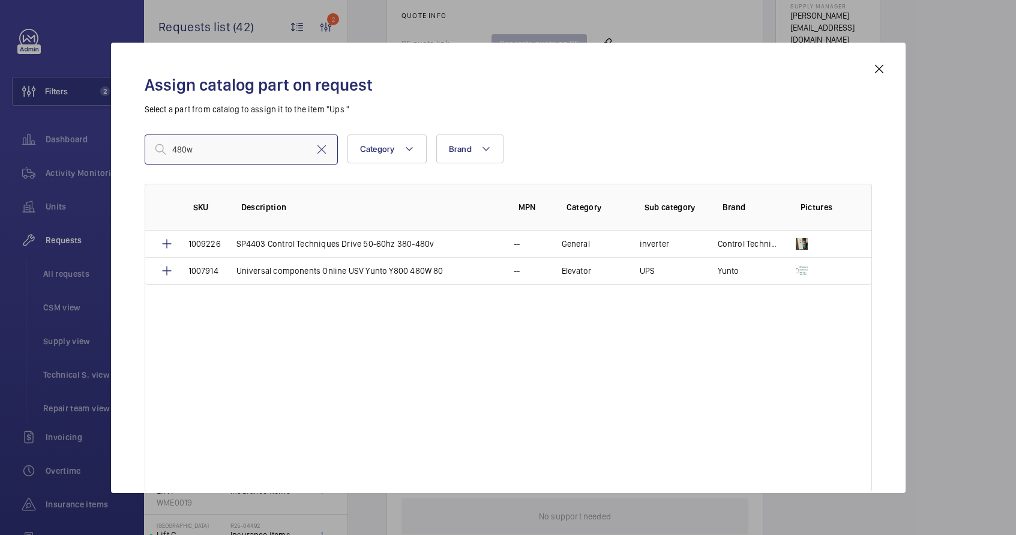
click at [223, 154] on input "480w" at bounding box center [241, 149] width 193 height 30
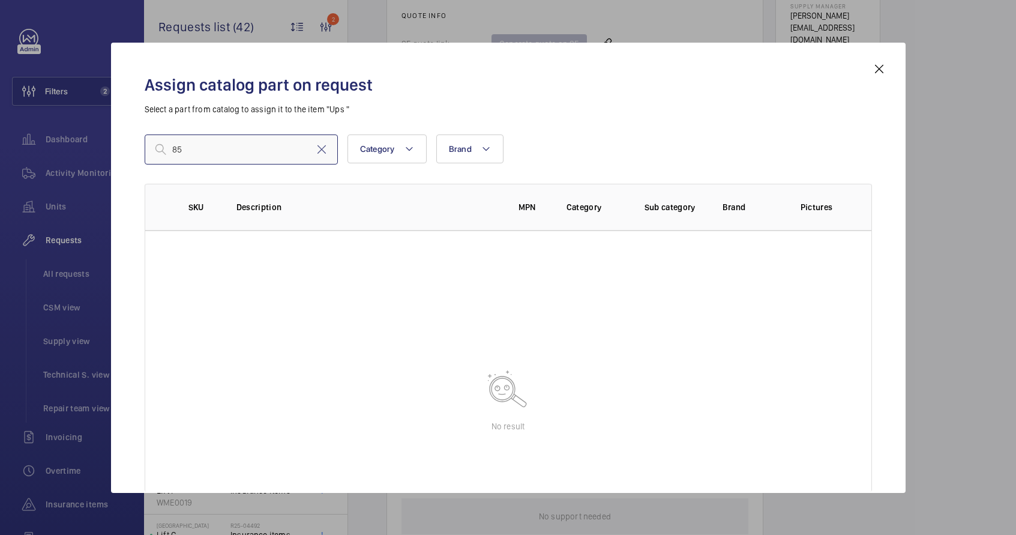
type input "8"
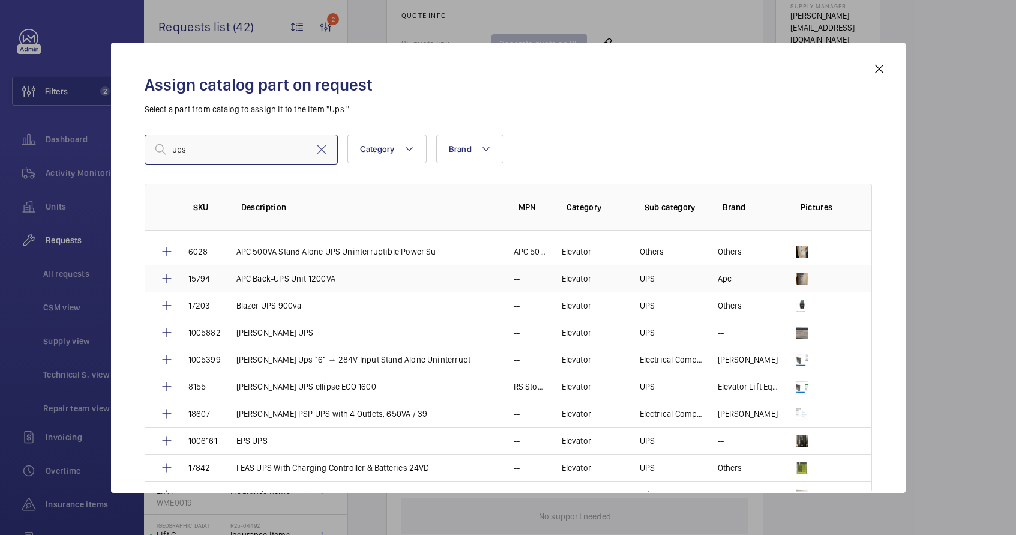
scroll to position [76, 0]
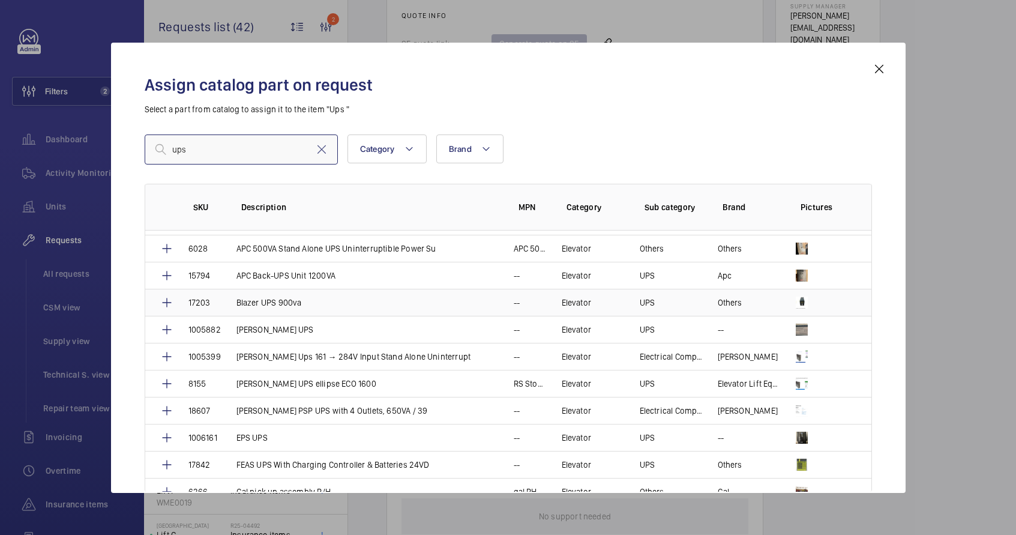
type input "ups"
click at [805, 302] on td at bounding box center [827, 302] width 90 height 27
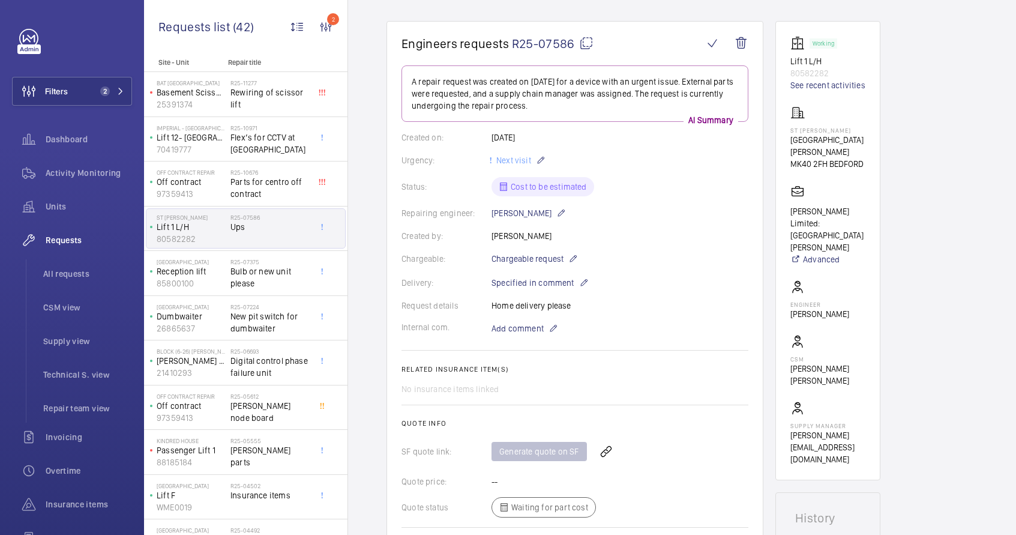
scroll to position [79, 0]
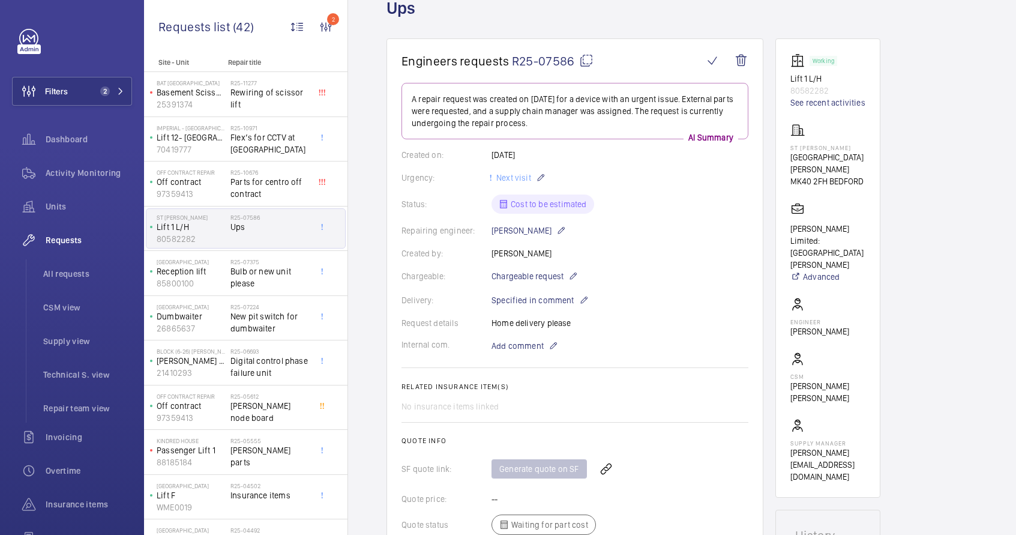
click at [587, 61] on mat-icon at bounding box center [586, 60] width 14 height 14
copy h2 "Sales order info"
type textarea "R25-07586"
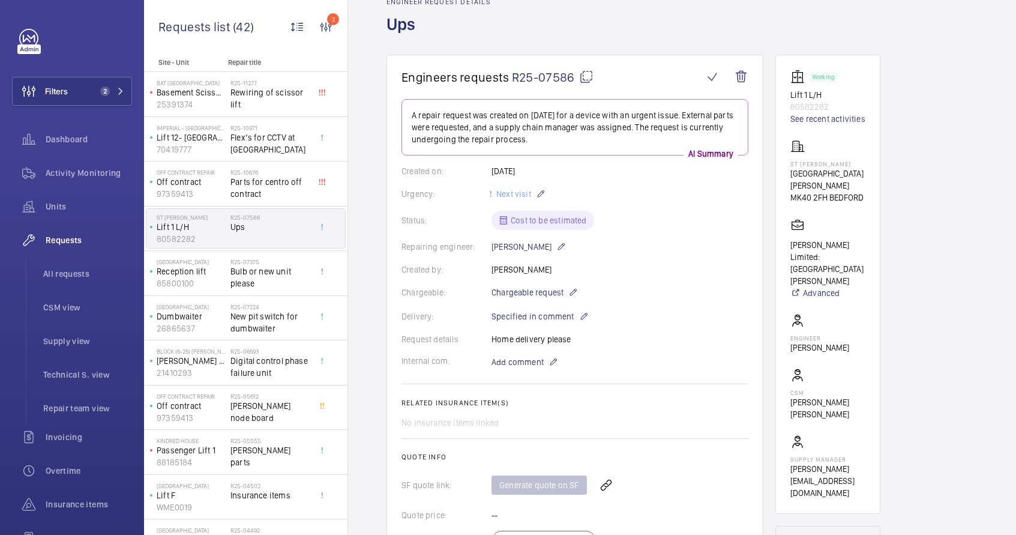
scroll to position [65, 0]
click at [584, 74] on mat-icon at bounding box center [586, 74] width 14 height 14
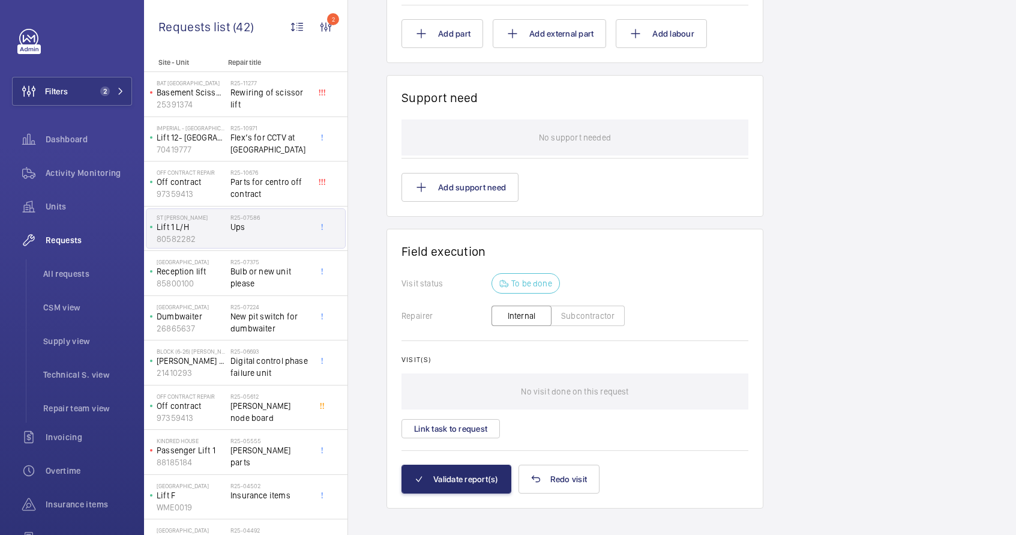
scroll to position [875, 0]
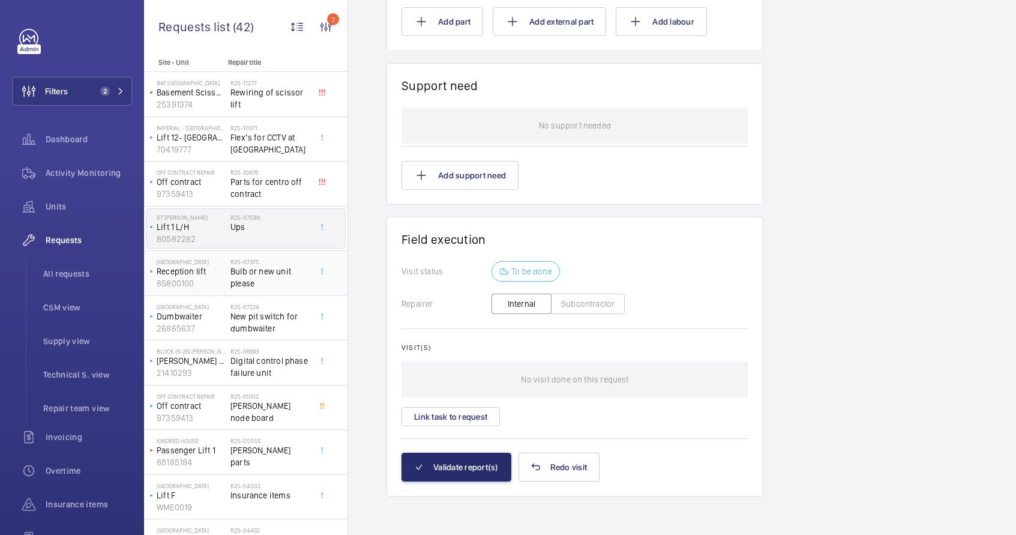
click at [288, 274] on span "Bulb or new unit please" at bounding box center [270, 277] width 79 height 24
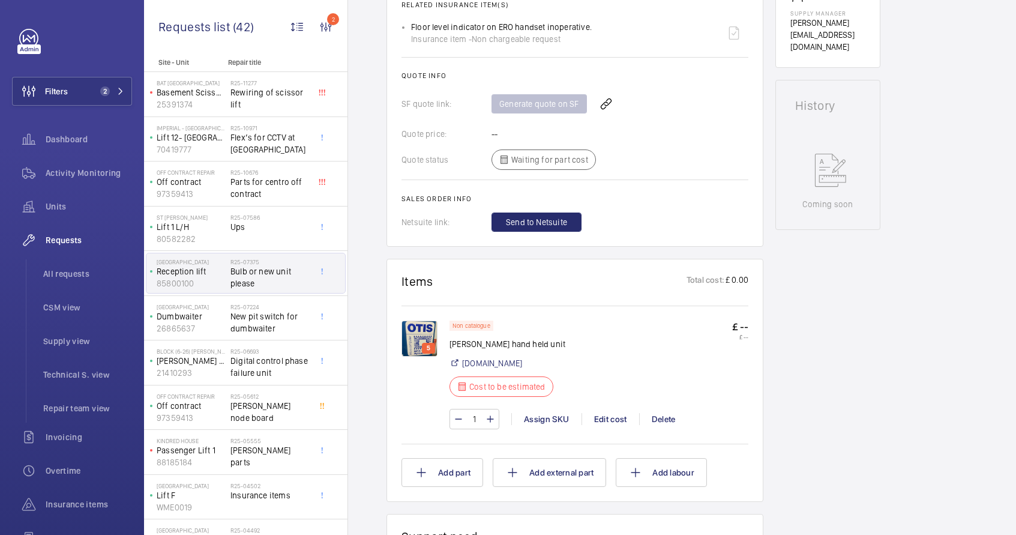
scroll to position [476, 0]
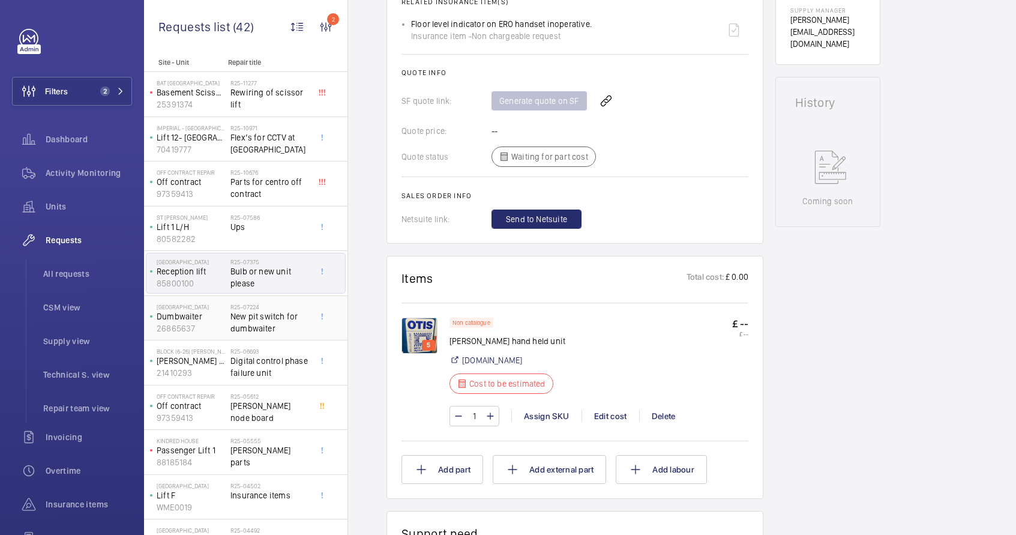
click at [260, 320] on span "New pit switch for dumbwaiter" at bounding box center [270, 322] width 79 height 24
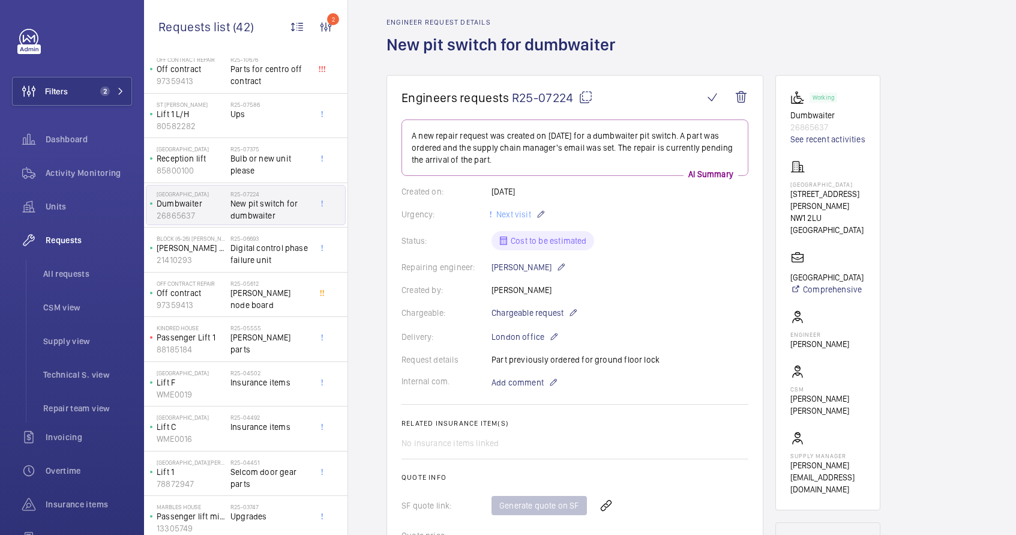
scroll to position [115, 0]
click at [265, 274] on div "R25-05612 Kleman node board" at bounding box center [273, 293] width 84 height 40
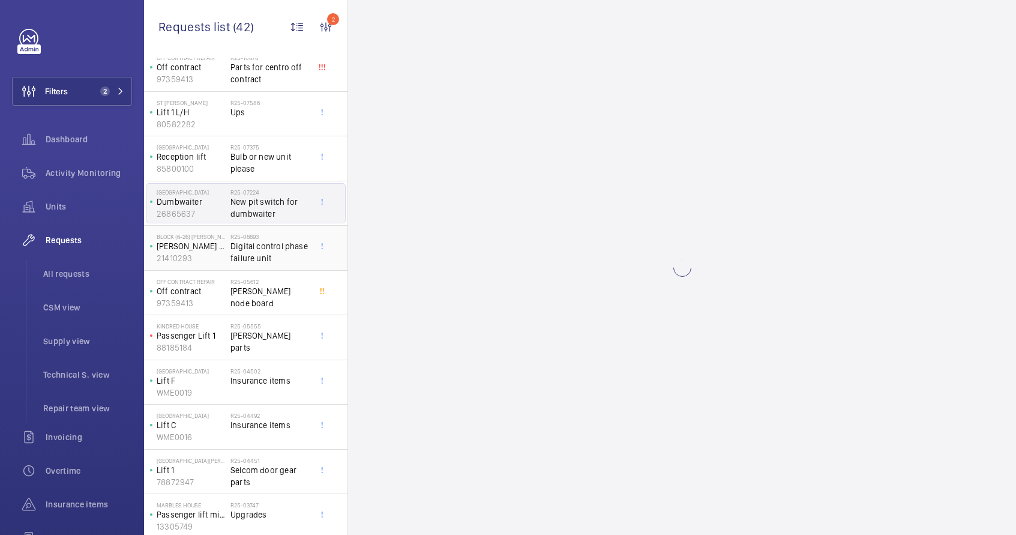
click at [265, 253] on span "Digital control phase failure unit" at bounding box center [270, 252] width 79 height 24
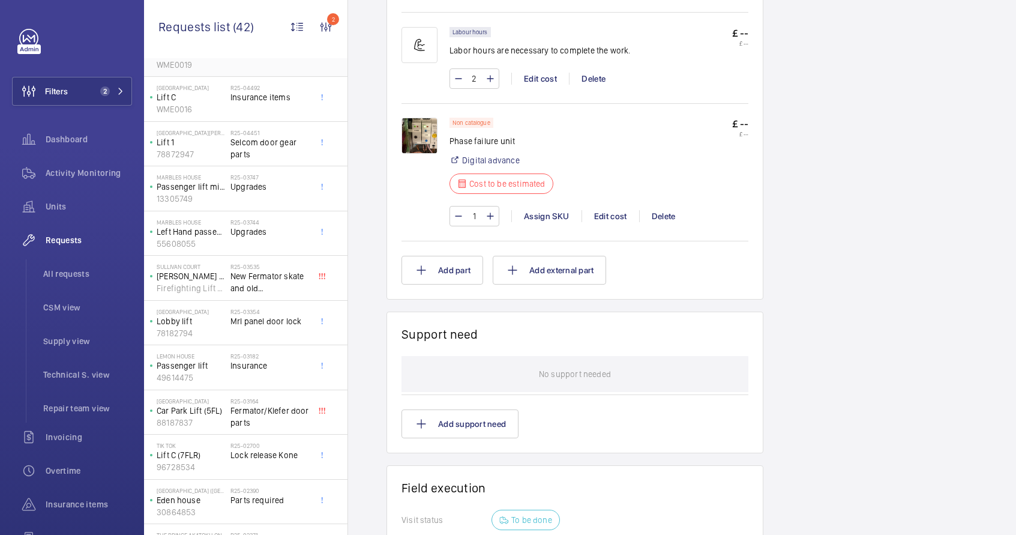
scroll to position [459, 0]
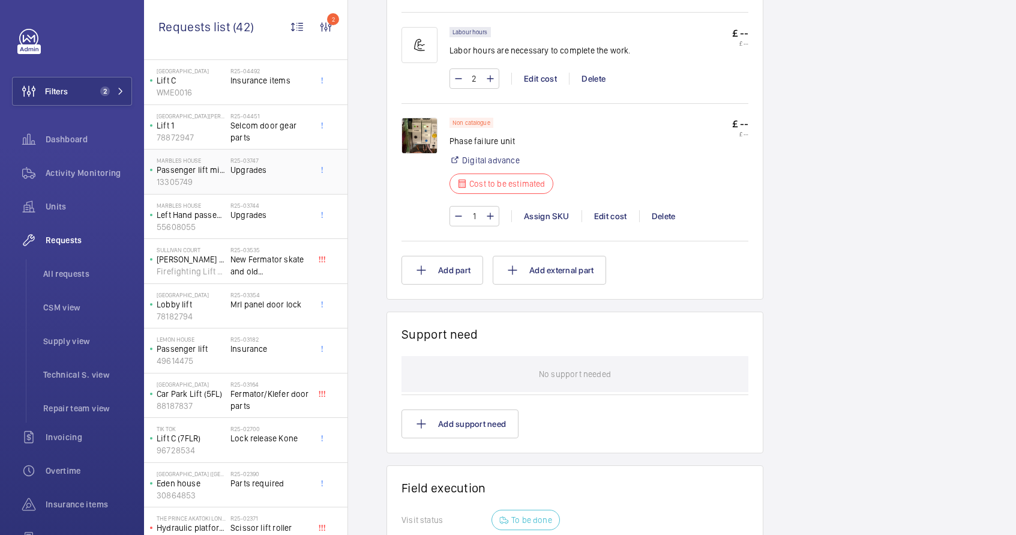
click at [265, 172] on span "Upgrades" at bounding box center [270, 170] width 79 height 12
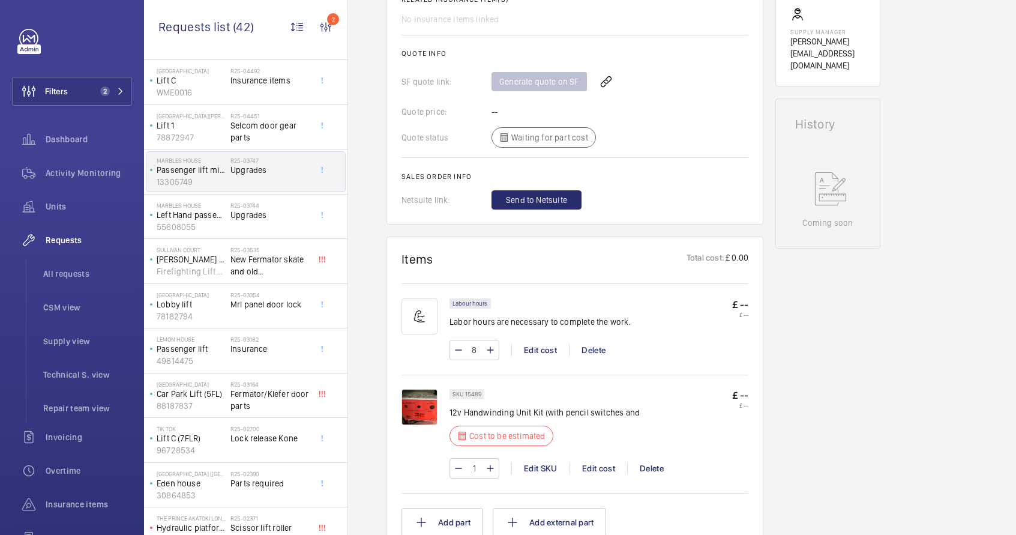
scroll to position [552, 0]
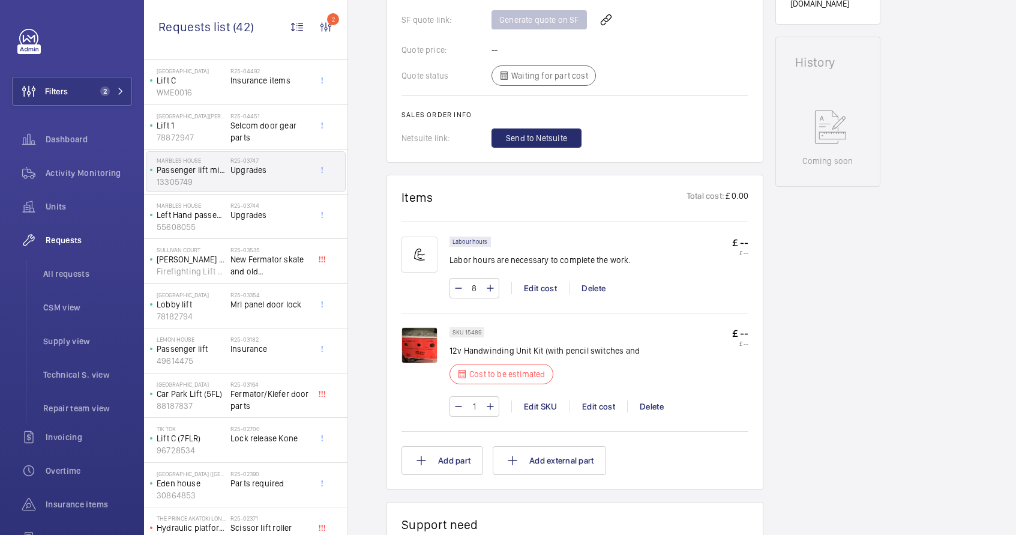
click at [423, 351] on img at bounding box center [420, 345] width 36 height 36
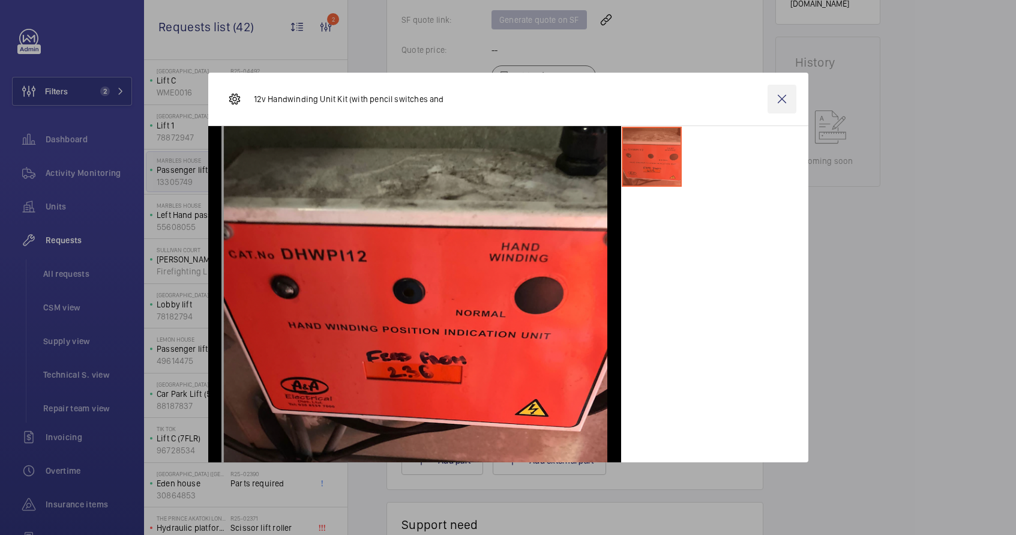
click at [778, 106] on wm-front-icon-button at bounding box center [782, 99] width 29 height 29
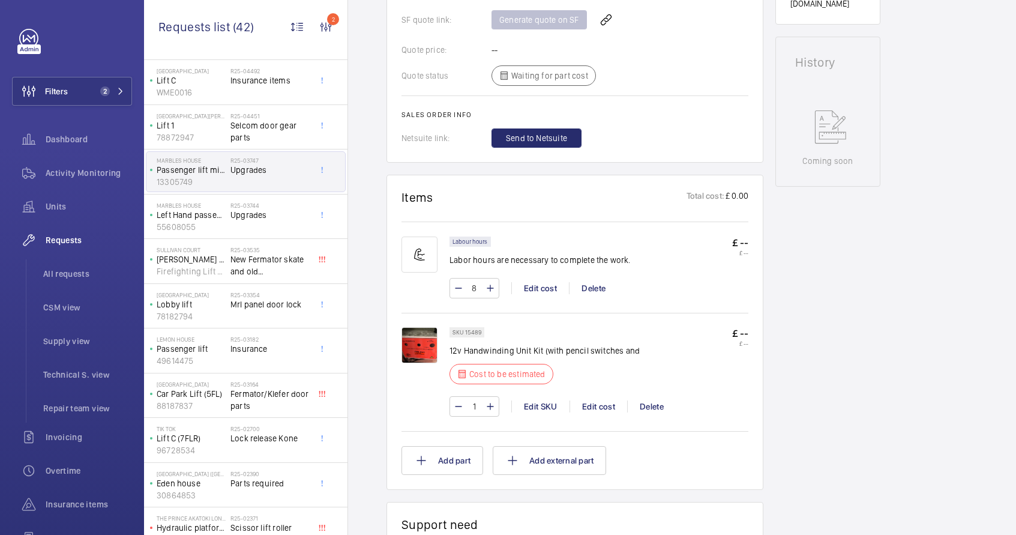
click at [259, 213] on span "Upgrades" at bounding box center [270, 215] width 79 height 12
click at [257, 215] on span "Upgrades" at bounding box center [270, 215] width 79 height 12
click at [259, 220] on div "R25-03744 Upgrades" at bounding box center [270, 219] width 79 height 35
click at [247, 217] on span "Upgrades" at bounding box center [270, 215] width 79 height 12
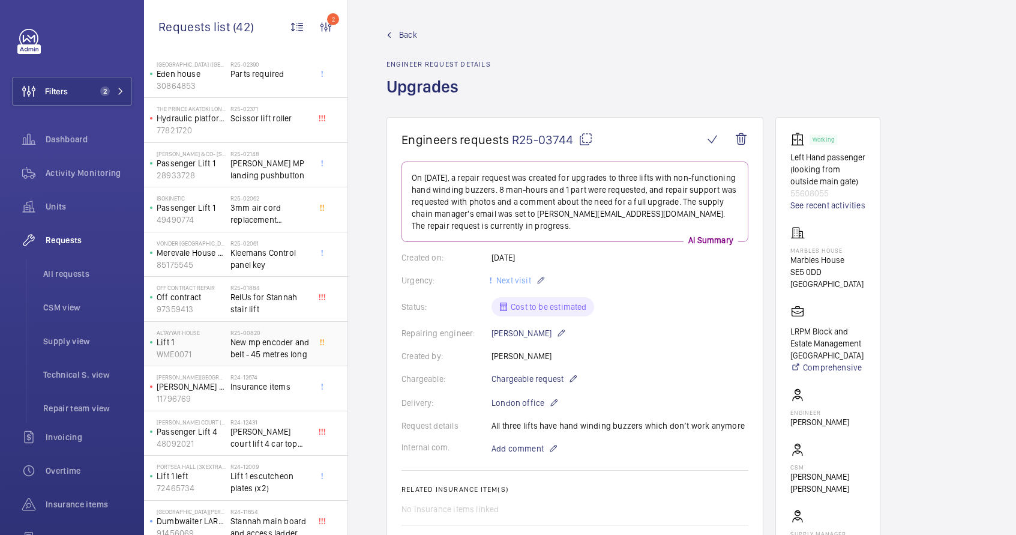
scroll to position [870, 0]
